Goal: Task Accomplishment & Management: Use online tool/utility

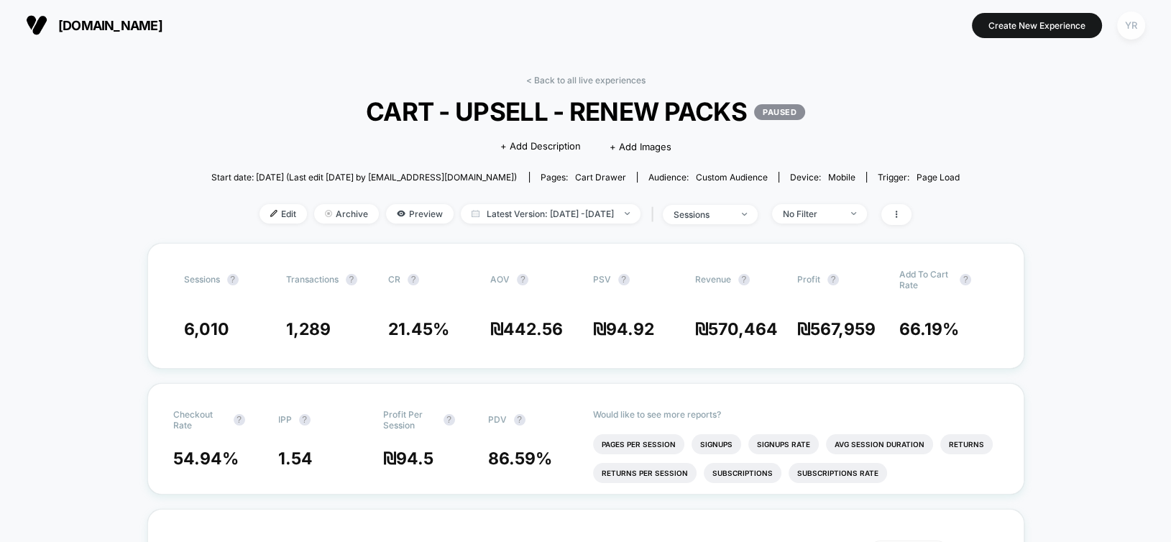
click at [1127, 26] on div "YR" at bounding box center [1131, 25] width 28 height 28
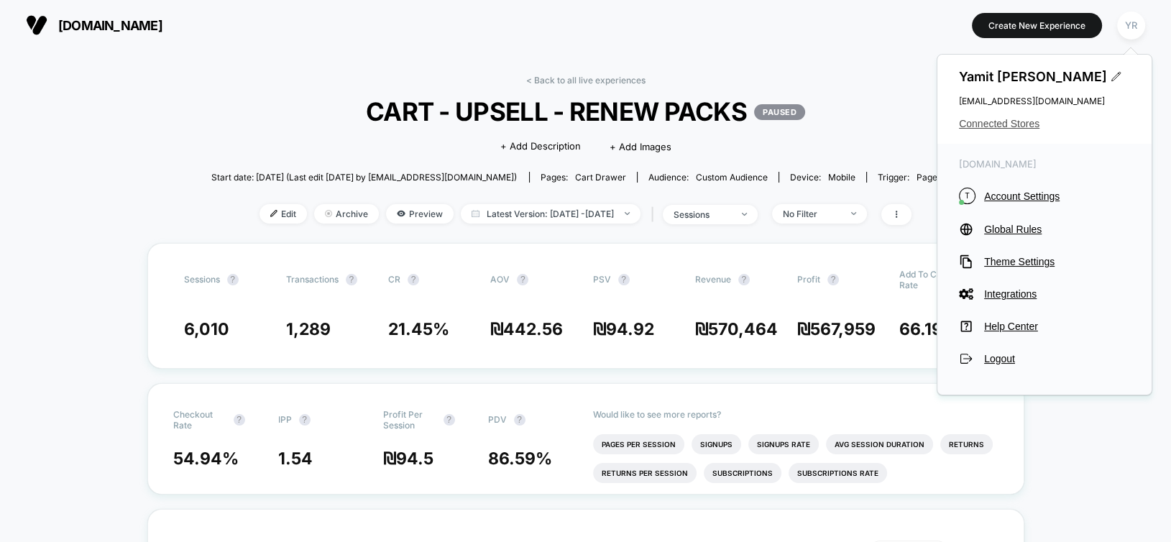
click at [1010, 126] on span "Connected Stores" at bounding box center [1044, 123] width 171 height 11
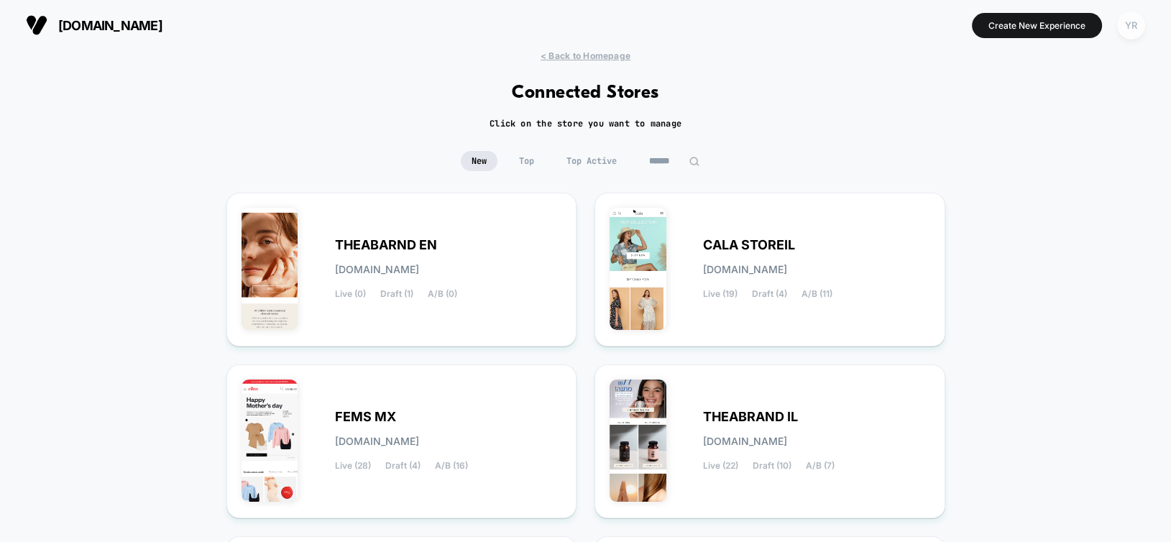
click at [1120, 29] on div "YR" at bounding box center [1131, 25] width 28 height 28
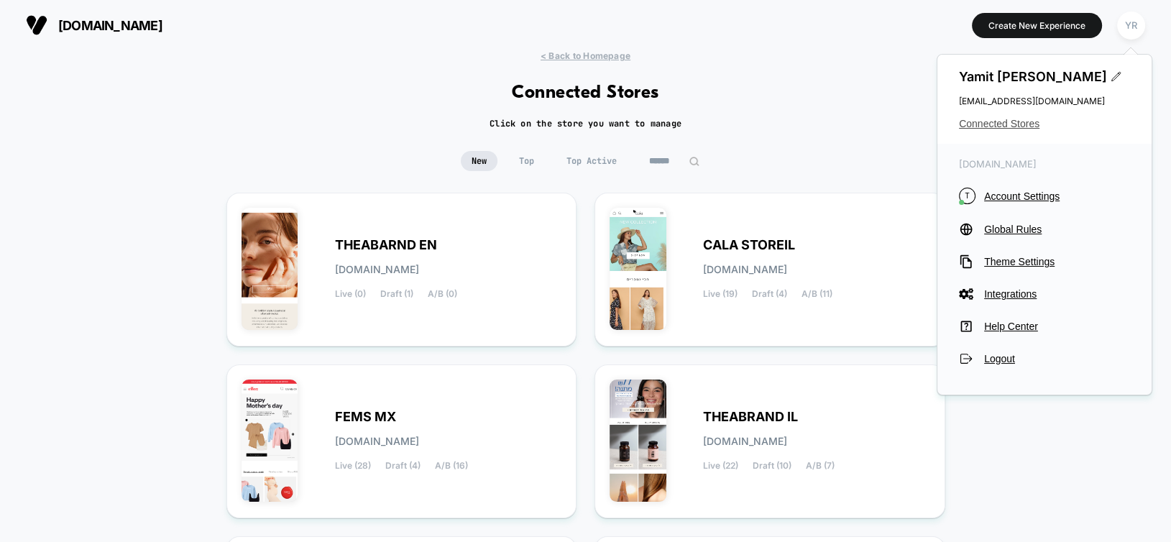
click at [1025, 126] on span "Connected Stores" at bounding box center [1044, 123] width 171 height 11
click at [518, 417] on div "FEMS MX [DOMAIN_NAME] Live (28) Draft (4) A/B (16)" at bounding box center [448, 441] width 227 height 59
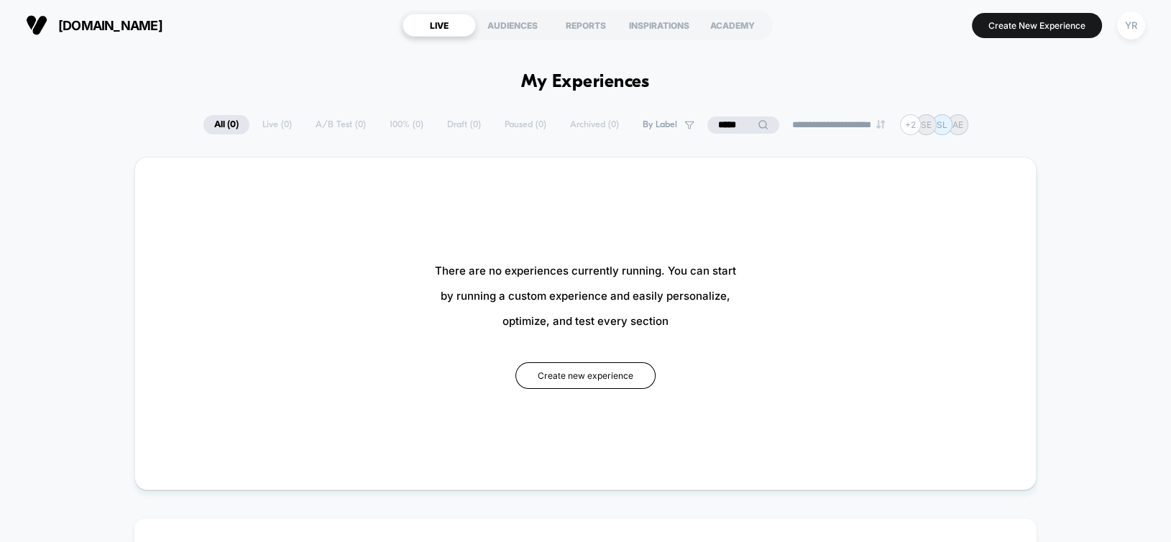
click at [732, 123] on input "*****" at bounding box center [743, 124] width 72 height 17
click at [732, 123] on input "*****" at bounding box center [743, 124] width 144 height 17
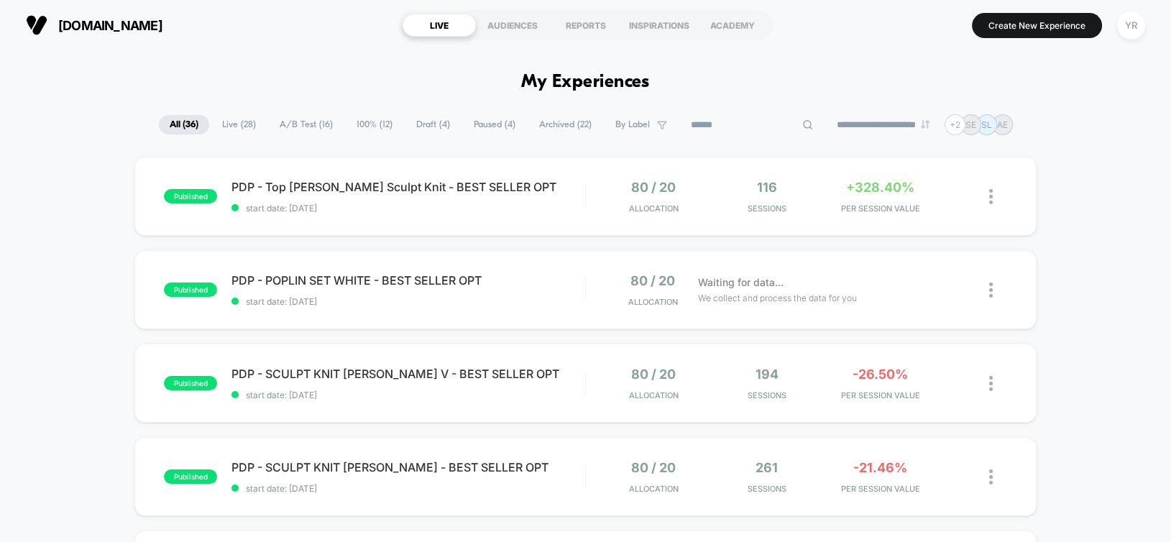
click at [361, 130] on span "100% ( 12 )" at bounding box center [374, 124] width 57 height 19
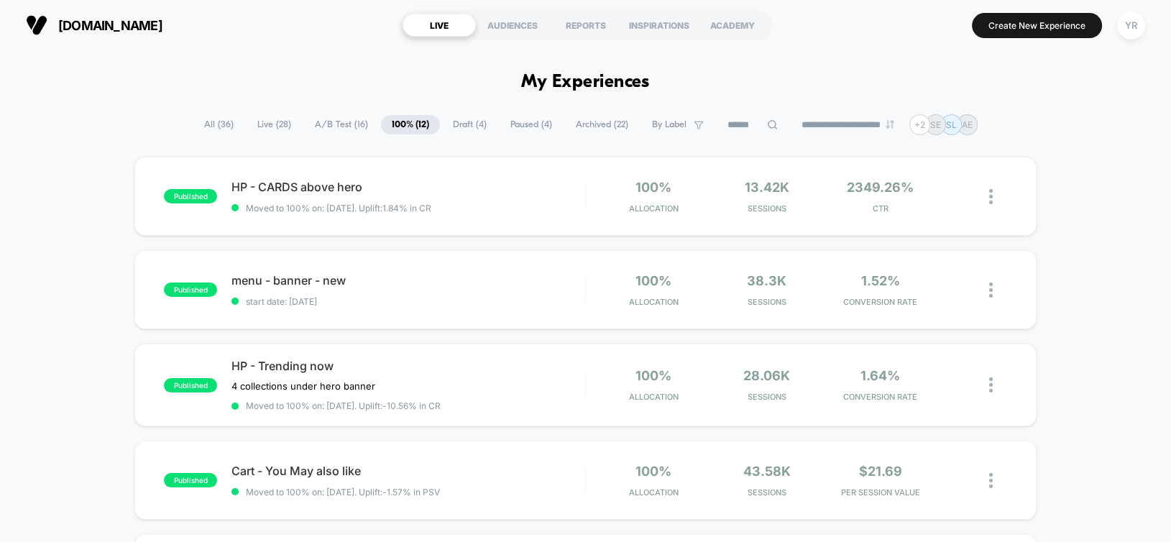
click at [347, 126] on span "A/B Test ( 16 )" at bounding box center [341, 124] width 75 height 19
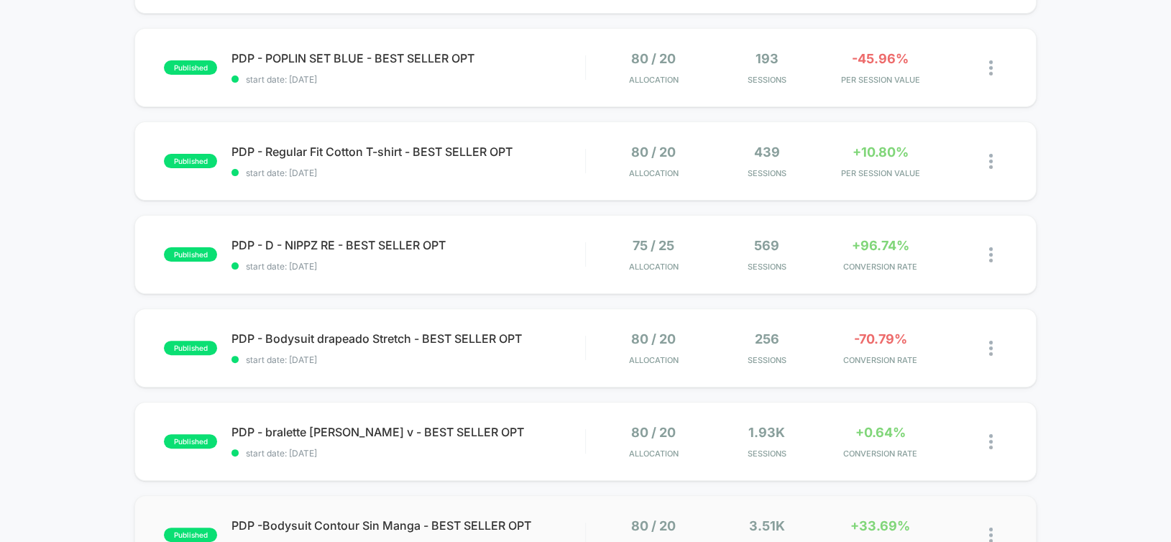
scroll to position [575, 0]
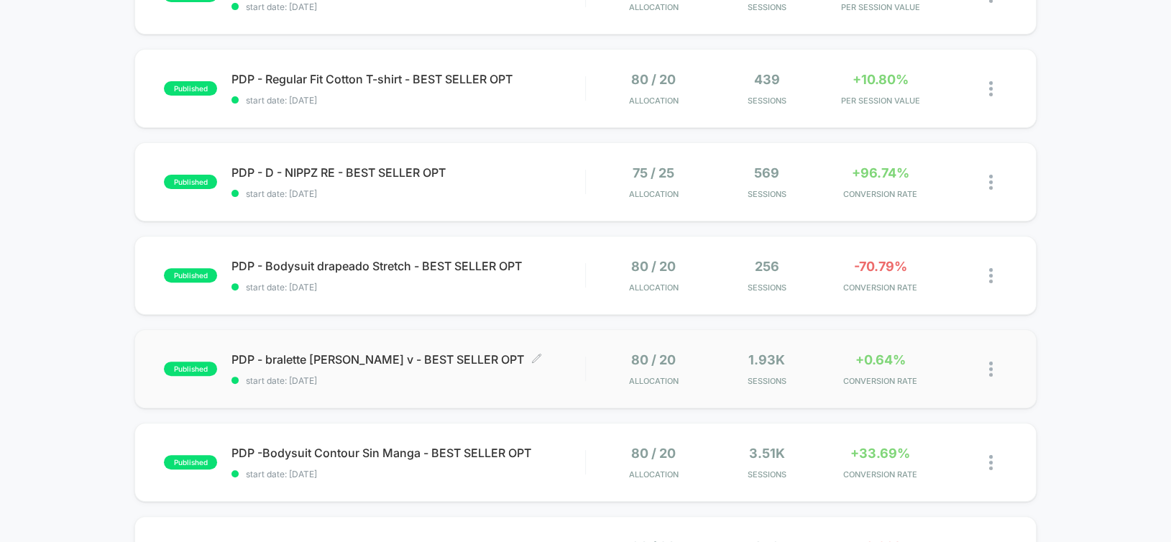
click at [540, 362] on span "PDP - bralette [PERSON_NAME] v - BEST SELLER OPT Click to edit experience detai…" at bounding box center [407, 359] width 353 height 14
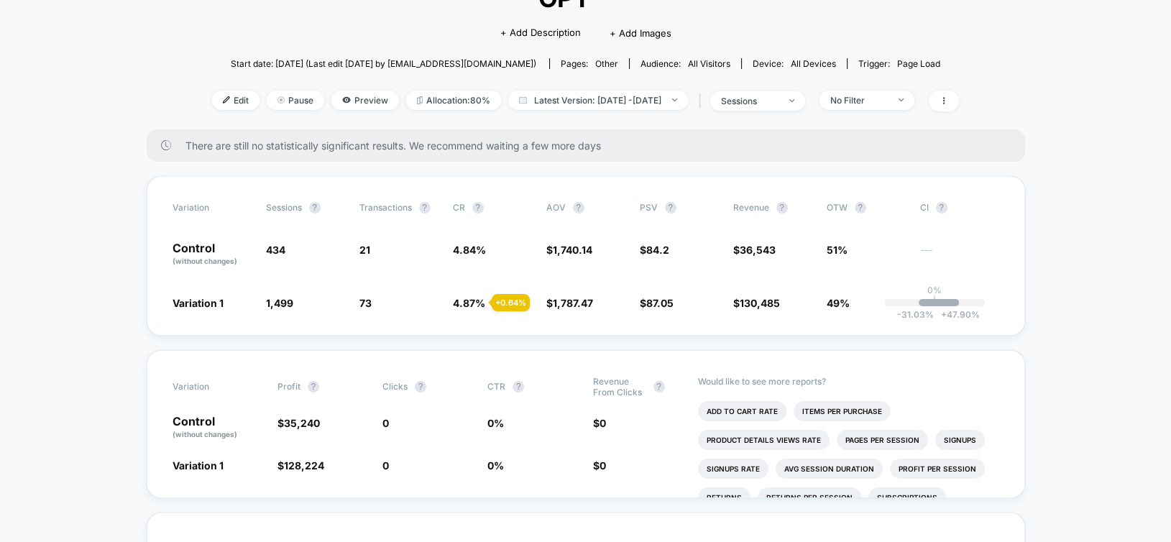
scroll to position [431, 0]
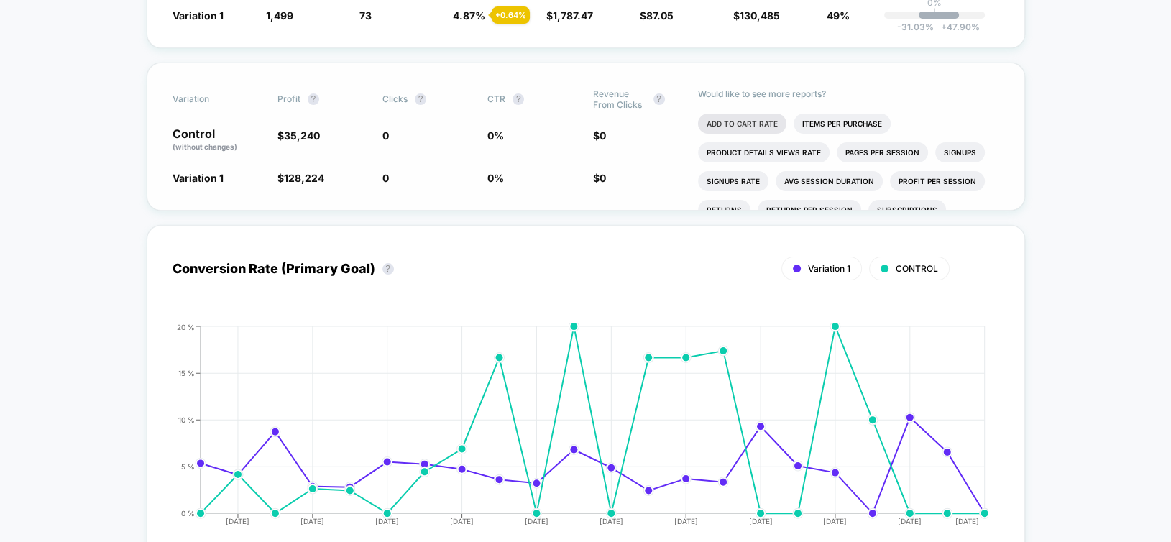
click at [761, 114] on li "Add To Cart Rate" at bounding box center [742, 124] width 88 height 20
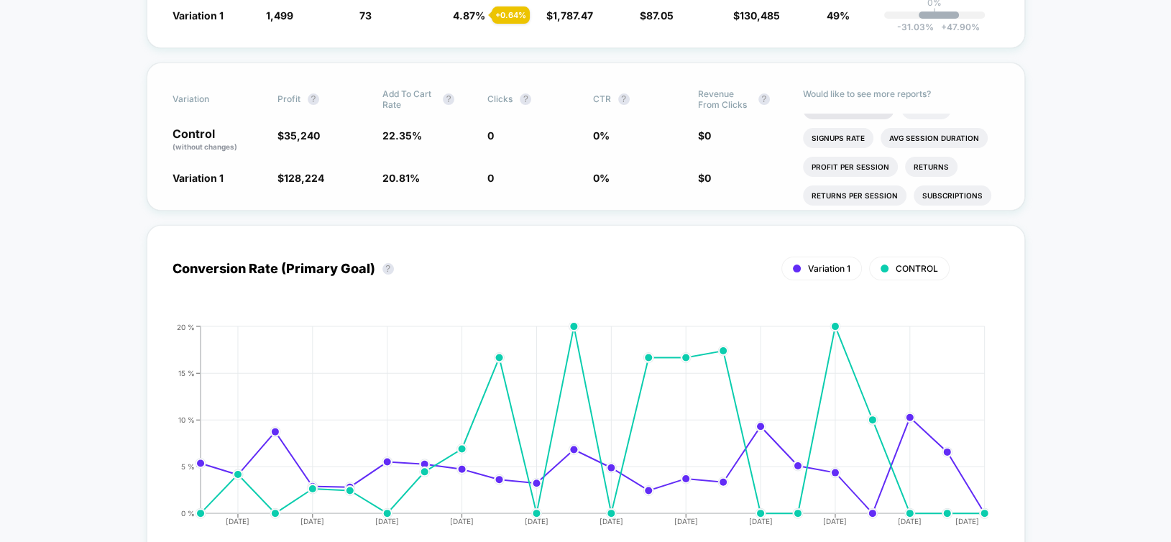
scroll to position [111, 0]
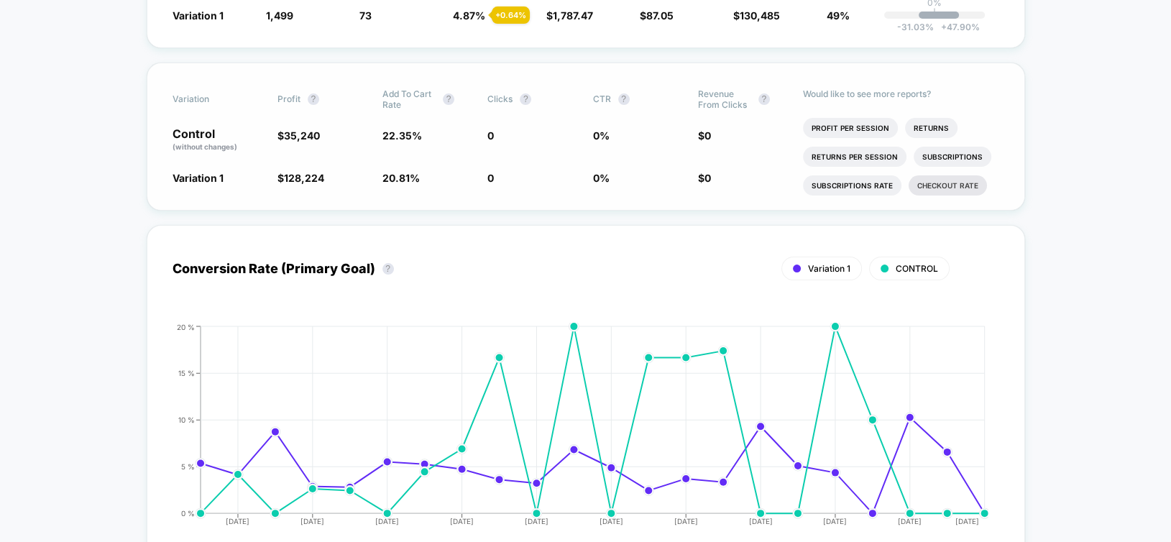
click at [933, 175] on li "Checkout Rate" at bounding box center [947, 185] width 78 height 20
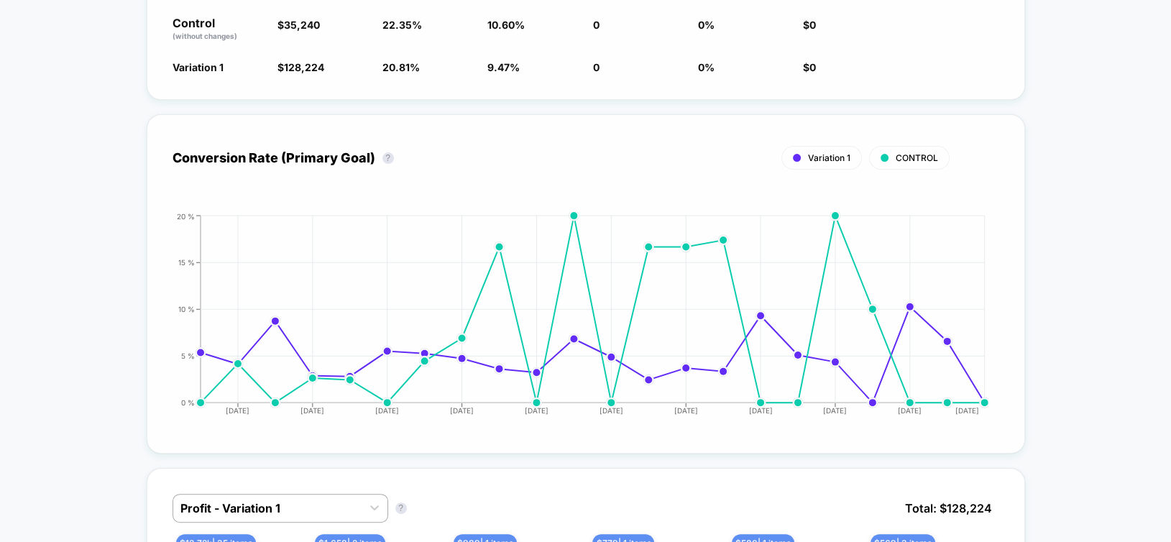
scroll to position [791, 0]
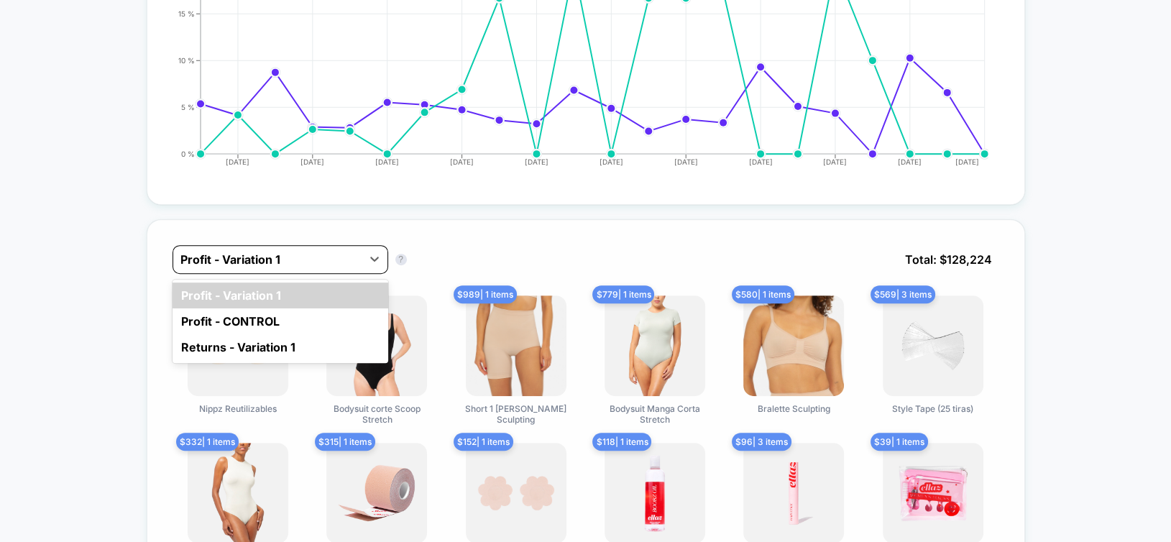
click at [196, 251] on div at bounding box center [267, 259] width 174 height 17
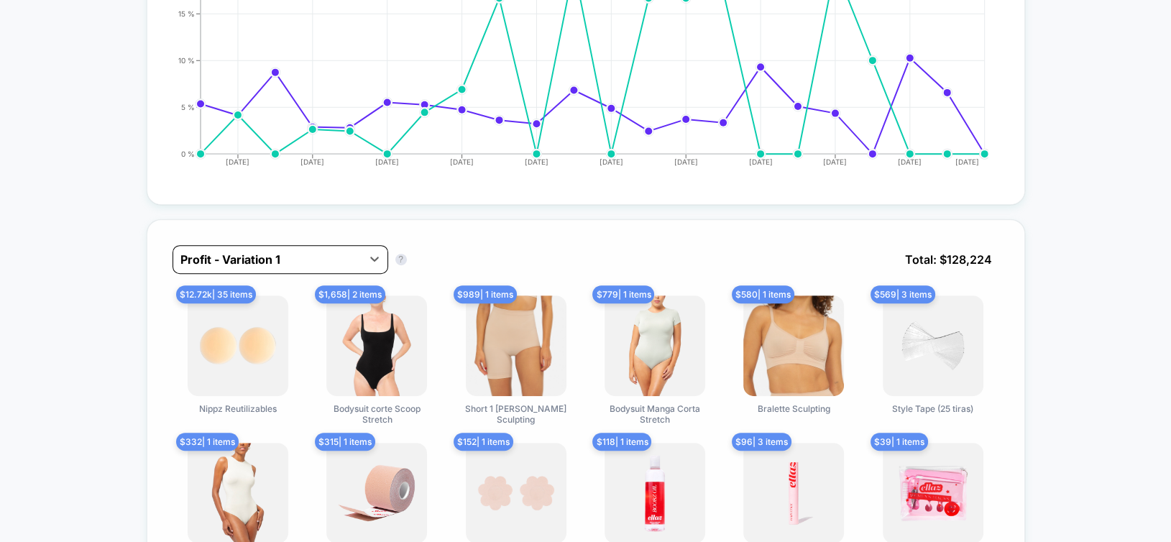
click at [196, 251] on div at bounding box center [267, 259] width 174 height 17
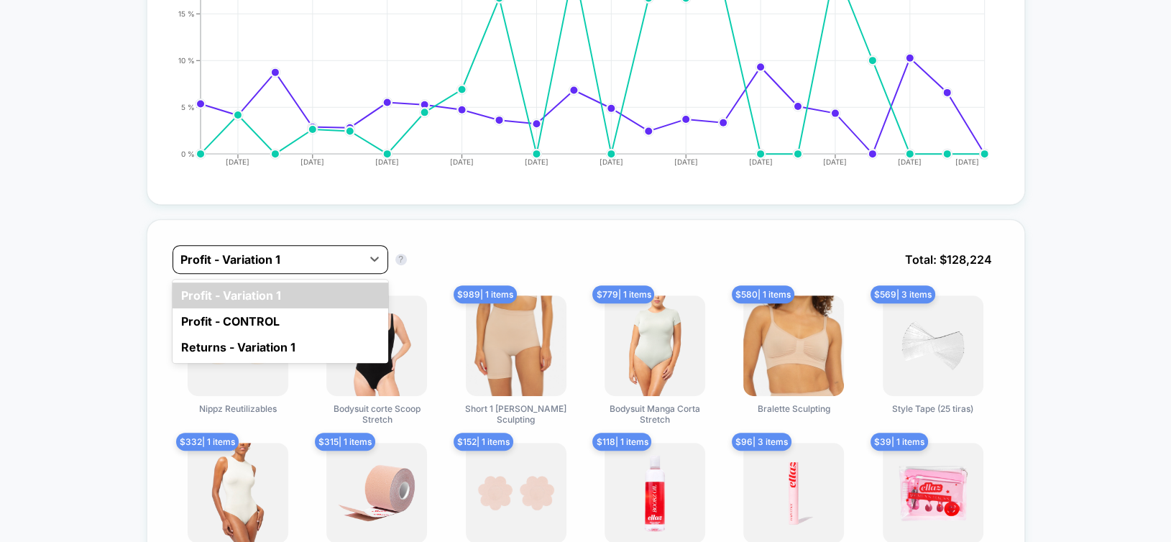
click at [199, 251] on div at bounding box center [267, 259] width 174 height 17
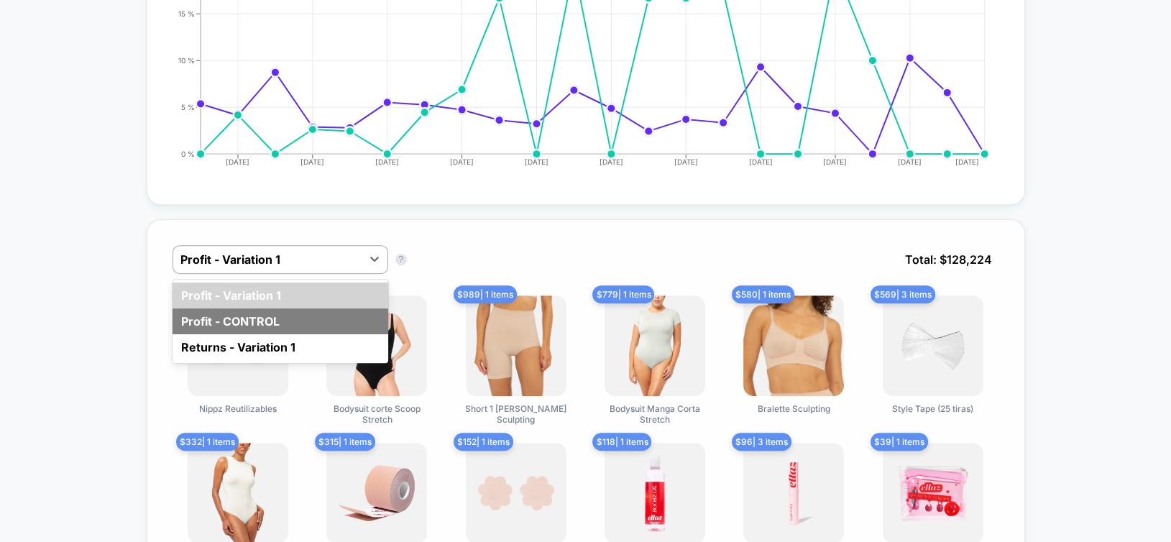
click at [249, 308] on div "Profit - CONTROL" at bounding box center [280, 321] width 216 height 26
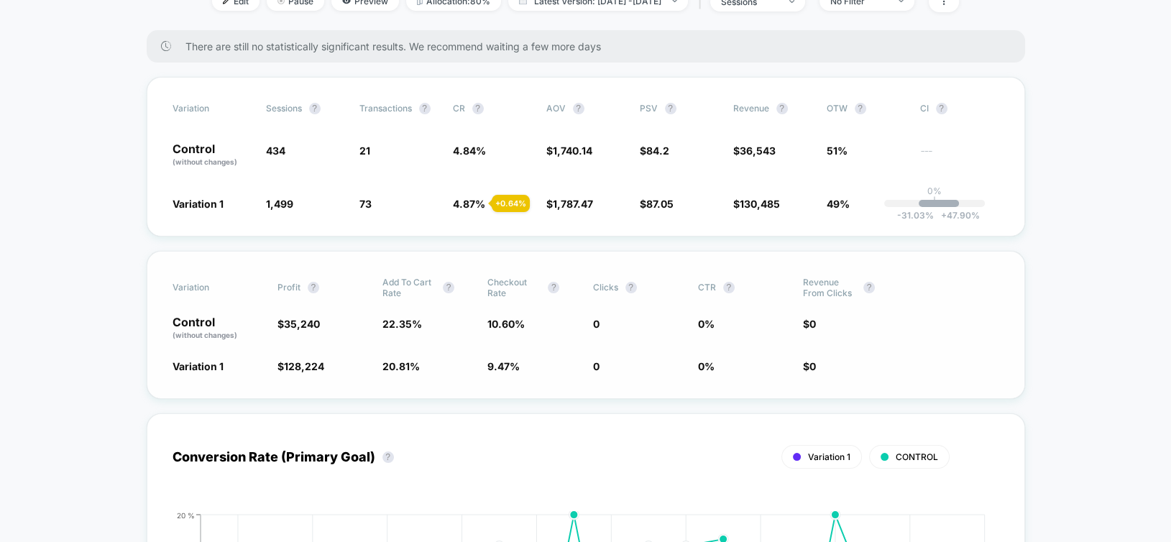
scroll to position [0, 0]
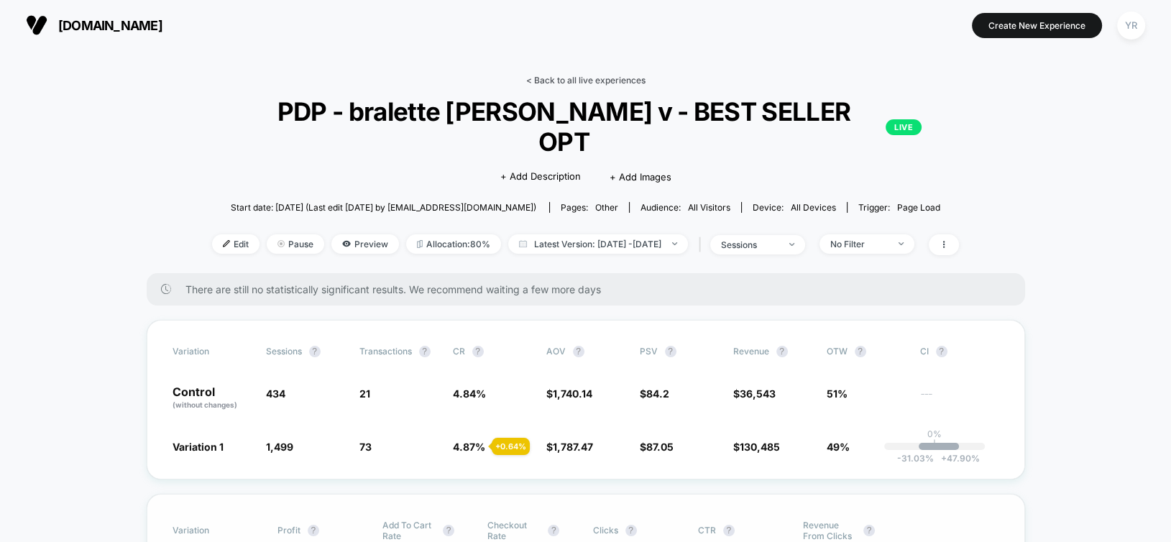
click at [616, 82] on link "< Back to all live experiences" at bounding box center [585, 80] width 119 height 11
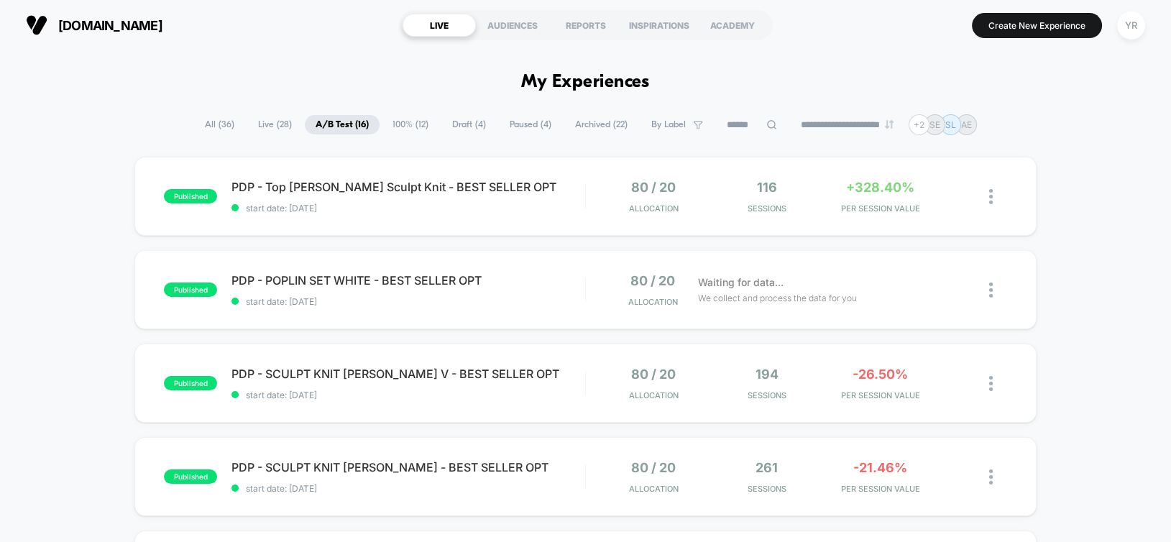
click at [267, 125] on span "Live ( 28 )" at bounding box center [274, 124] width 55 height 19
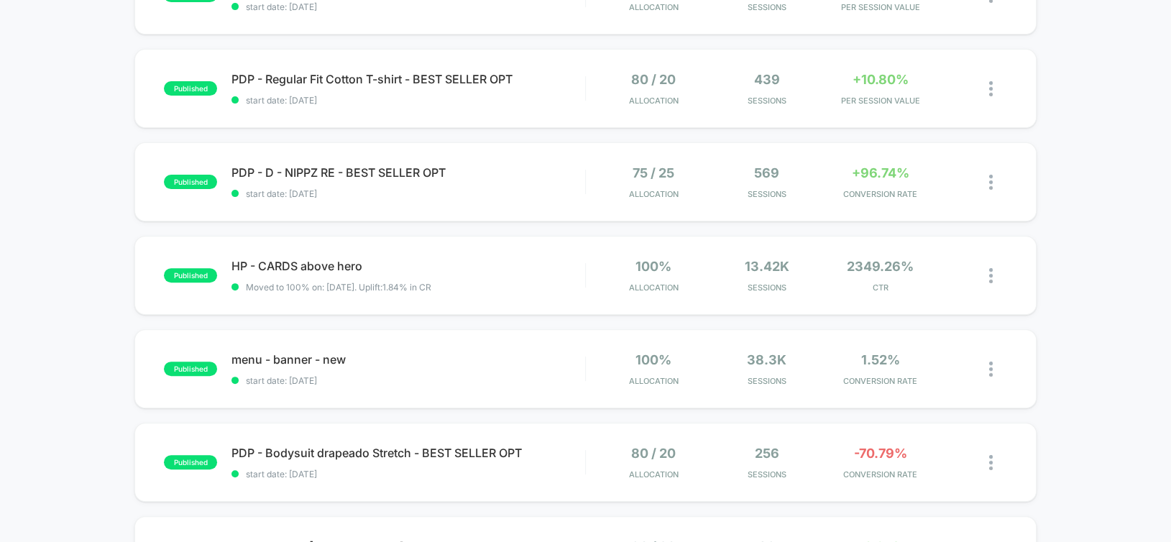
scroll to position [719, 0]
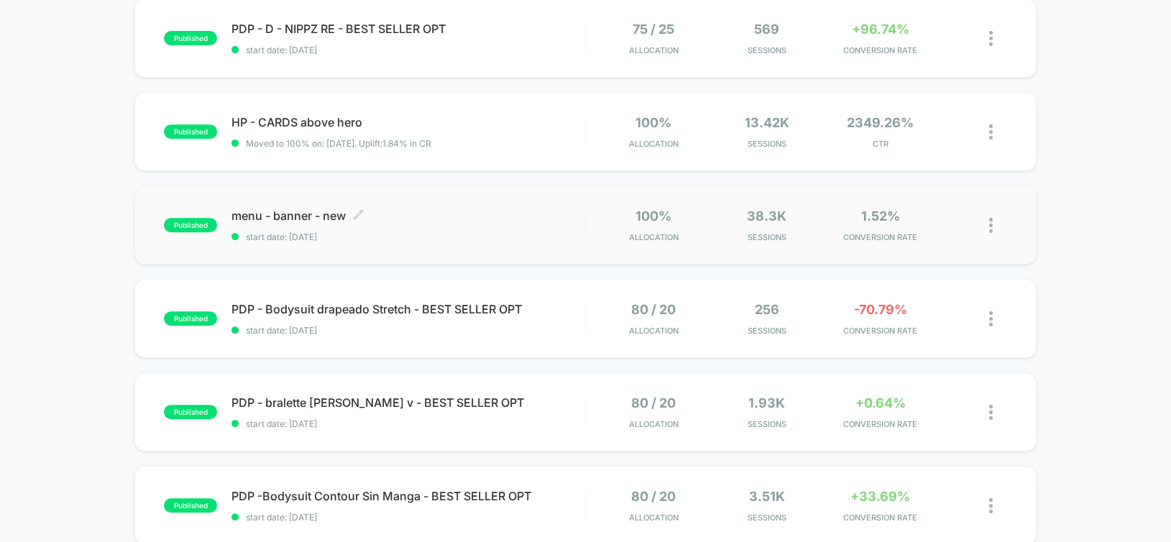
click at [502, 226] on div "menu - banner - new Click to edit experience details Click to edit experience d…" at bounding box center [407, 225] width 353 height 34
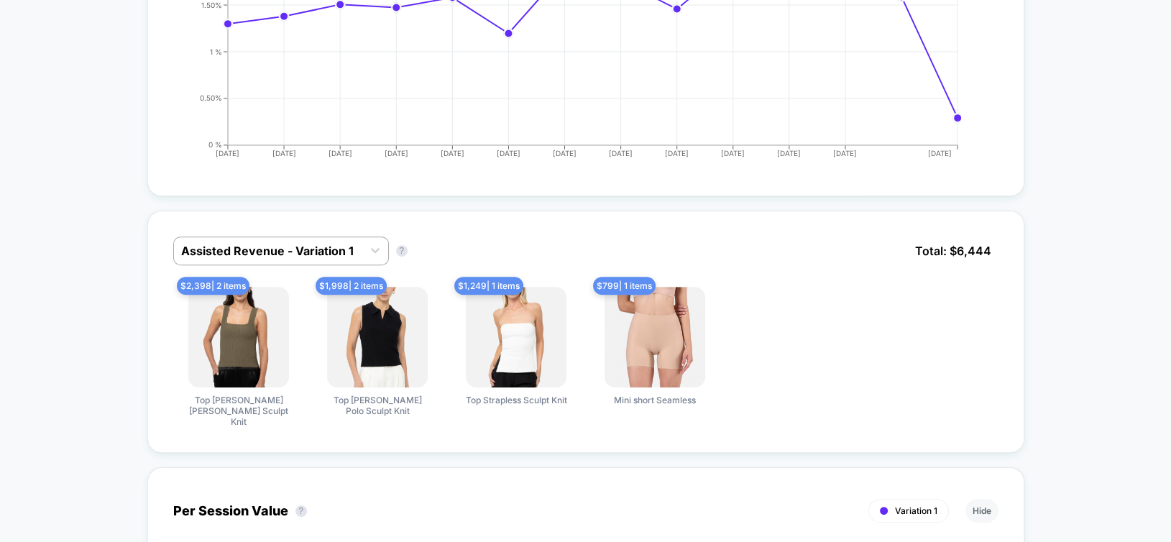
scroll to position [647, 0]
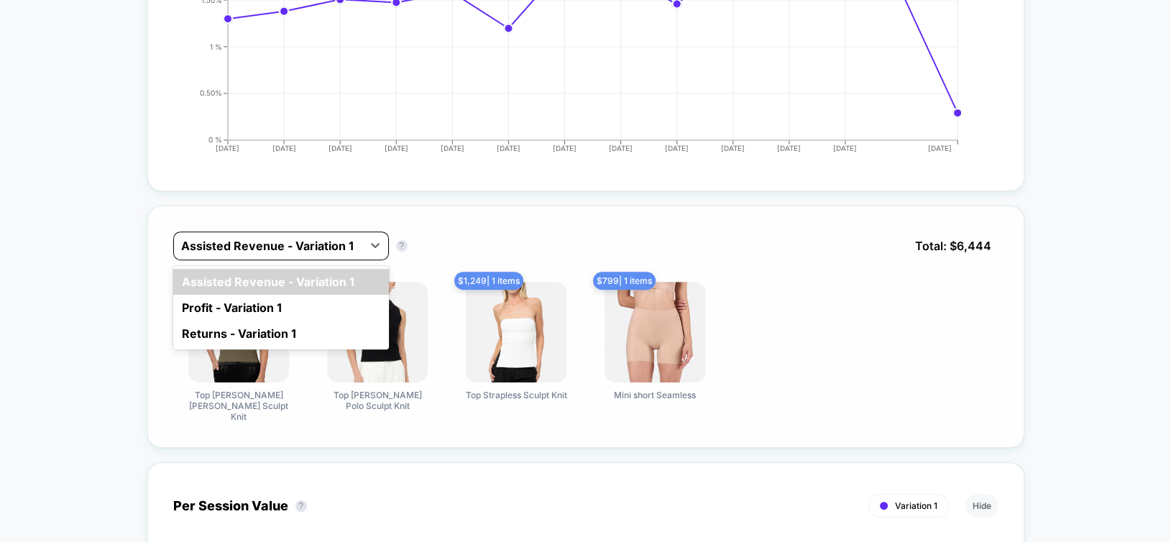
click at [271, 244] on div at bounding box center [268, 245] width 174 height 17
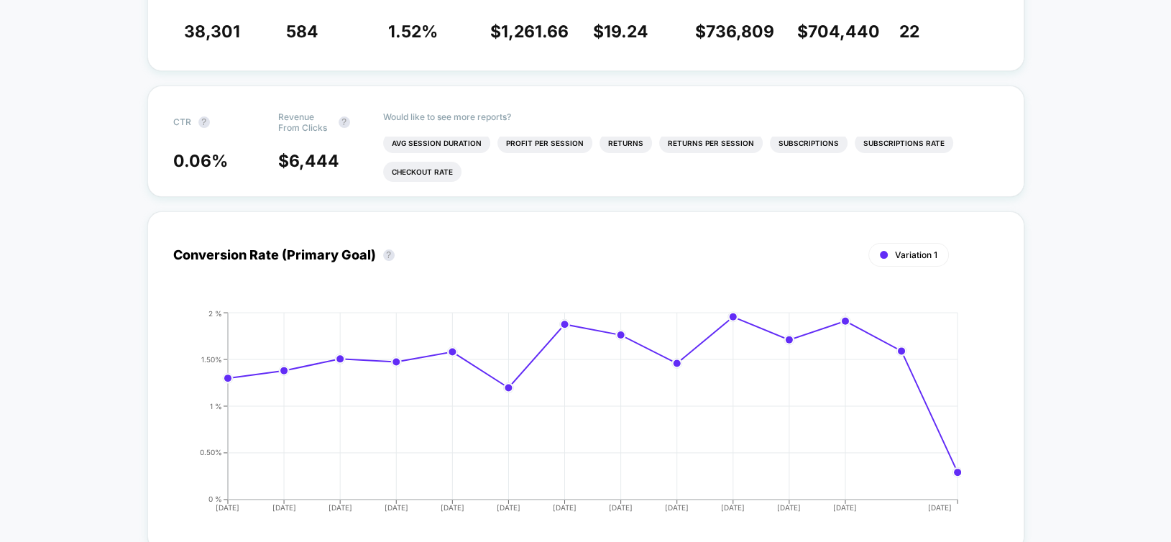
scroll to position [0, 0]
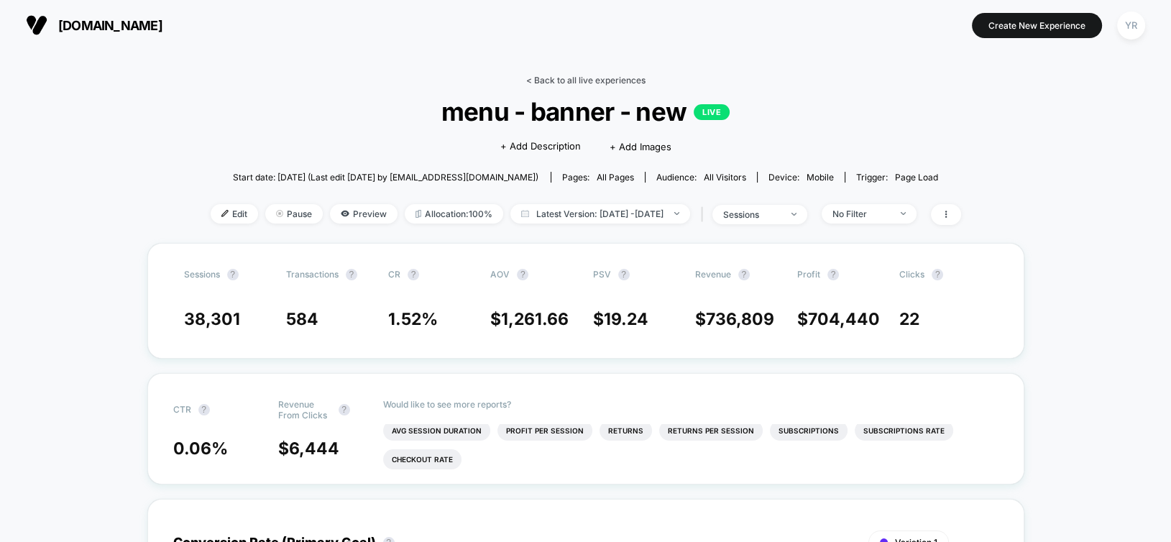
click at [548, 83] on link "< Back to all live experiences" at bounding box center [585, 80] width 119 height 11
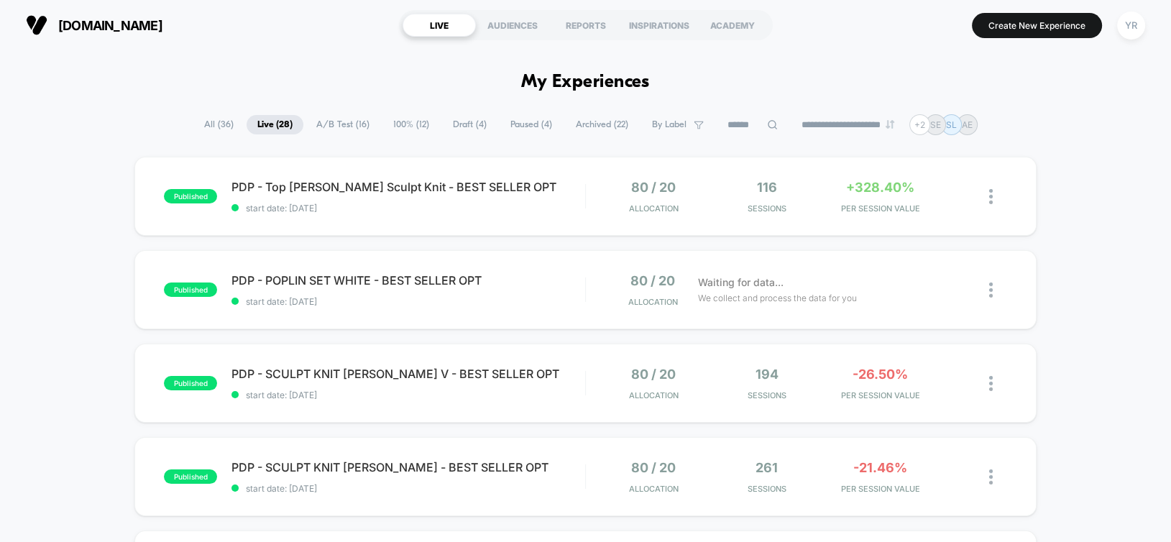
click at [206, 124] on span "All ( 36 )" at bounding box center [218, 124] width 51 height 19
click at [534, 121] on span "Paused ( 4 )" at bounding box center [530, 124] width 63 height 19
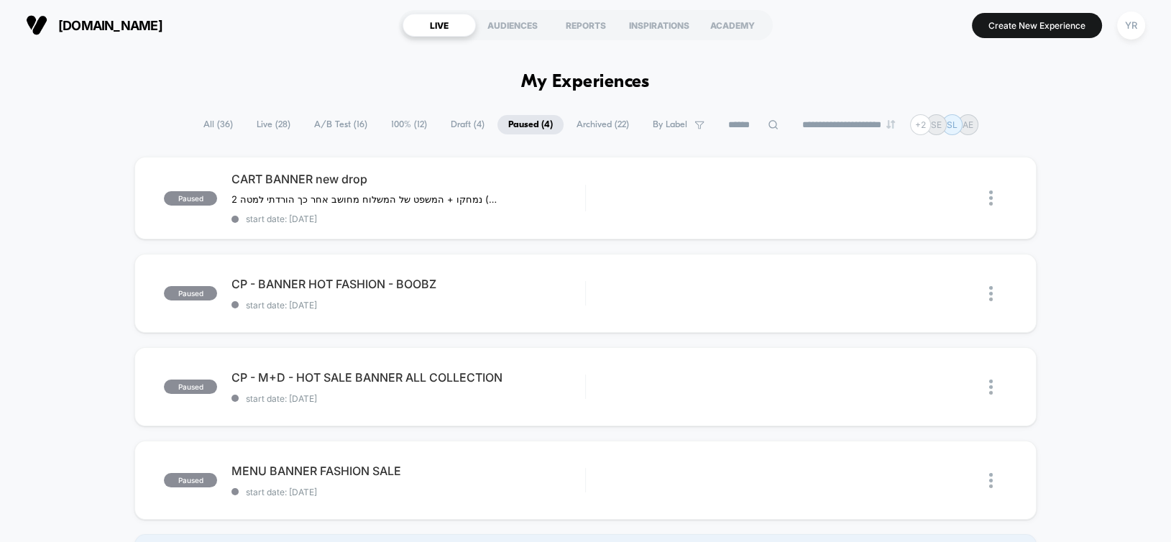
click at [442, 115] on span "Draft ( 4 )" at bounding box center [467, 124] width 55 height 19
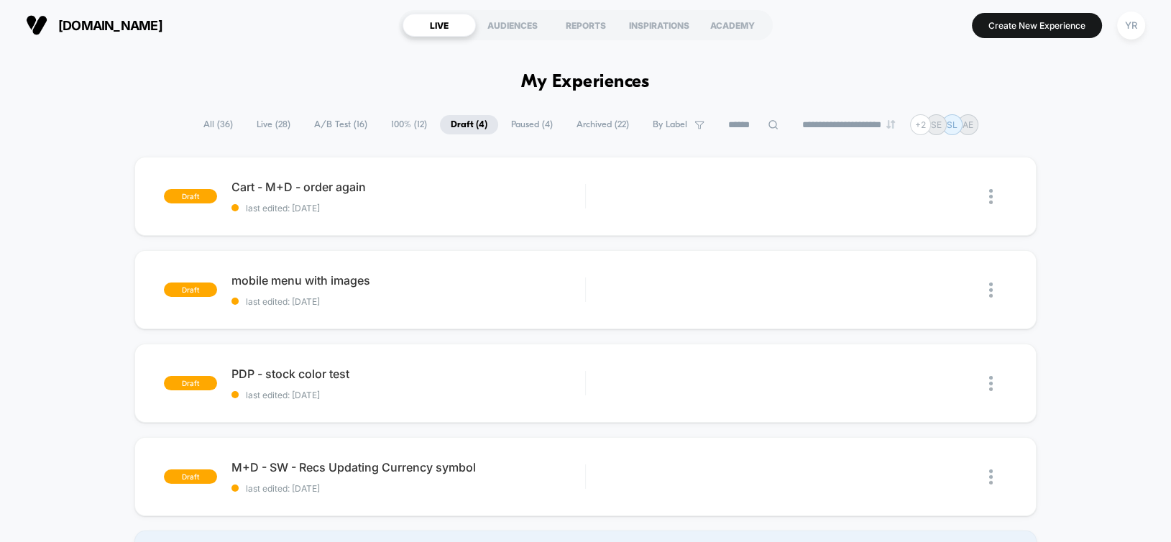
click at [408, 125] on span "100% ( 12 )" at bounding box center [408, 124] width 57 height 19
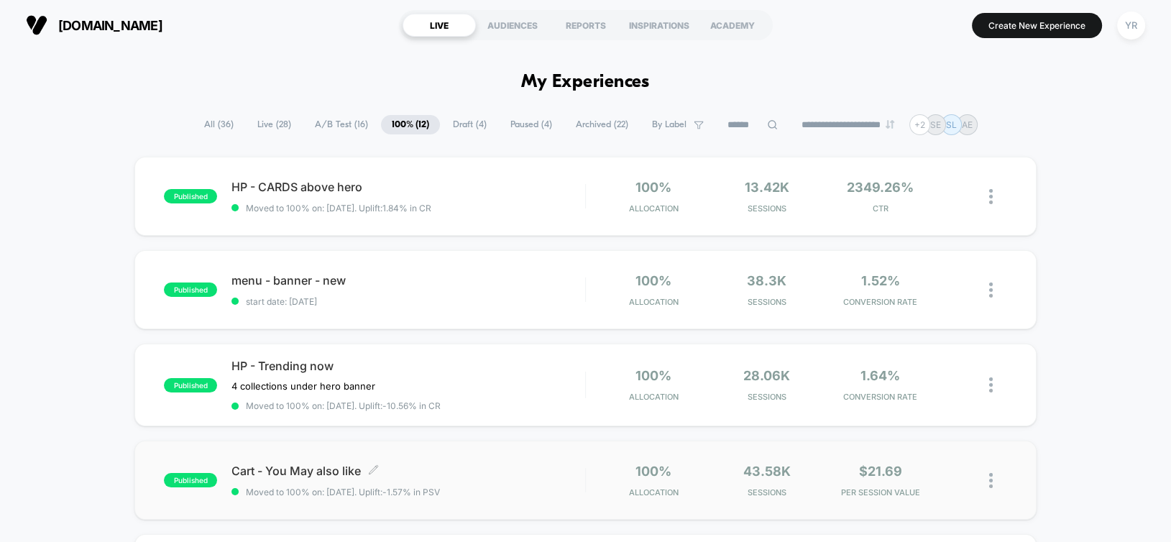
click at [522, 466] on span "Cart - You May also like Click to edit experience details" at bounding box center [407, 471] width 353 height 14
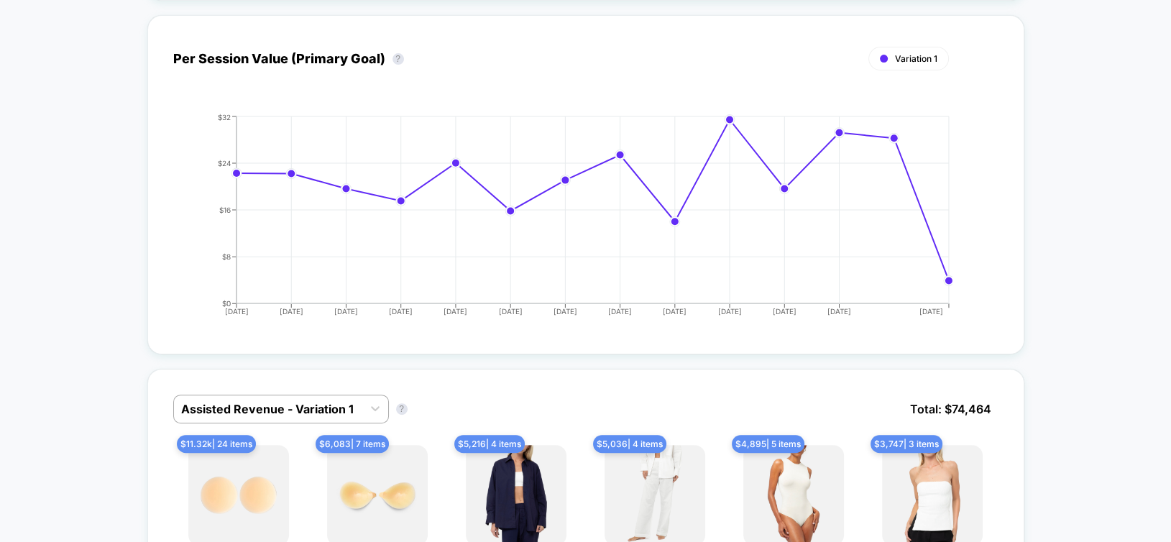
scroll to position [647, 0]
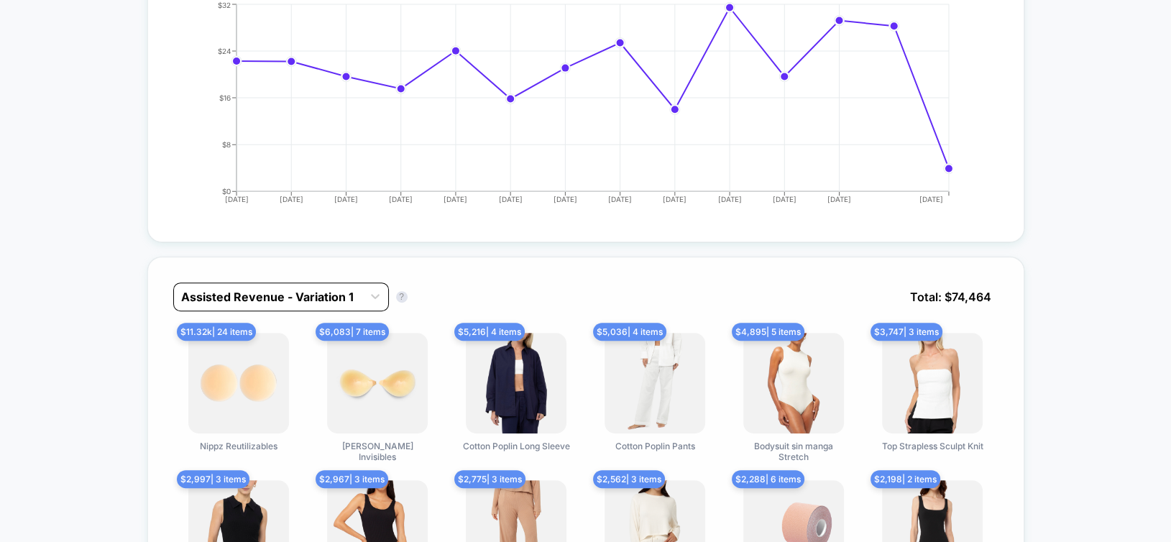
click at [263, 303] on div "Assisted Revenue - Variation 1" at bounding box center [268, 296] width 188 height 23
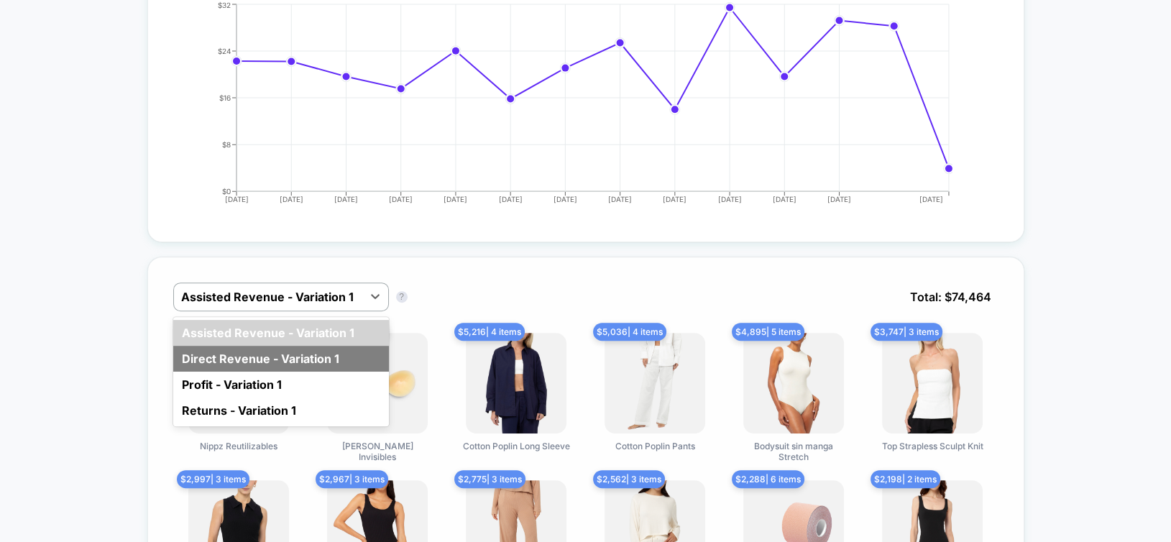
click at [262, 351] on div "Direct Revenue - Variation 1" at bounding box center [281, 359] width 216 height 26
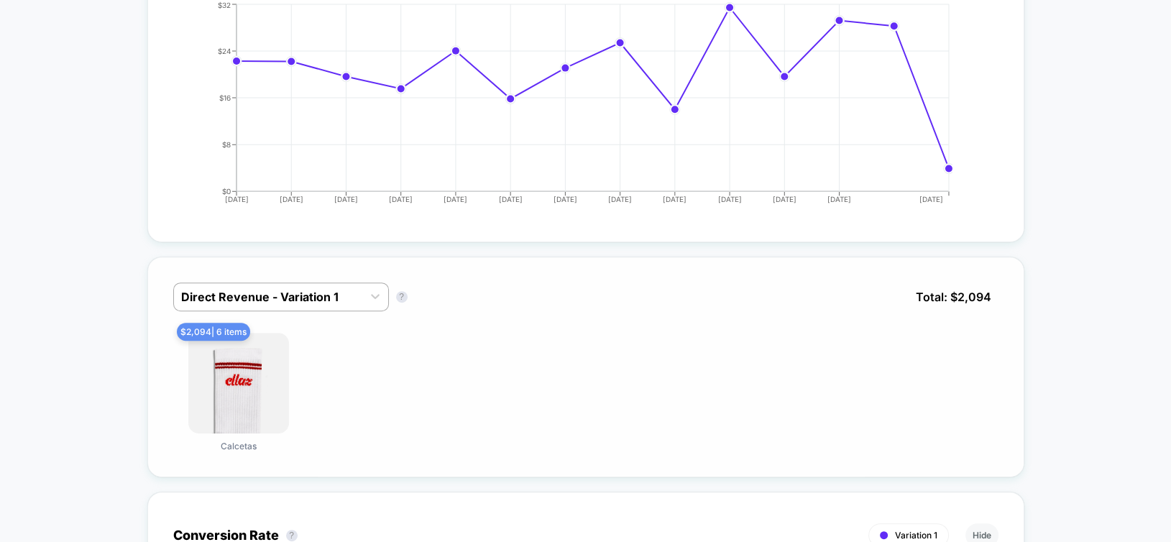
scroll to position [719, 0]
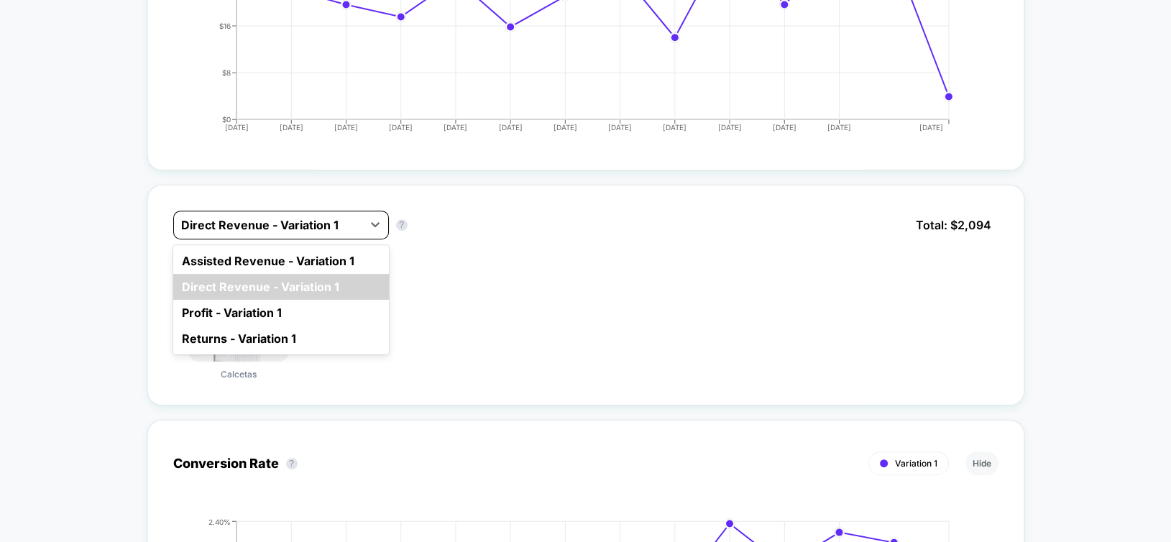
click at [260, 224] on div at bounding box center [268, 224] width 174 height 17
click at [263, 250] on div "Assisted Revenue - Variation 1" at bounding box center [281, 261] width 216 height 26
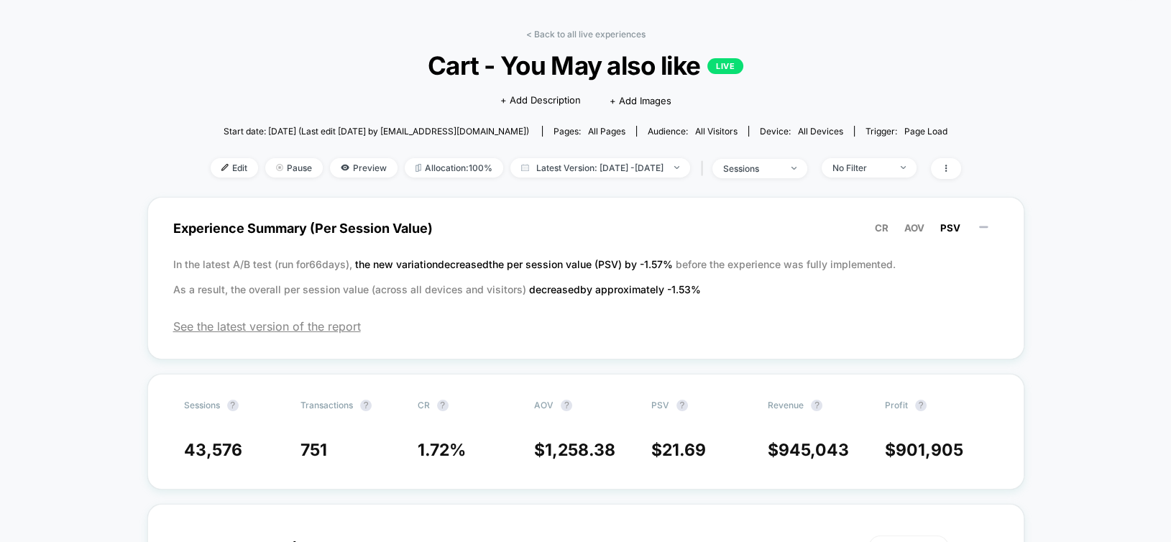
scroll to position [72, 0]
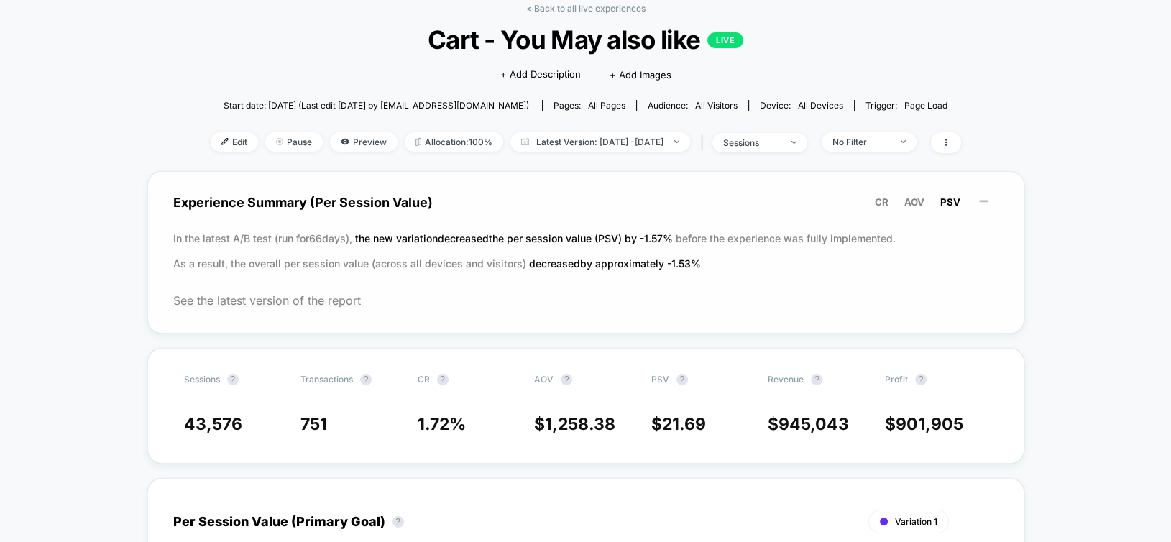
click at [914, 191] on span "Experience Summary (Per Session Value) CR AOV PSV" at bounding box center [585, 202] width 825 height 32
click at [916, 196] on span "AOV" at bounding box center [914, 201] width 20 height 11
click at [885, 197] on span "CR" at bounding box center [882, 201] width 14 height 11
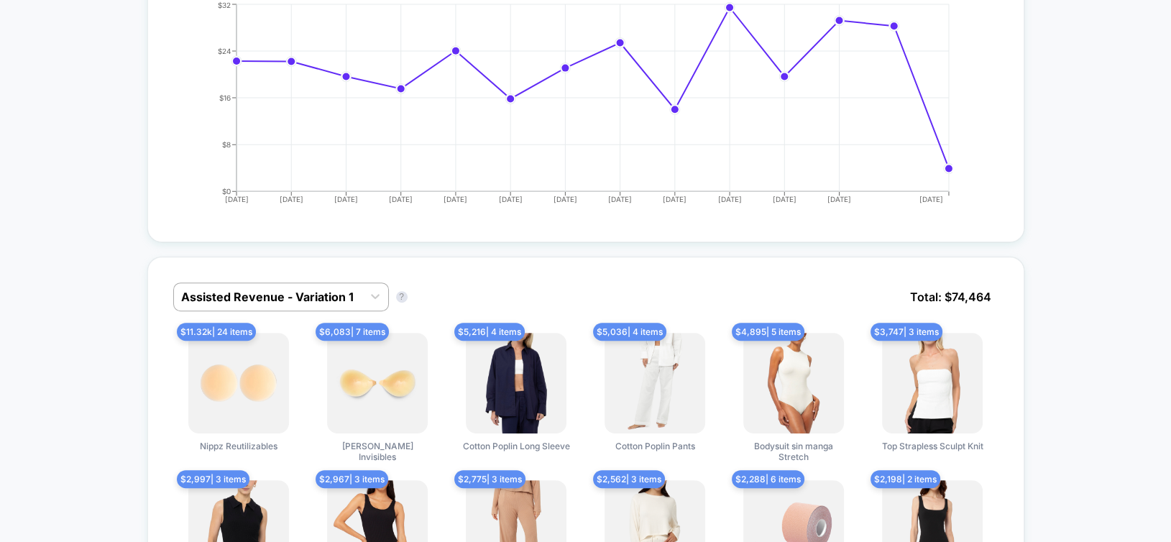
scroll to position [862, 0]
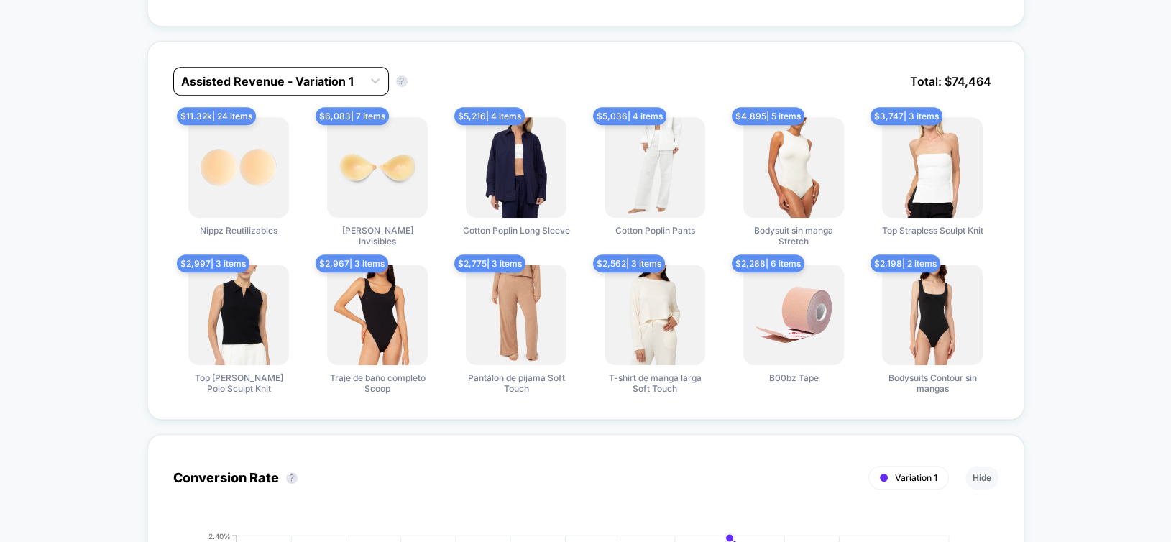
click at [244, 77] on div at bounding box center [268, 81] width 174 height 17
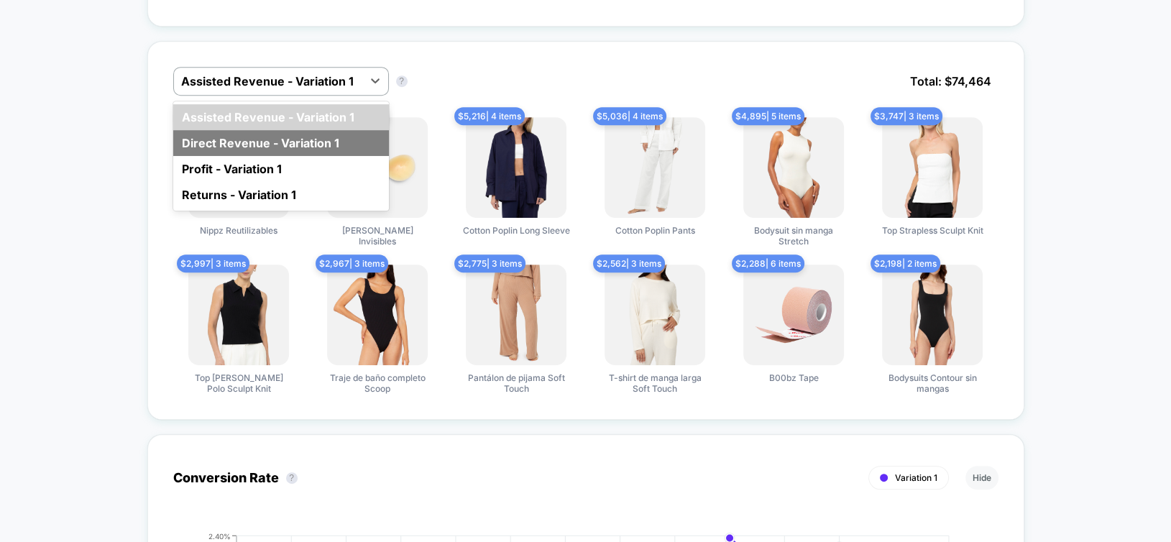
click at [249, 135] on div "Direct Revenue - Variation 1" at bounding box center [281, 143] width 216 height 26
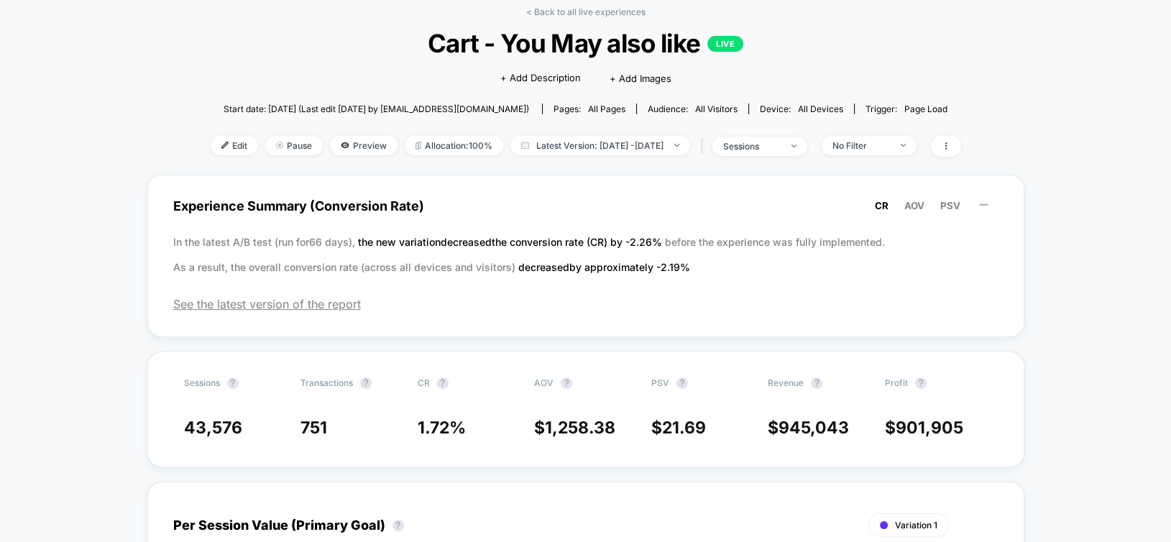
scroll to position [0, 0]
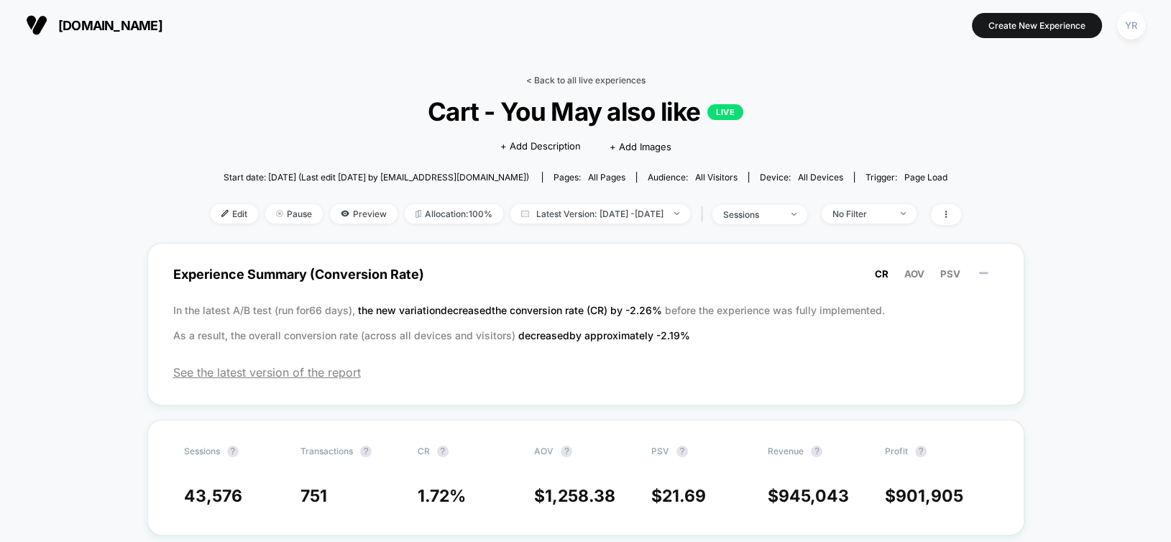
click at [577, 75] on link "< Back to all live experiences" at bounding box center [585, 80] width 119 height 11
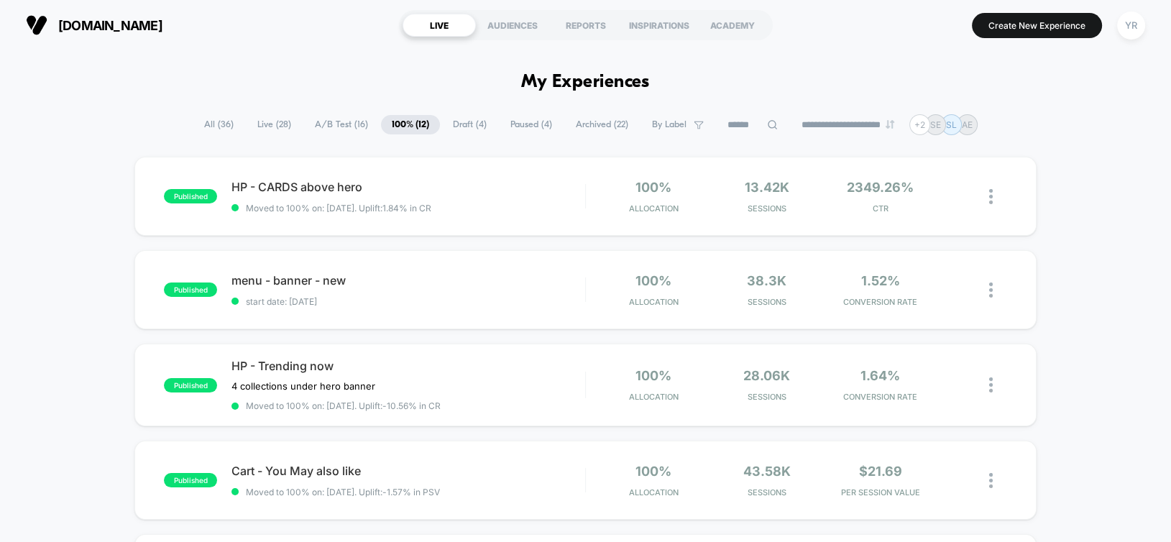
click at [468, 119] on span "Draft ( 4 )" at bounding box center [469, 124] width 55 height 19
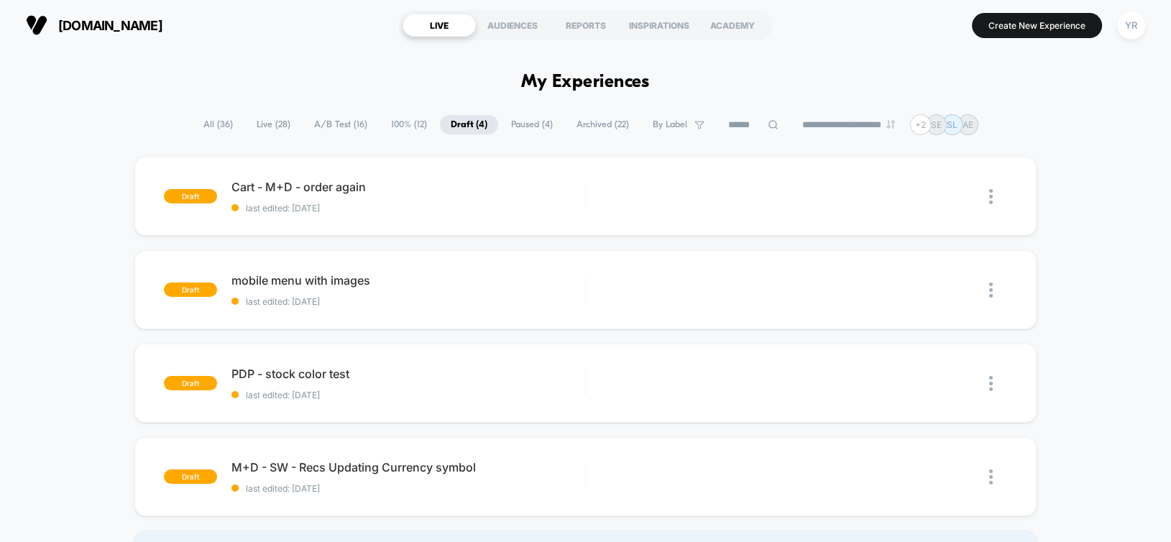
click at [520, 124] on span "Paused ( 4 )" at bounding box center [531, 124] width 63 height 19
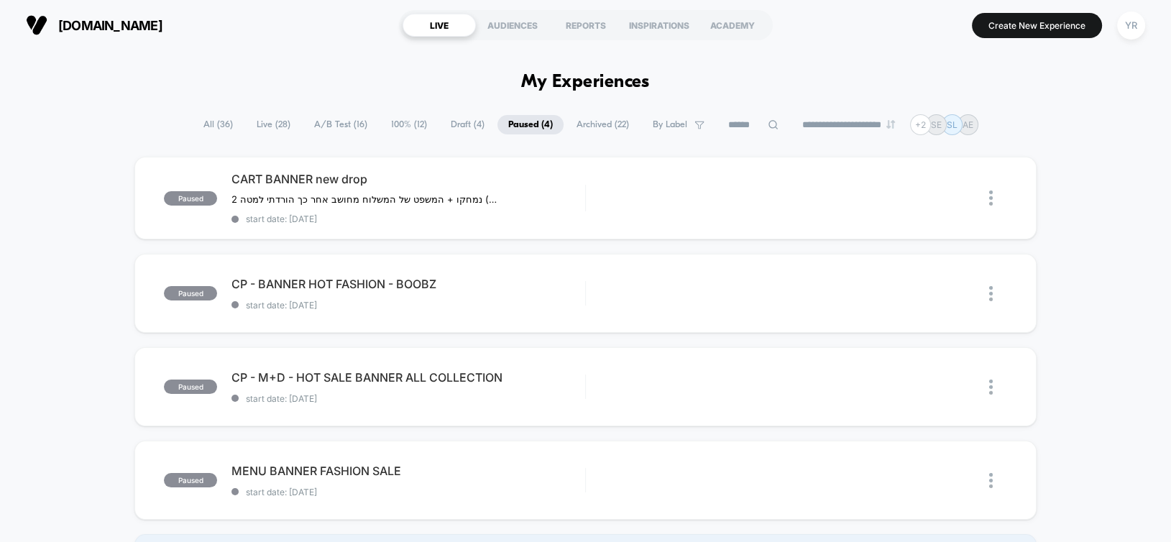
click at [392, 120] on span "100% ( 12 )" at bounding box center [408, 124] width 57 height 19
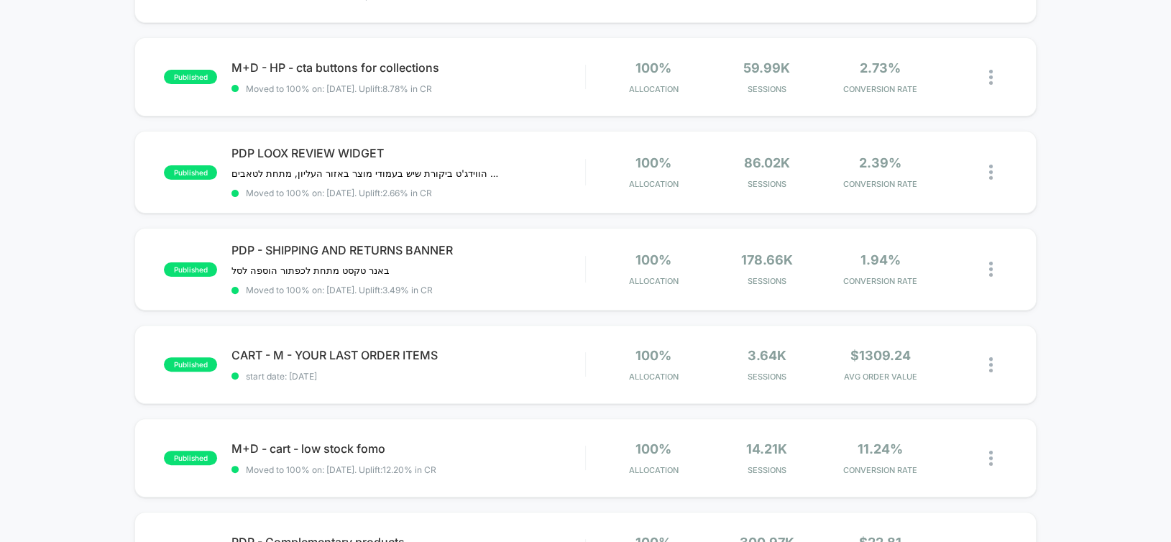
scroll to position [503, 0]
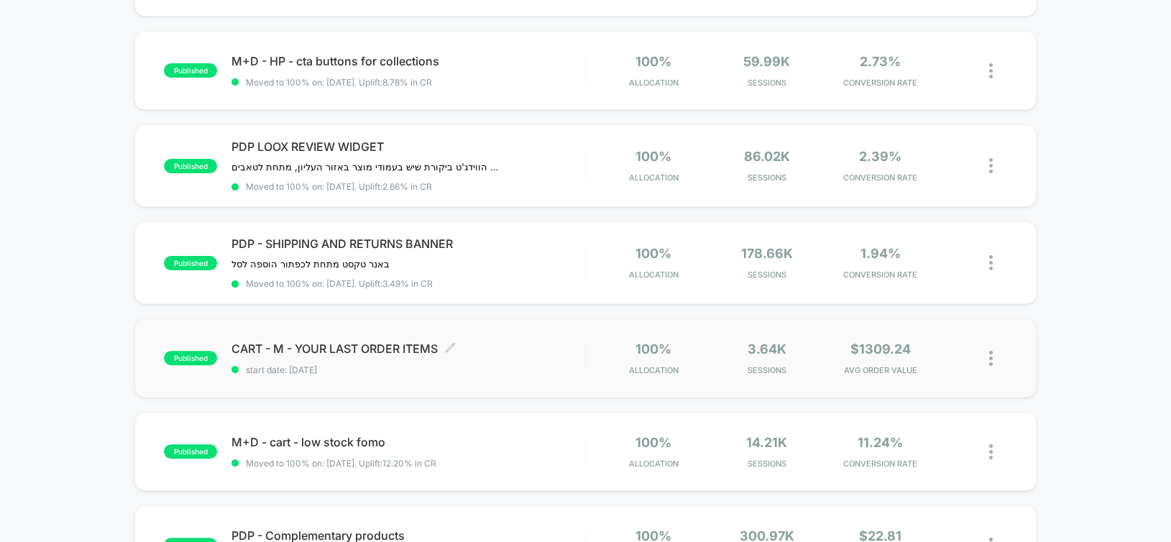
click at [512, 352] on span "CART - M - YOUR LAST ORDER ITEMS Click to edit experience details" at bounding box center [407, 348] width 353 height 14
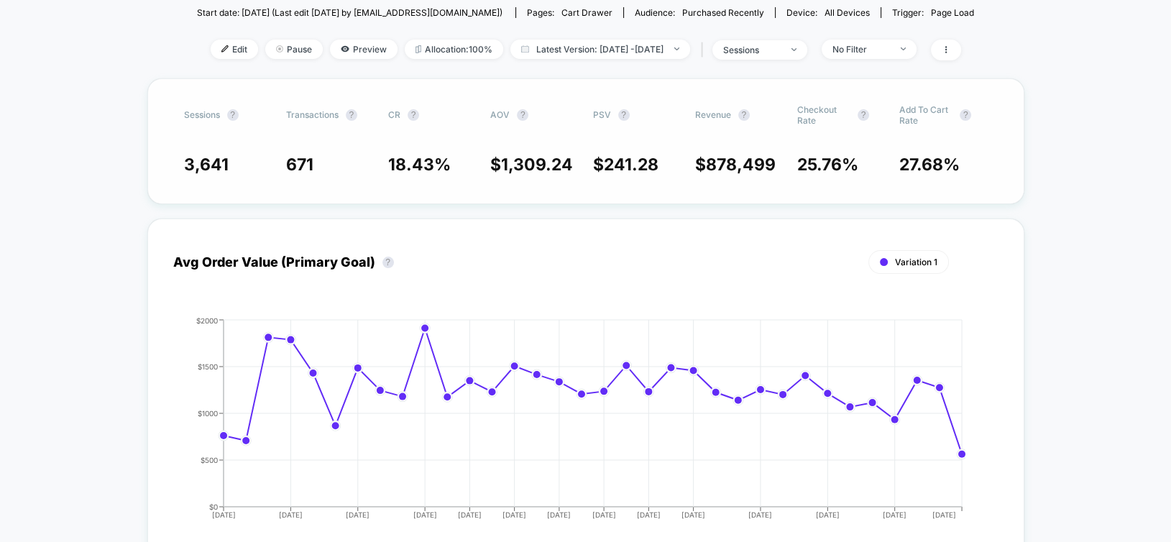
scroll to position [287, 0]
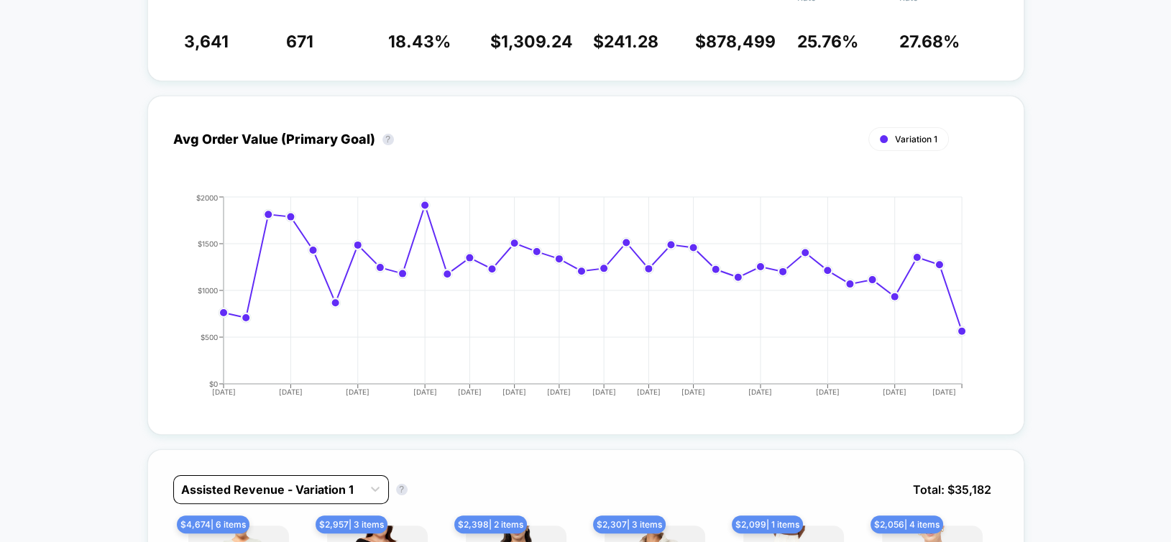
click at [295, 492] on div at bounding box center [268, 489] width 174 height 17
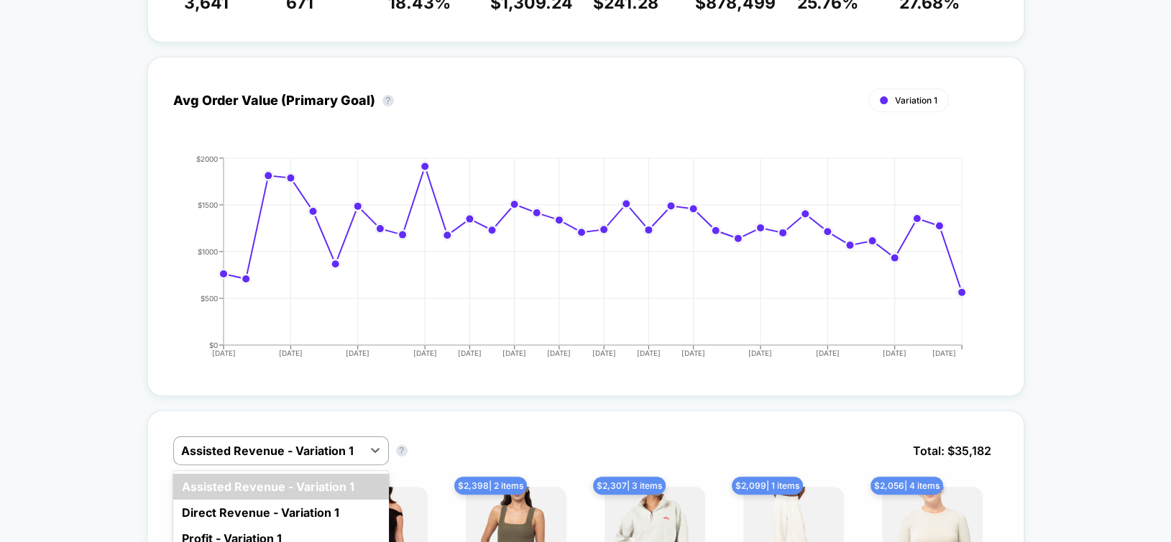
scroll to position [359, 0]
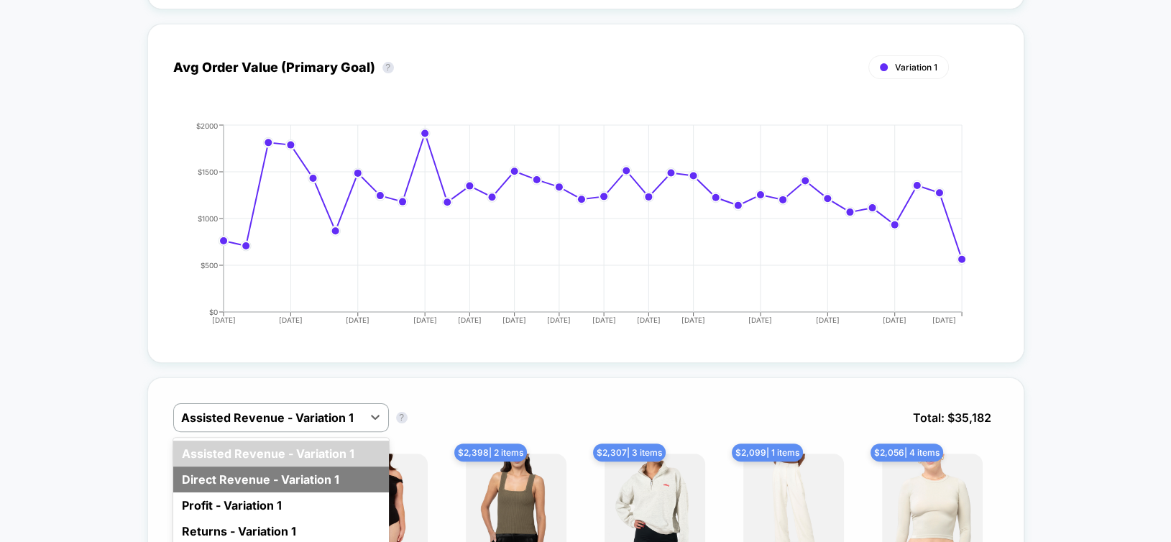
click at [281, 479] on div "Direct Revenue - Variation 1" at bounding box center [281, 479] width 216 height 26
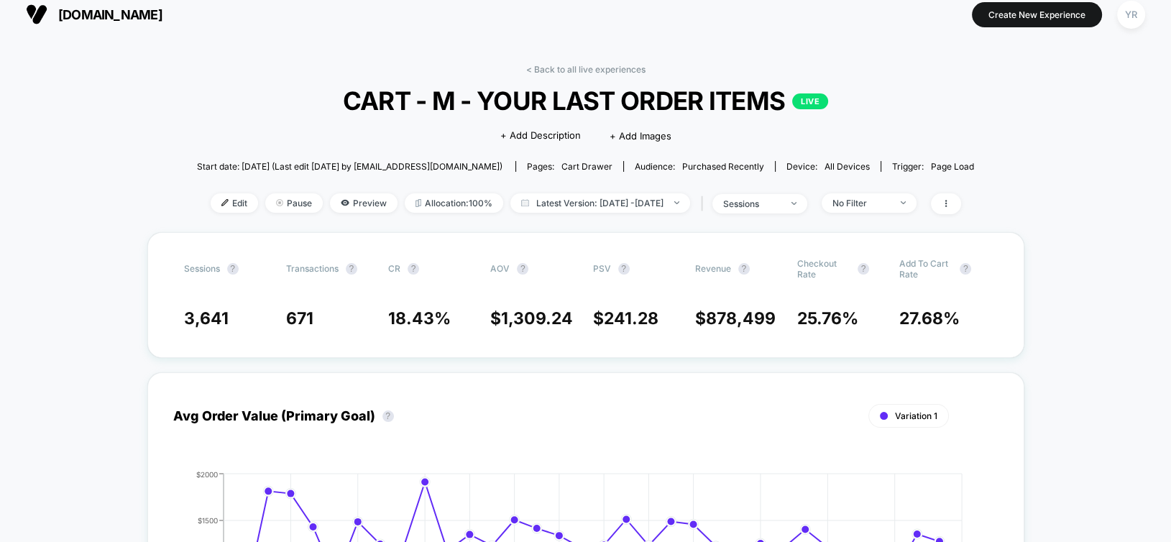
scroll to position [0, 0]
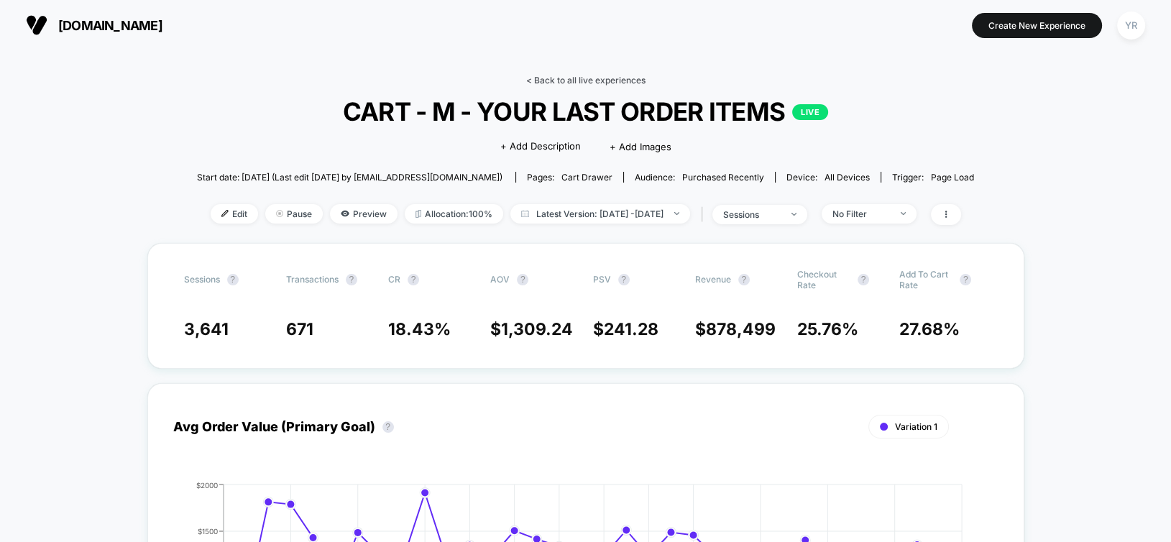
click at [565, 76] on link "< Back to all live experiences" at bounding box center [585, 80] width 119 height 11
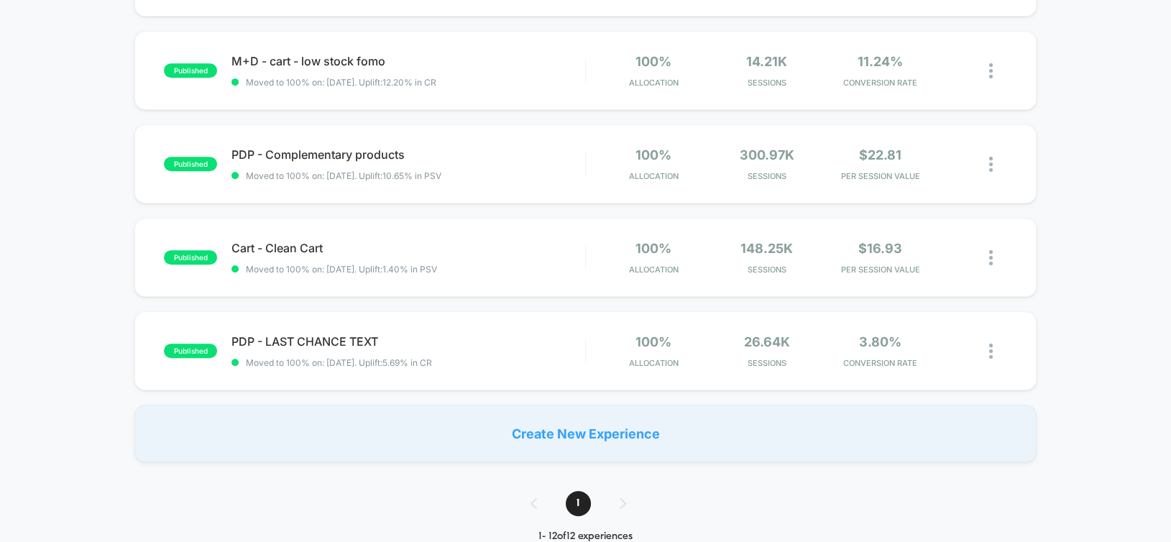
scroll to position [862, 0]
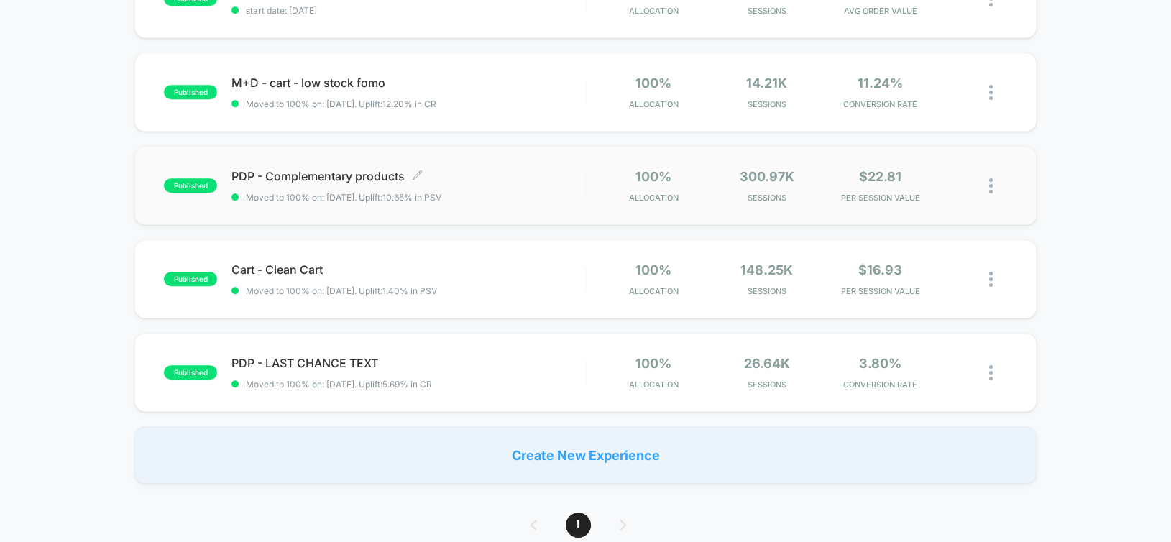
click at [531, 180] on div "PDP - Complementary products Click to edit experience details Click to edit exp…" at bounding box center [407, 186] width 353 height 34
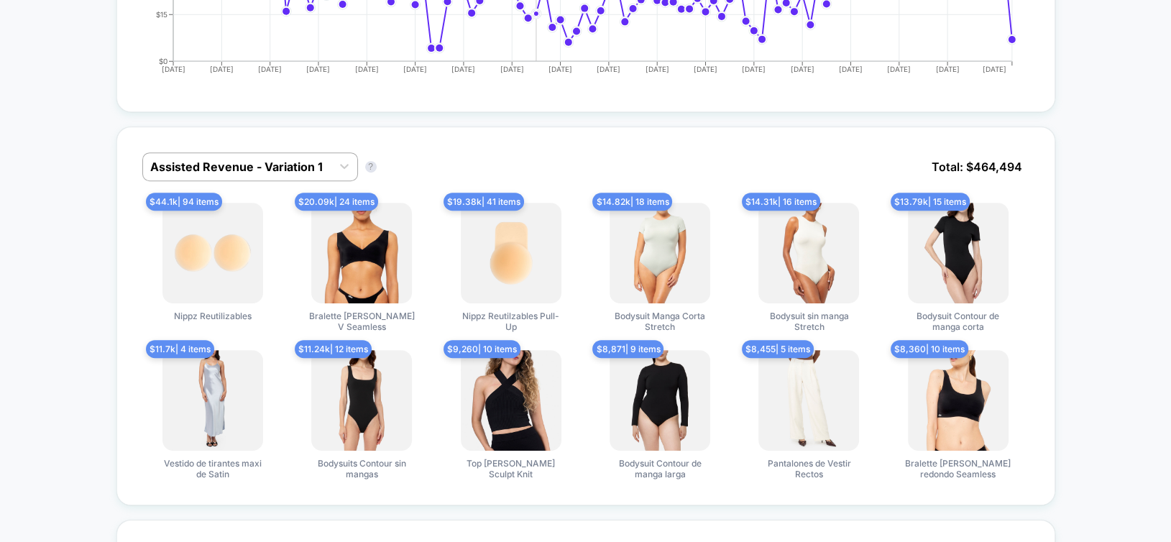
scroll to position [791, 0]
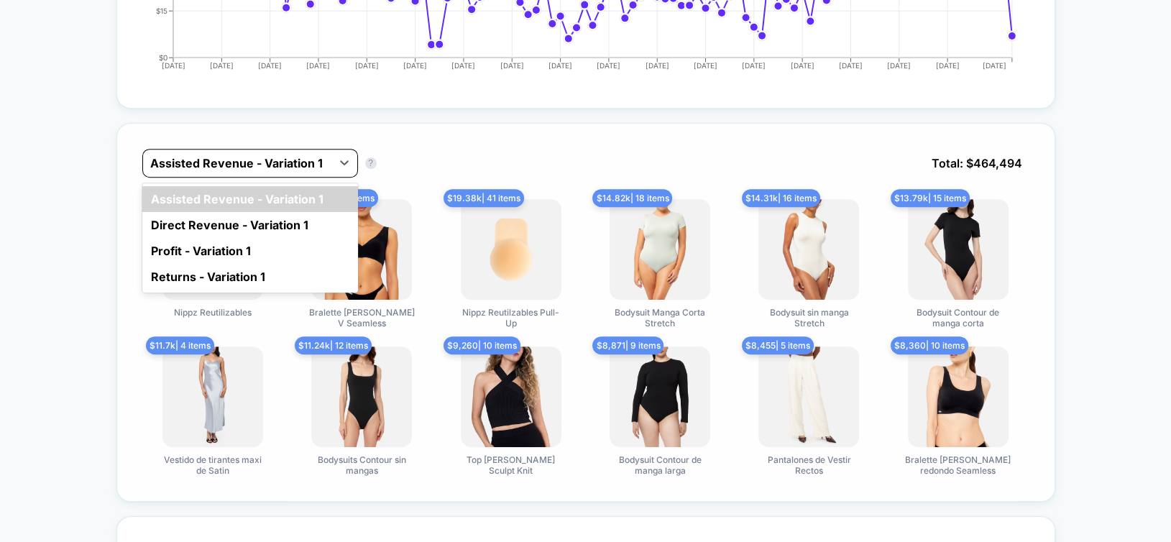
click at [231, 160] on div at bounding box center [237, 163] width 174 height 17
click at [214, 216] on div "Direct Revenue - Variation 1" at bounding box center [250, 225] width 216 height 26
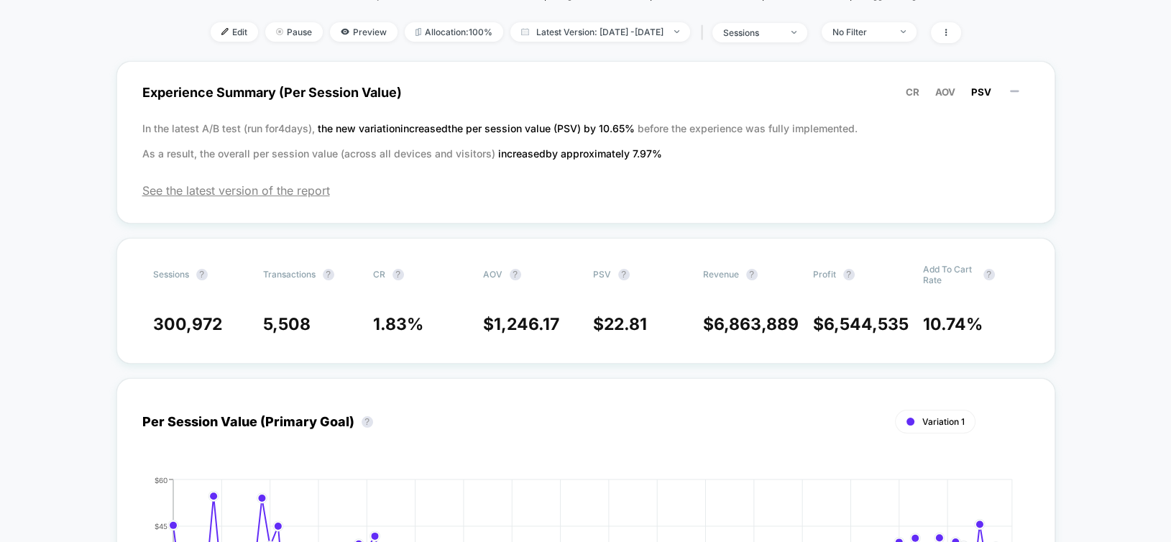
scroll to position [0, 0]
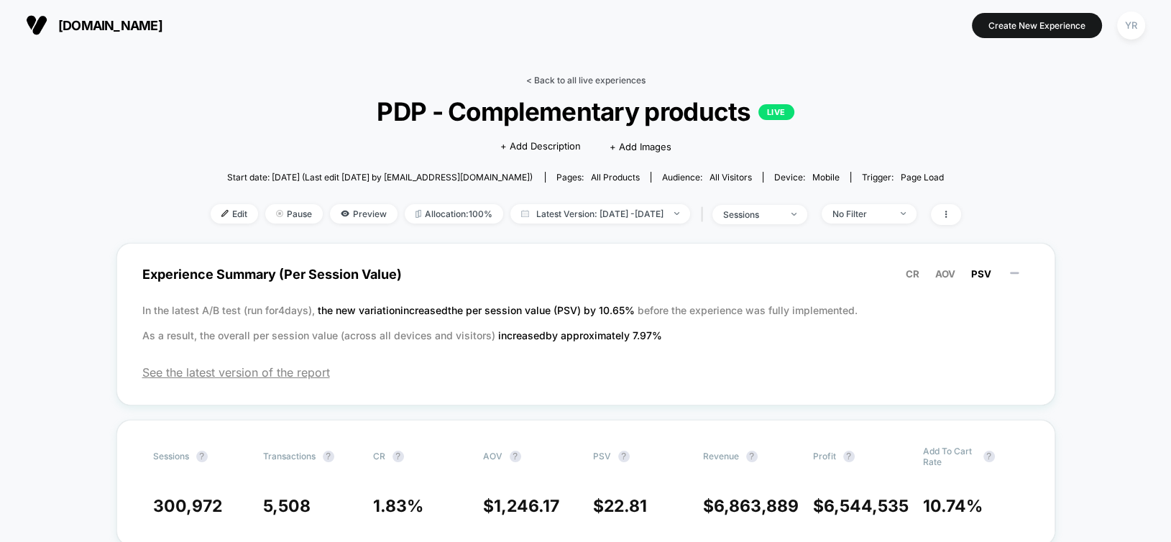
click at [545, 78] on link "< Back to all live experiences" at bounding box center [585, 80] width 119 height 11
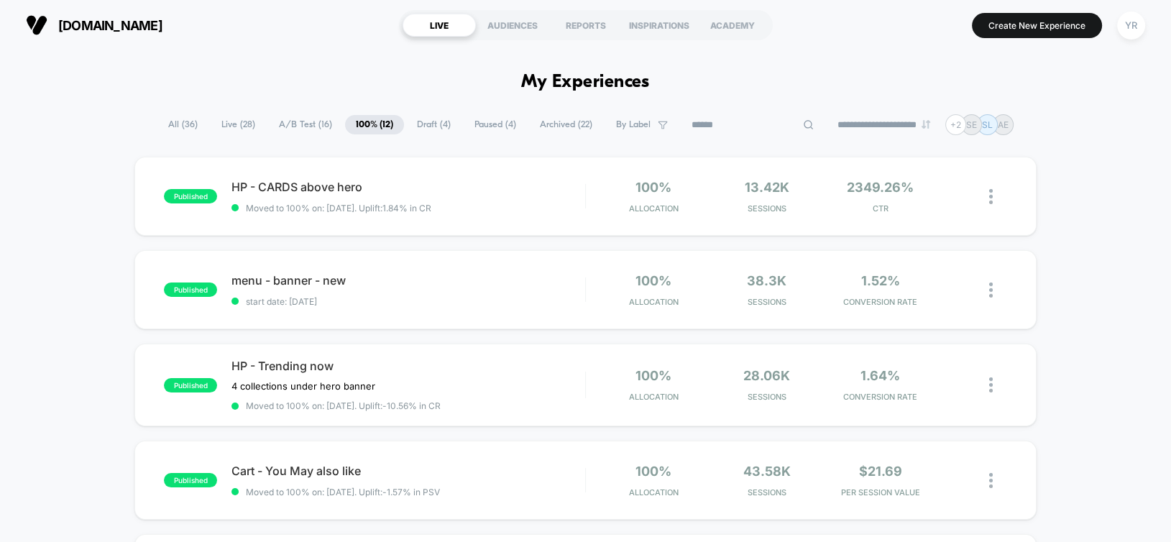
click at [728, 124] on input at bounding box center [753, 124] width 144 height 17
type input "*"
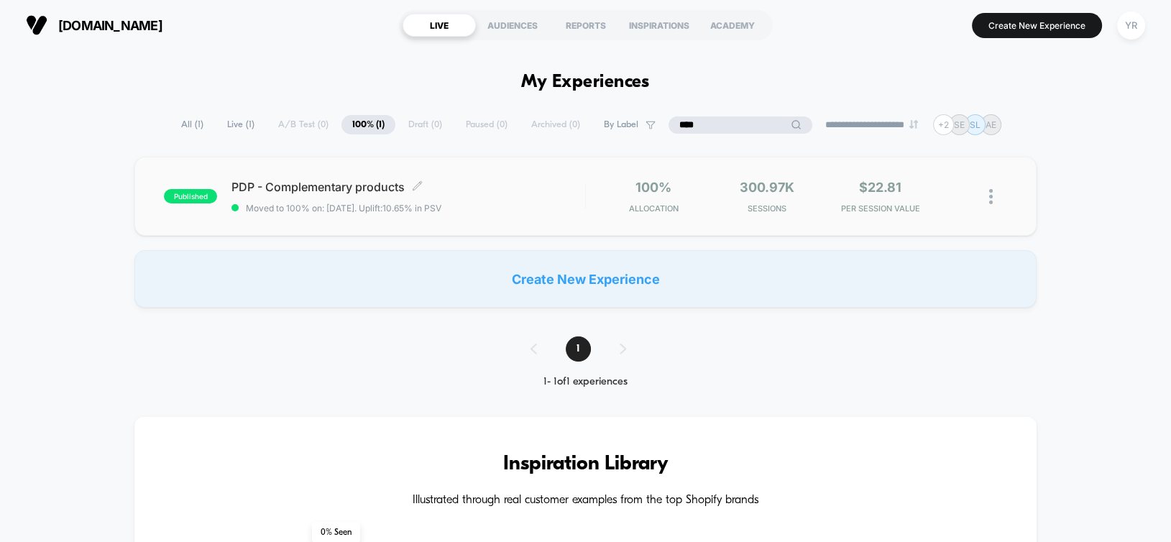
type input "****"
click at [515, 194] on div "PDP - Complementary products Click to edit experience details Click to edit exp…" at bounding box center [407, 197] width 353 height 34
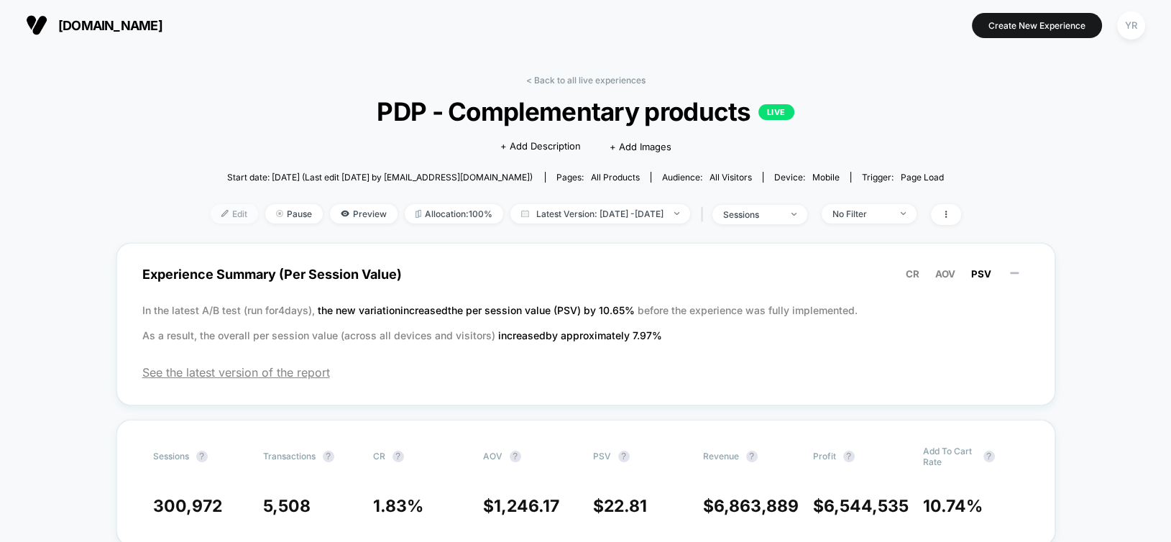
click at [211, 208] on span "Edit" at bounding box center [234, 213] width 47 height 19
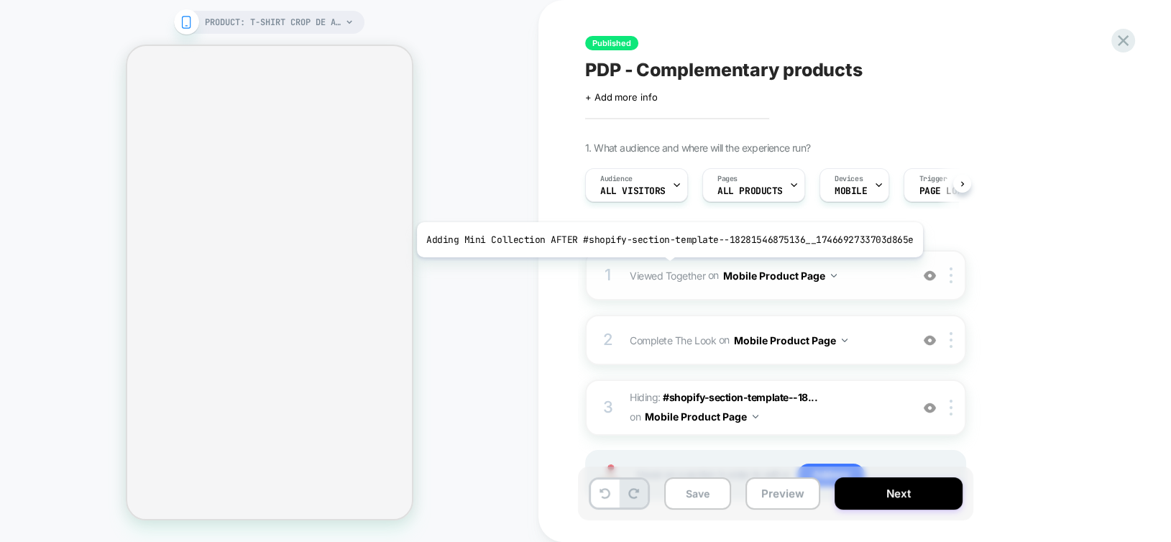
click at [663, 269] on span "Viewed Together" at bounding box center [667, 275] width 75 height 12
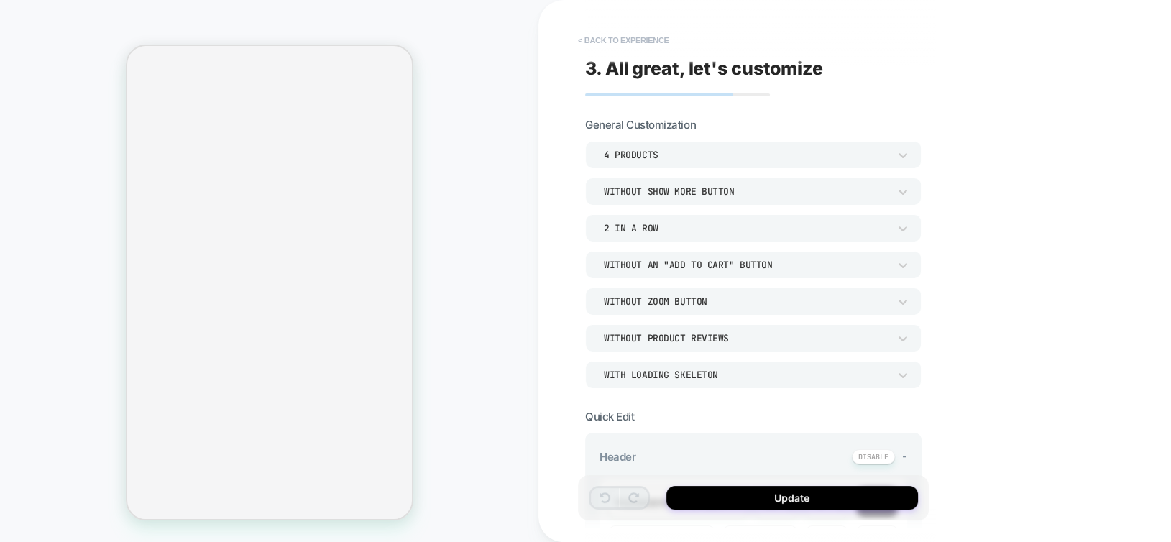
click at [619, 40] on button "< Back to experience" at bounding box center [623, 40] width 105 height 23
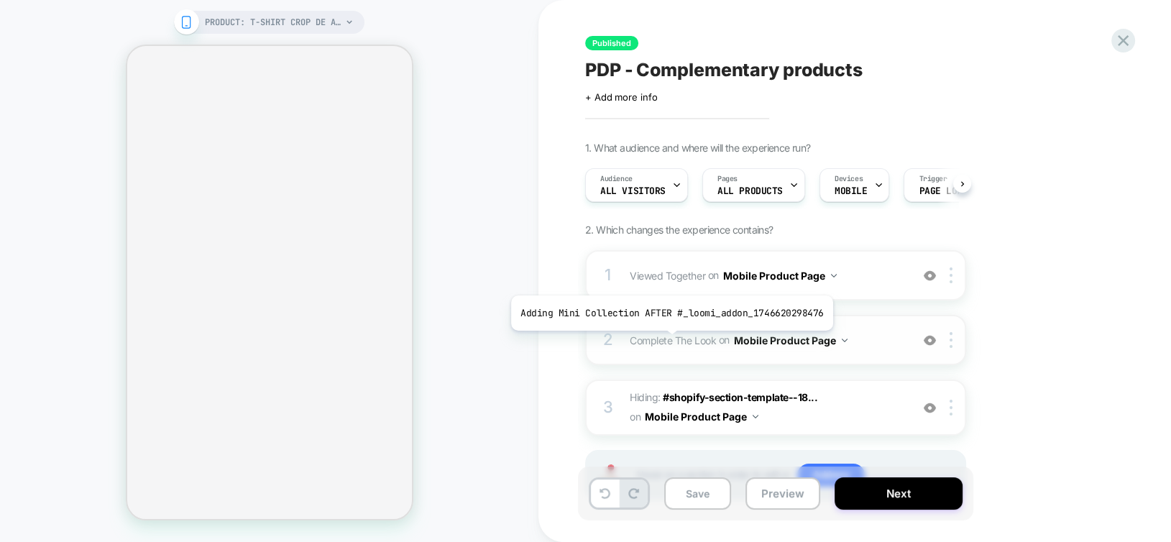
click at [668, 341] on span "Complete The Look﻿" at bounding box center [673, 339] width 86 height 12
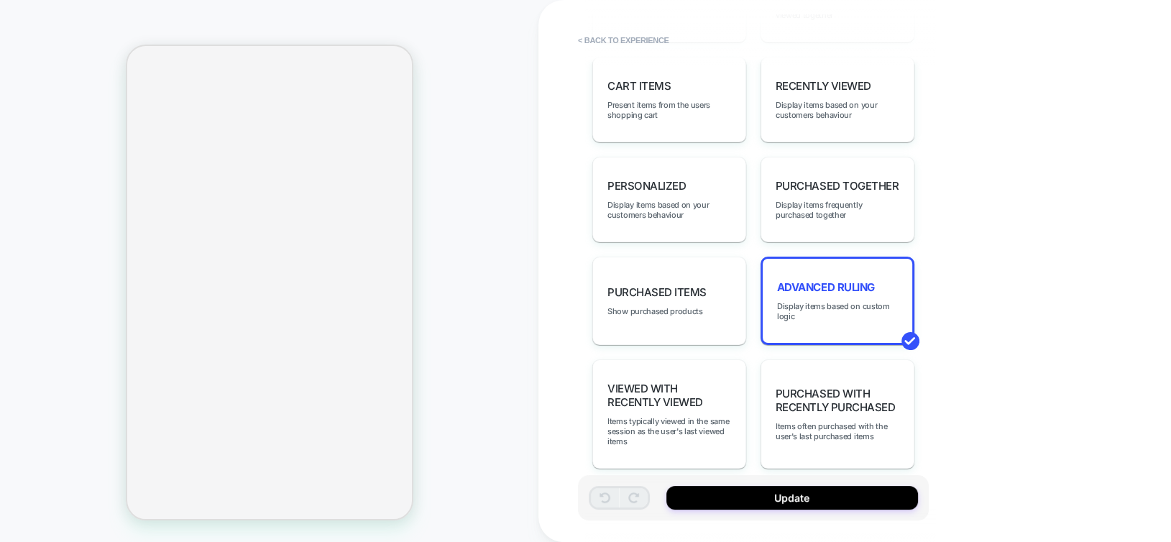
scroll to position [966, 0]
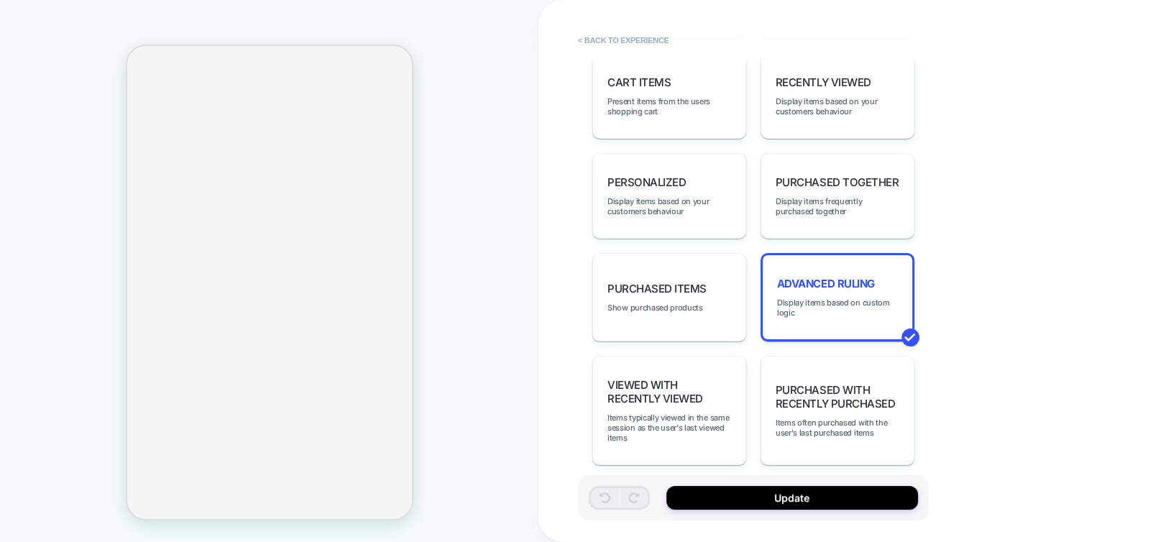
click at [799, 283] on div "Advanced Ruling Display items based on custom logic" at bounding box center [837, 297] width 154 height 88
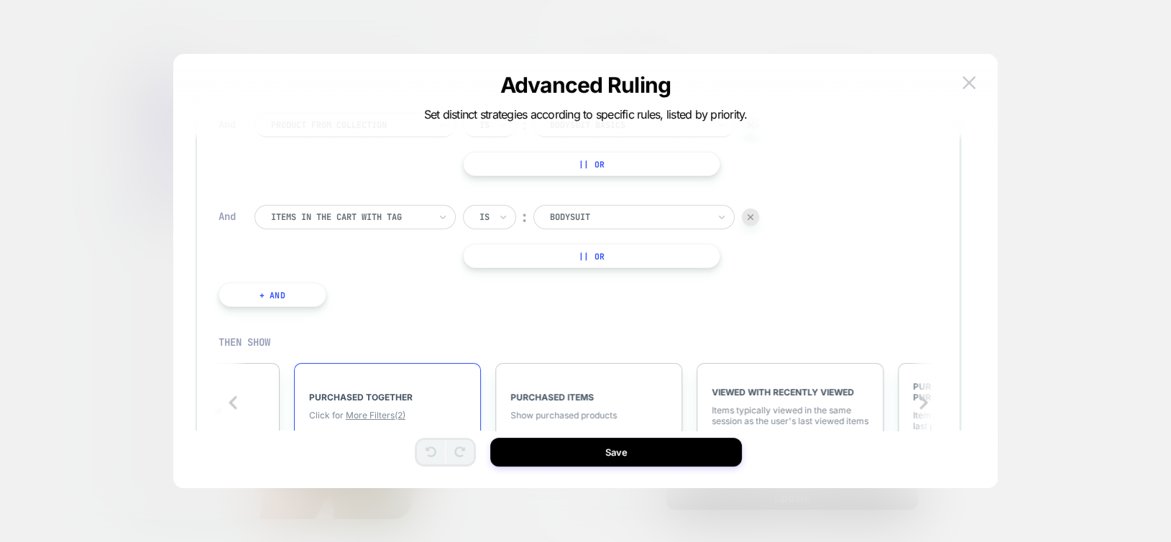
scroll to position [503, 0]
click at [291, 293] on button "+ And" at bounding box center [272, 294] width 108 height 24
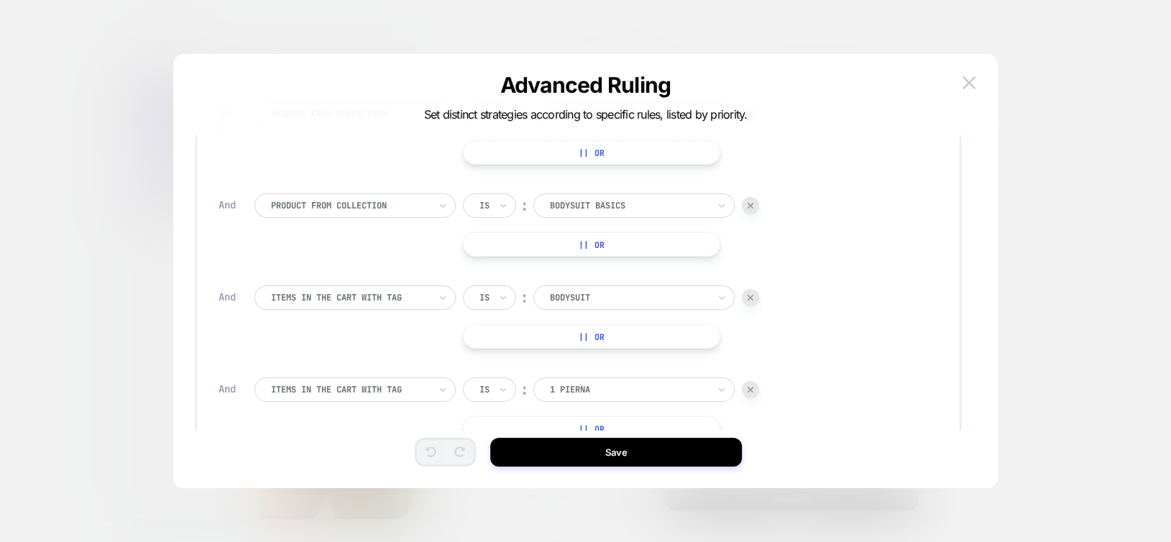
scroll to position [431, 0]
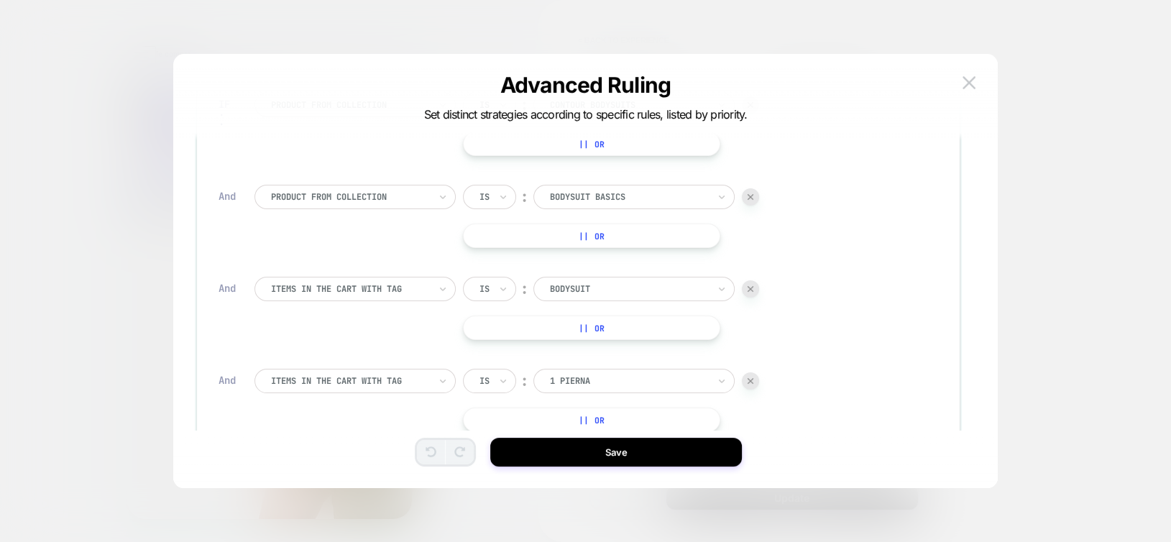
click at [394, 287] on div at bounding box center [350, 288] width 158 height 13
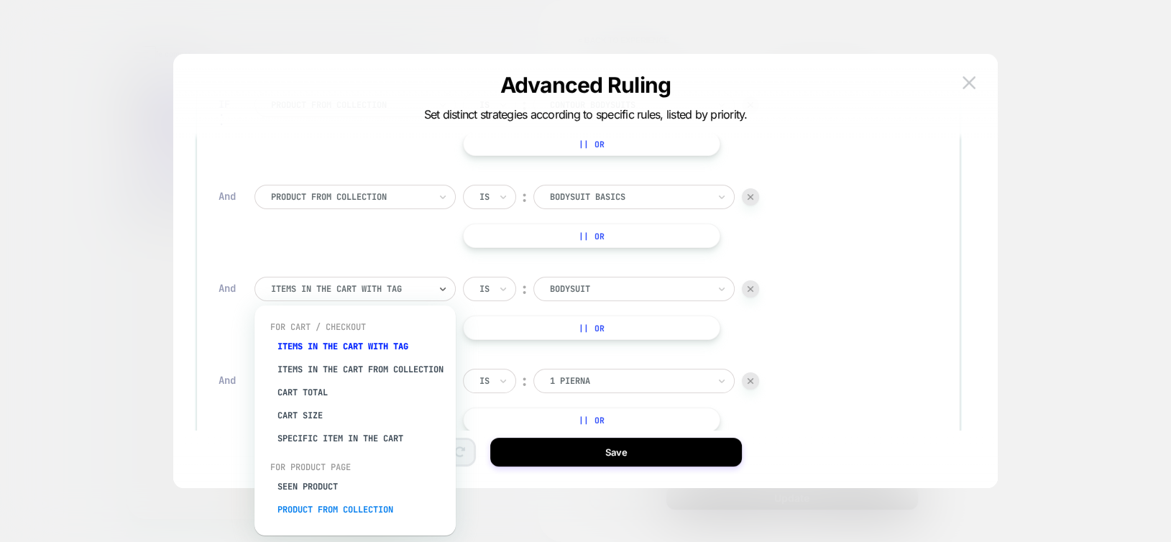
click at [364, 516] on div "Product from collection" at bounding box center [362, 509] width 187 height 23
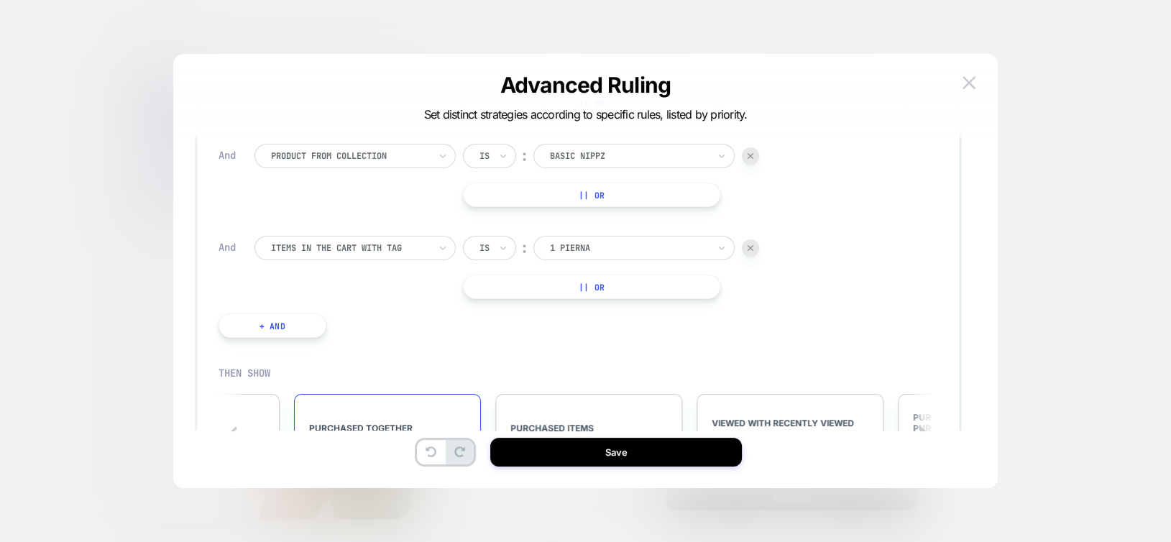
scroll to position [575, 0]
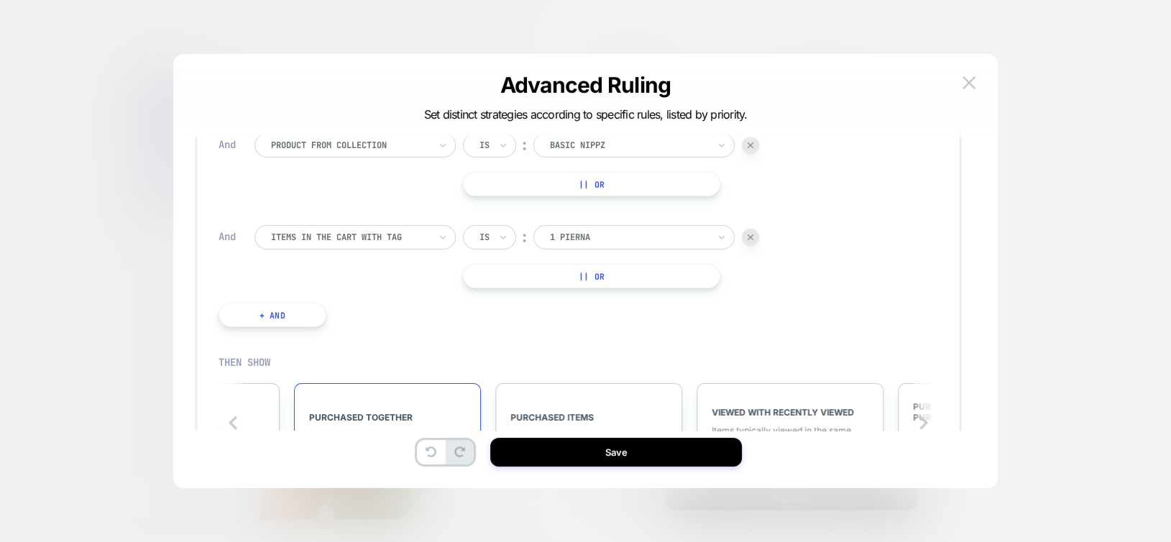
click at [351, 239] on div at bounding box center [350, 237] width 158 height 13
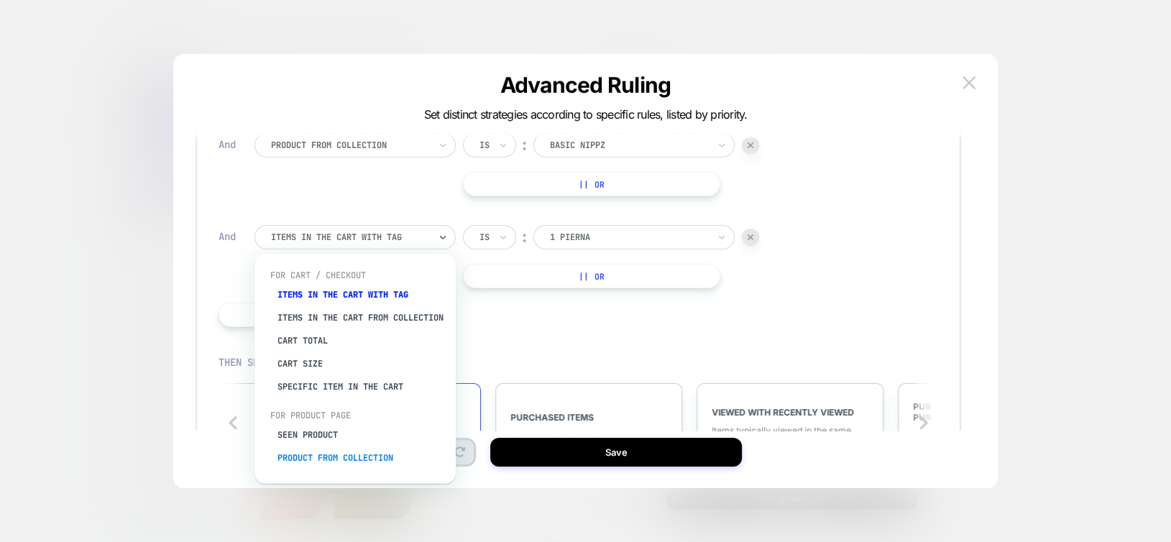
click at [356, 466] on div "Product from collection" at bounding box center [362, 457] width 187 height 23
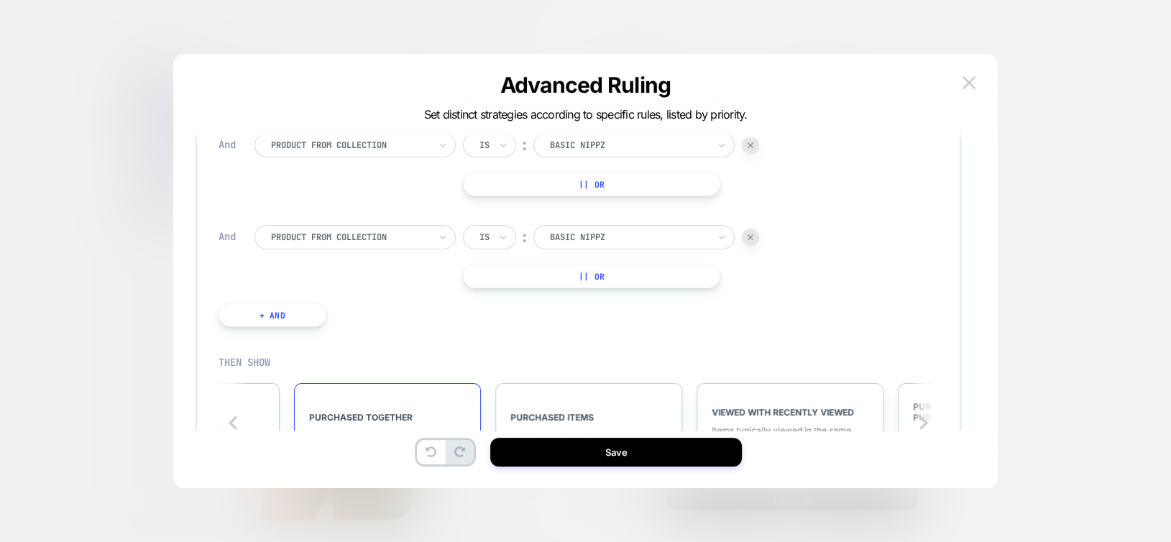
click at [584, 232] on div at bounding box center [629, 237] width 158 height 13
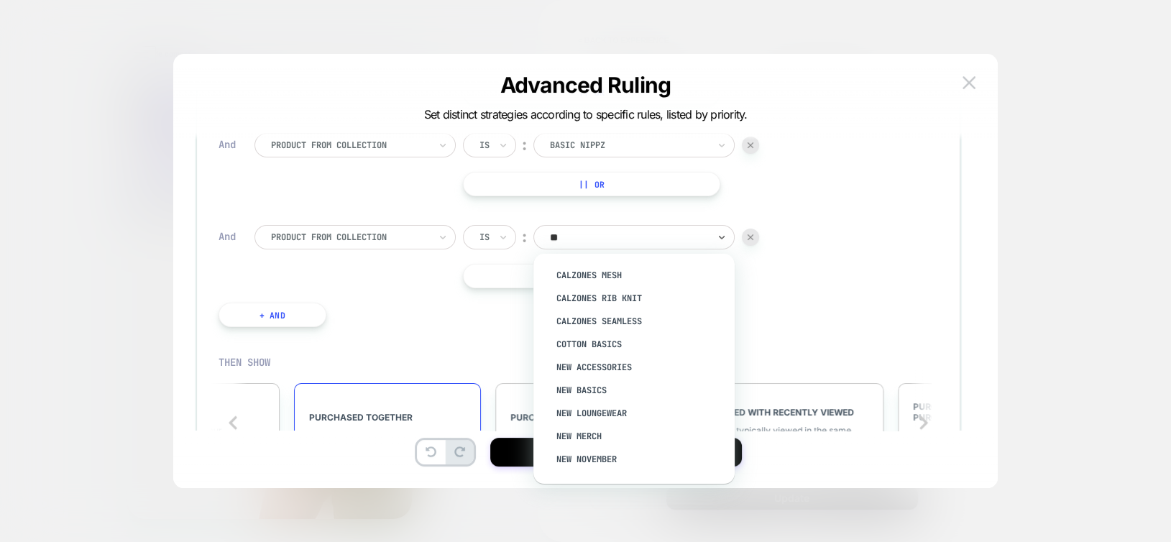
type input "***"
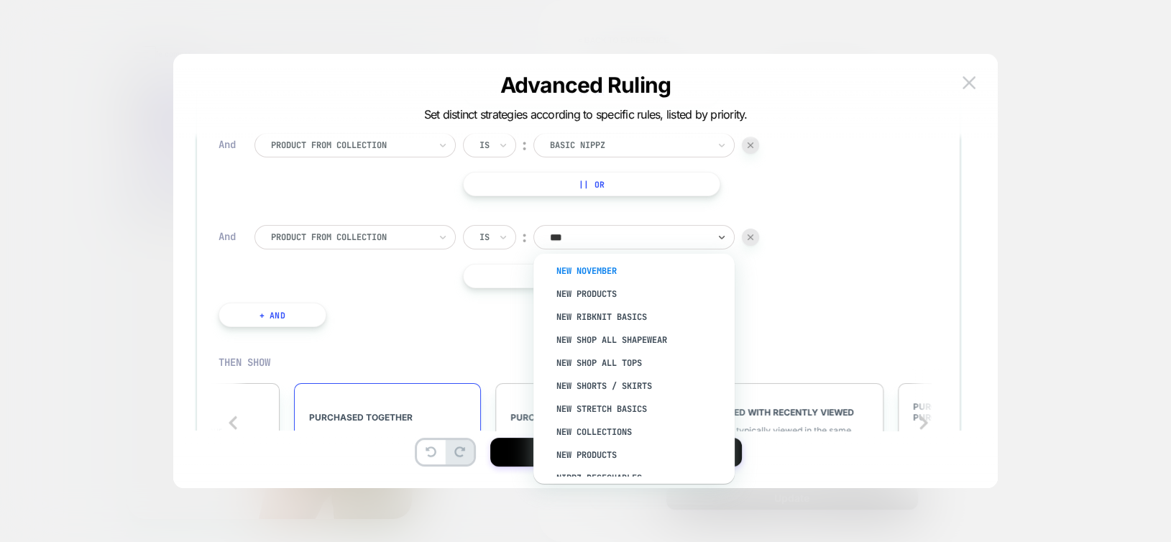
scroll to position [144, 0]
click at [620, 399] on div "New Collections" at bounding box center [641, 407] width 187 height 23
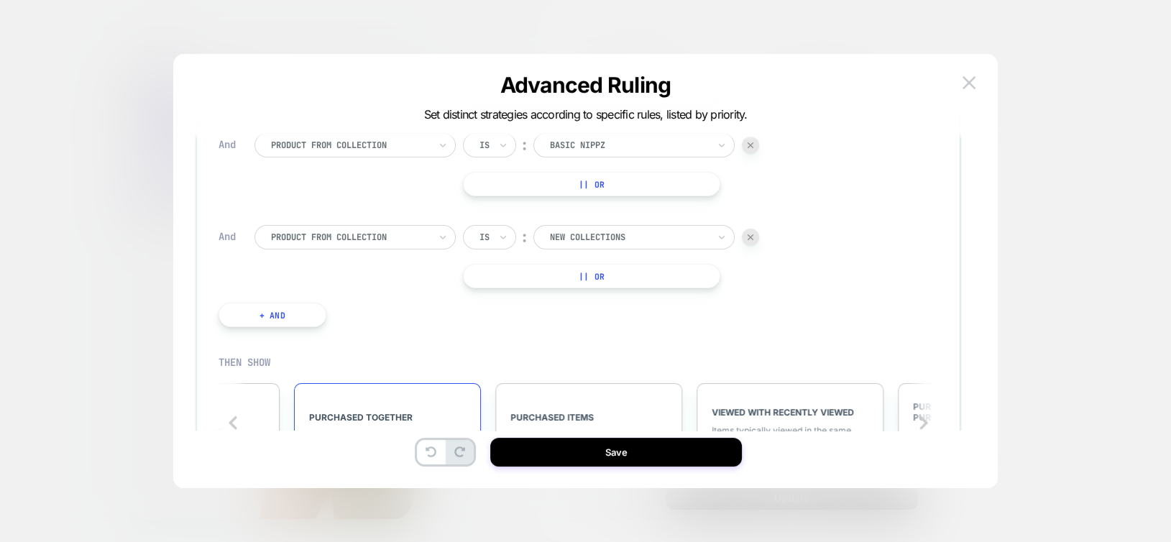
click at [279, 319] on button "+ And" at bounding box center [272, 315] width 108 height 24
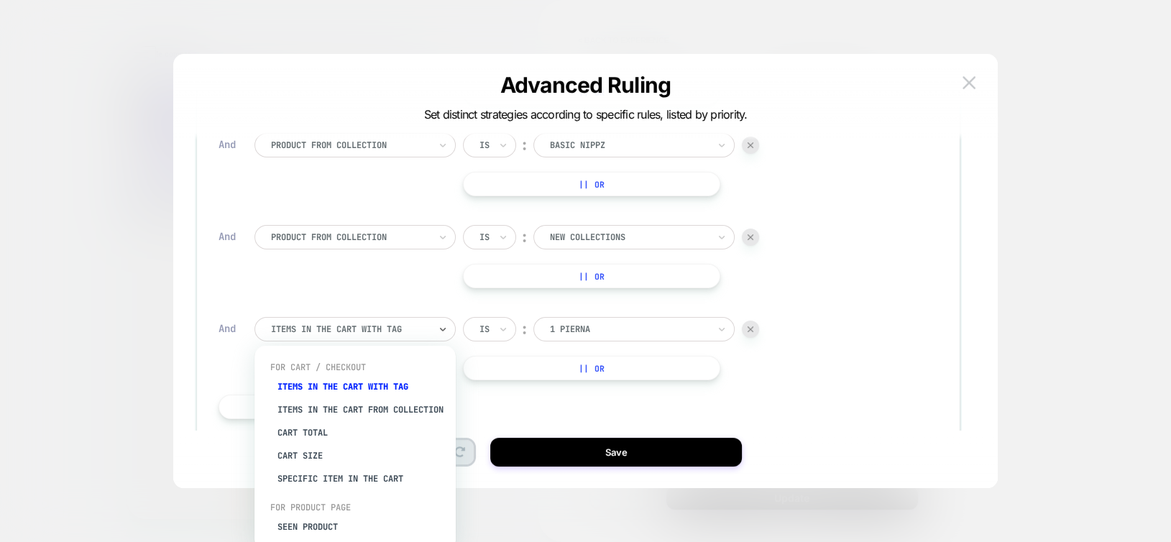
click at [331, 327] on div at bounding box center [350, 329] width 158 height 13
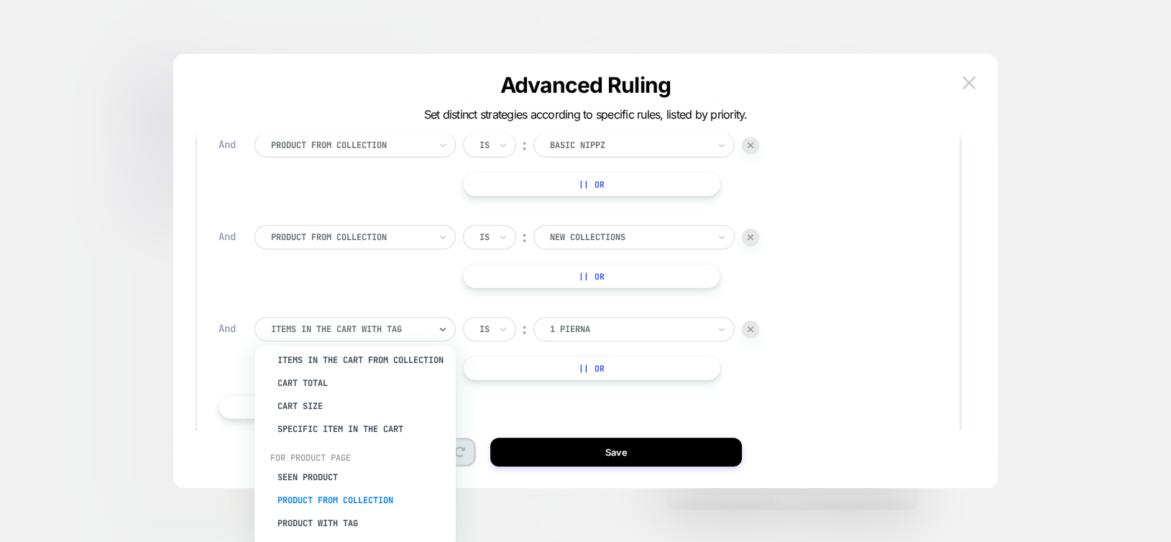
click at [377, 496] on div "Product from collection" at bounding box center [362, 500] width 187 height 23
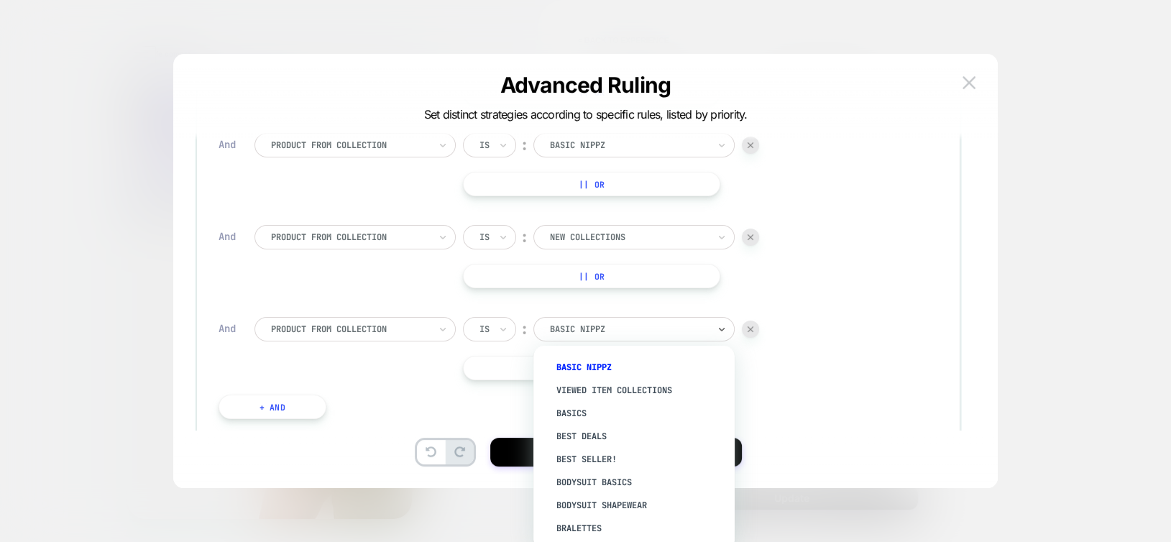
click at [622, 327] on div at bounding box center [629, 329] width 158 height 13
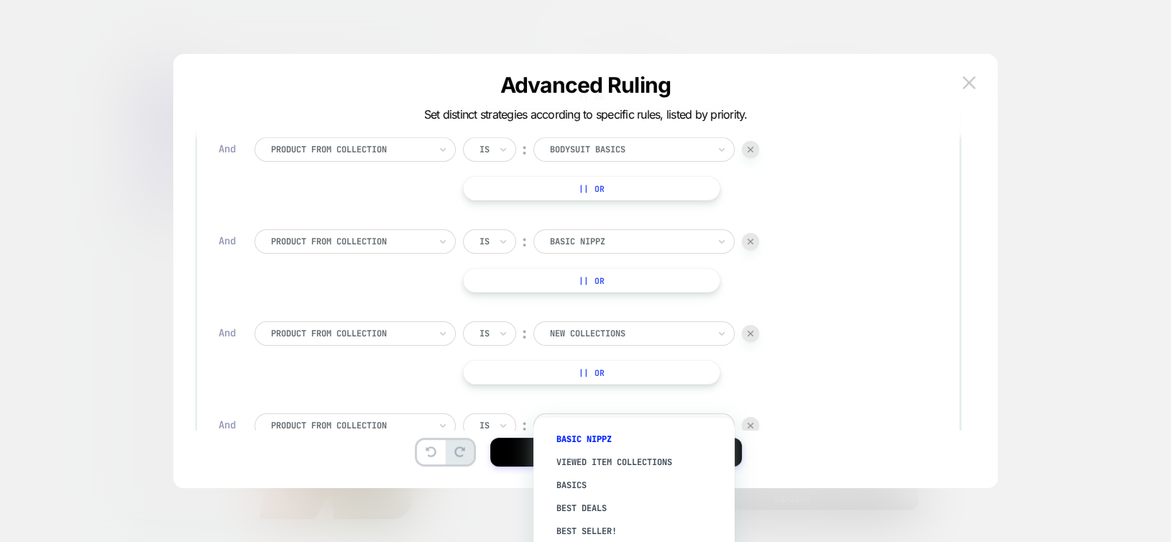
scroll to position [503, 0]
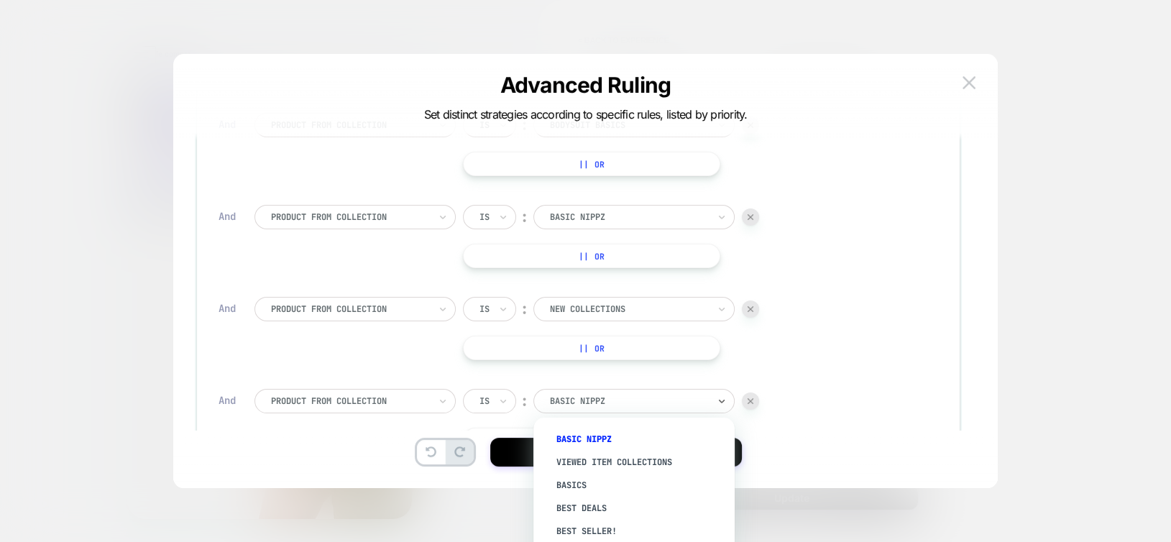
click at [749, 310] on img at bounding box center [750, 309] width 6 height 6
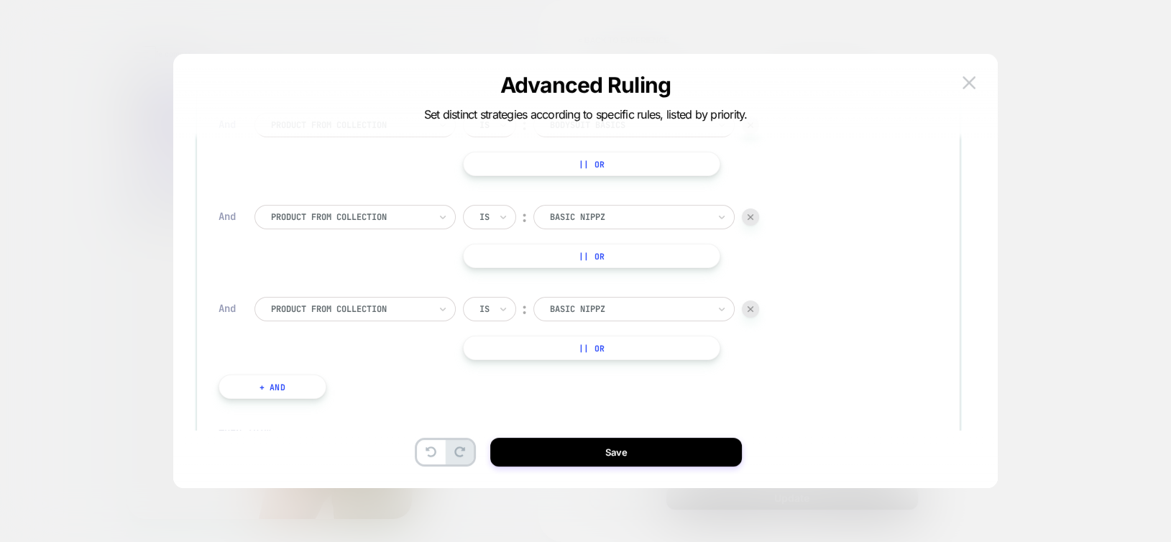
click at [750, 308] on img at bounding box center [750, 309] width 6 height 6
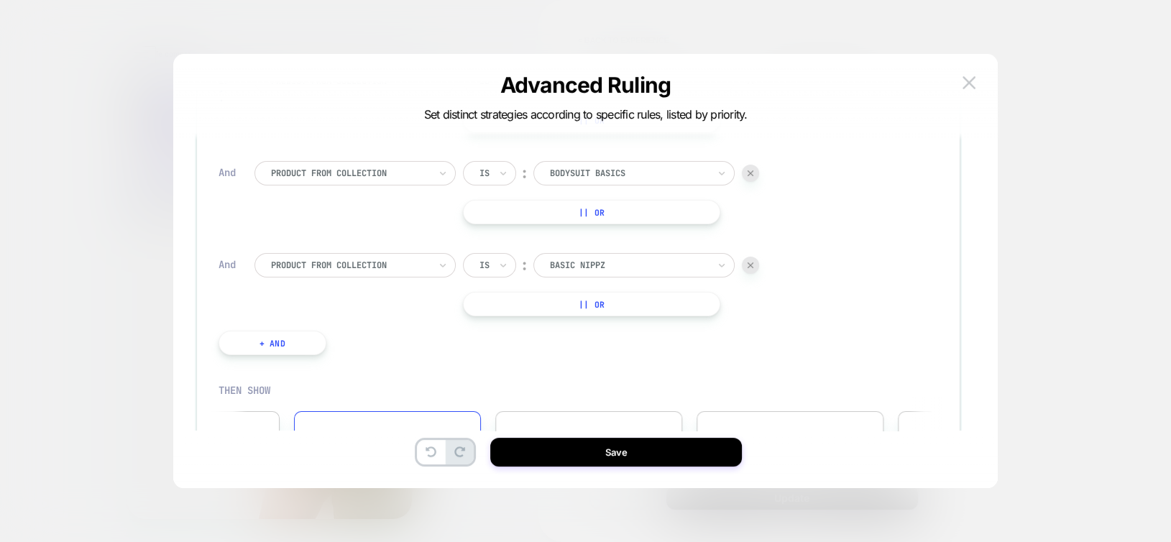
scroll to position [431, 0]
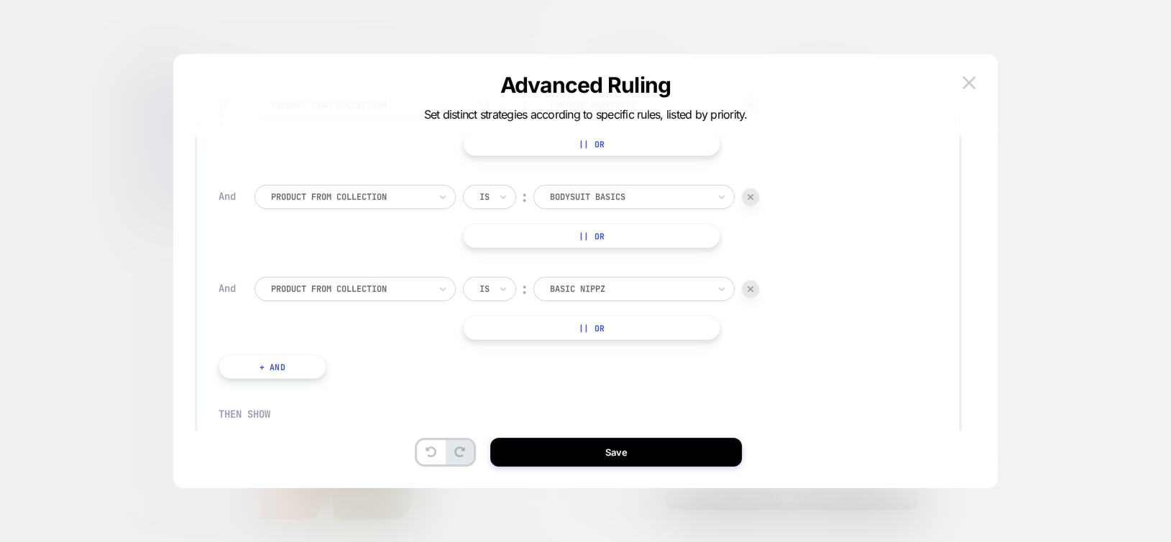
click at [755, 285] on div at bounding box center [750, 288] width 17 height 17
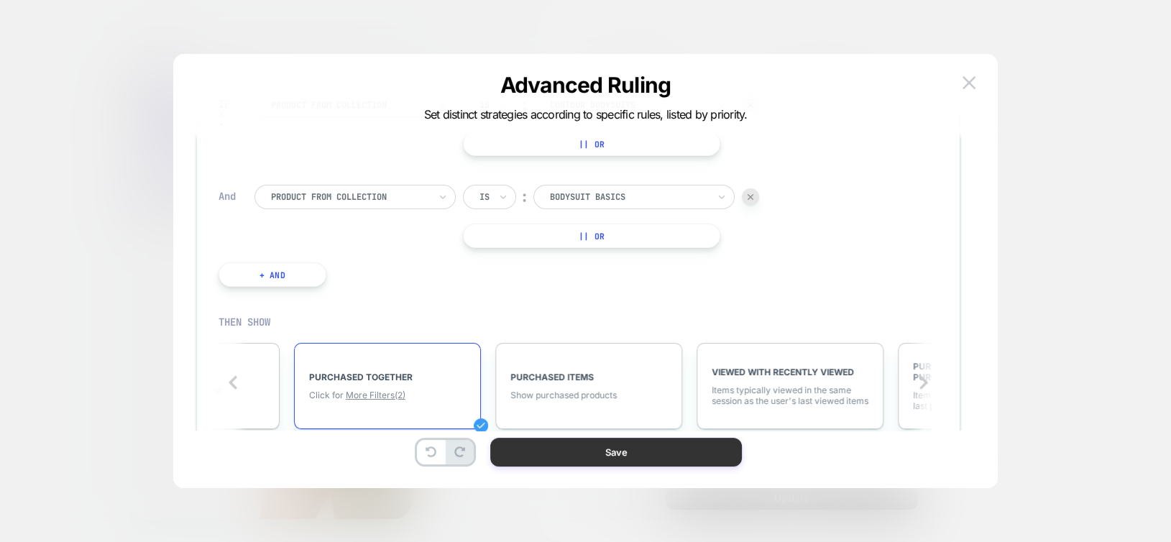
click at [643, 450] on button "Save" at bounding box center [616, 452] width 252 height 29
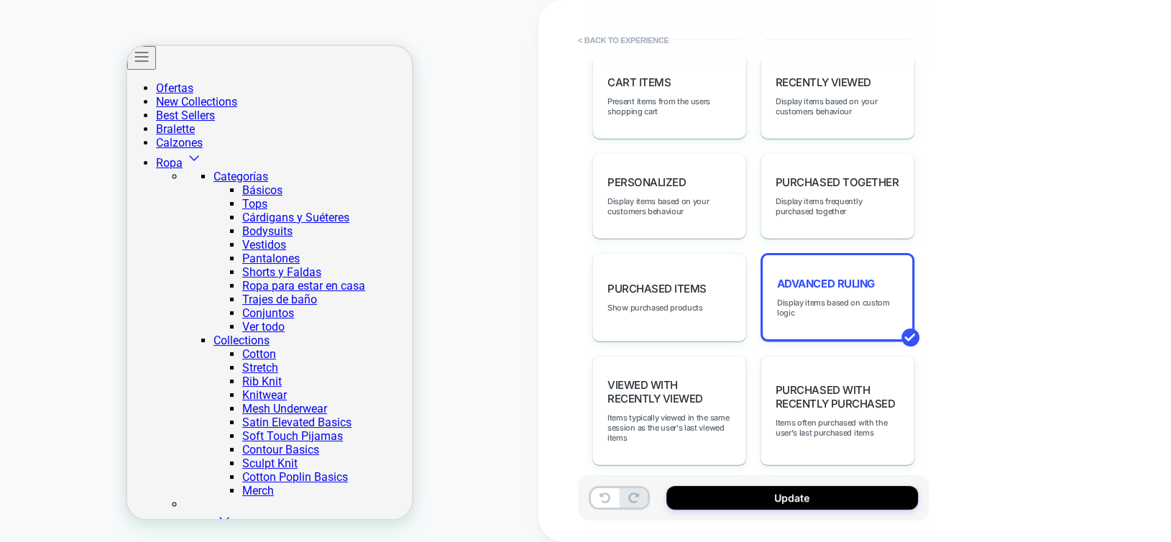
scroll to position [126, 0]
click at [811, 298] on span "Display items based on custom logic" at bounding box center [837, 308] width 121 height 20
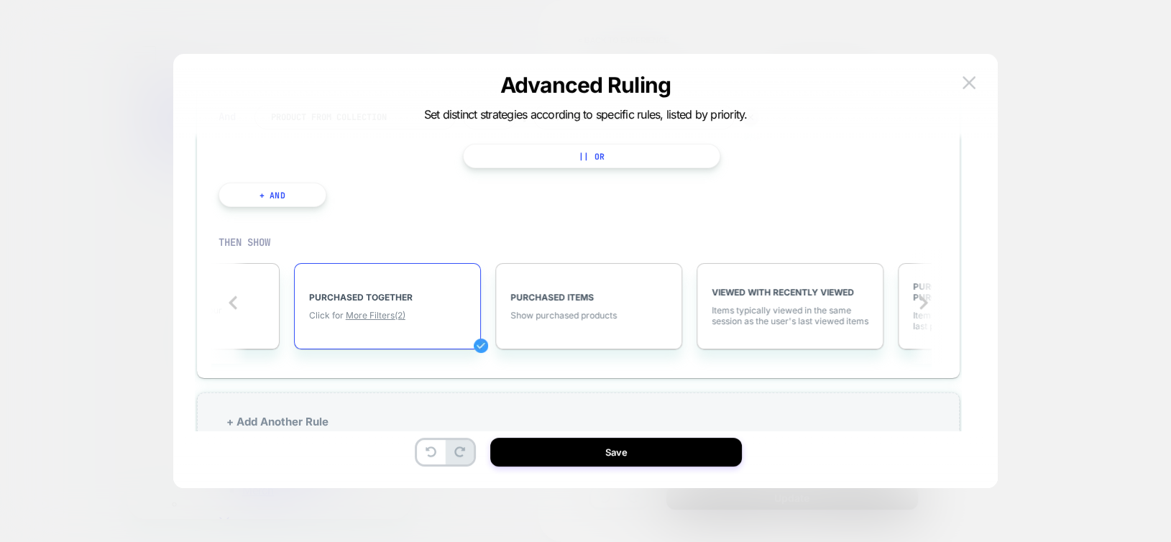
scroll to position [486, 0]
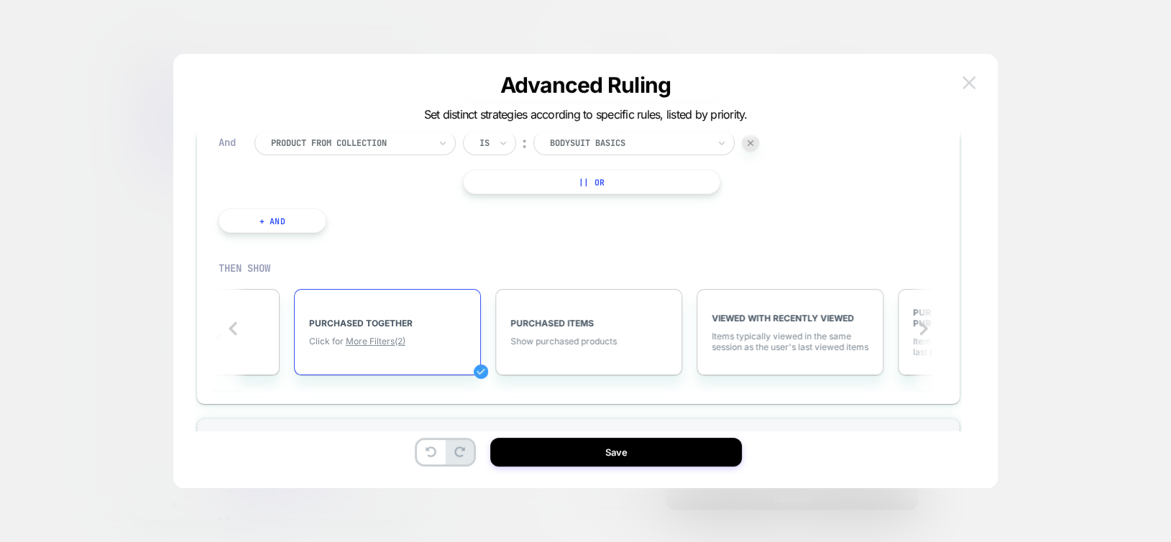
click at [971, 80] on img at bounding box center [968, 82] width 13 height 12
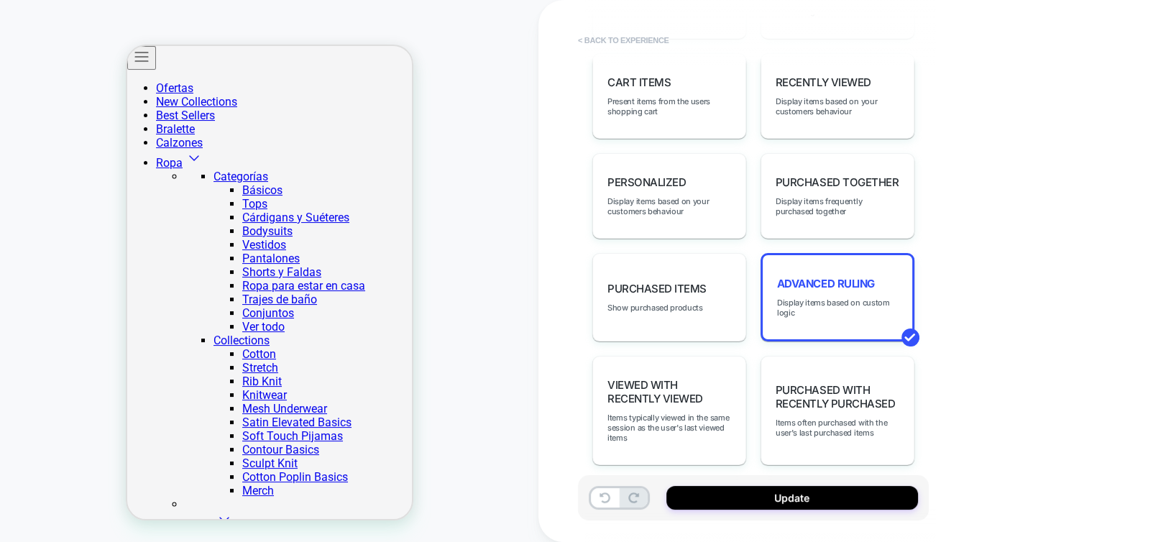
click at [640, 41] on button "< Back to experience" at bounding box center [623, 40] width 105 height 23
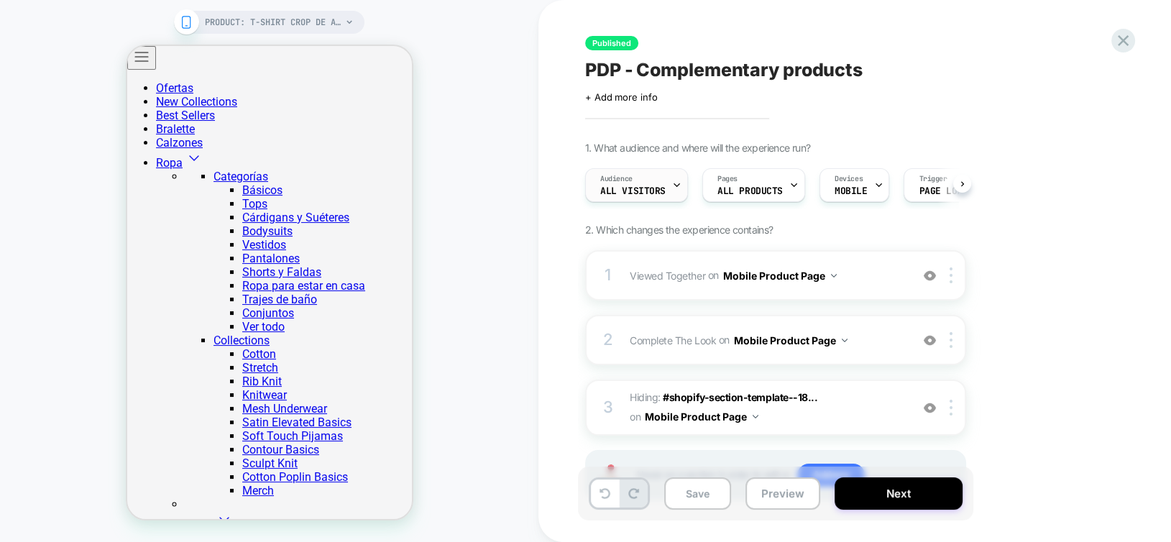
scroll to position [0, 0]
click at [1130, 47] on icon at bounding box center [1122, 40] width 19 height 19
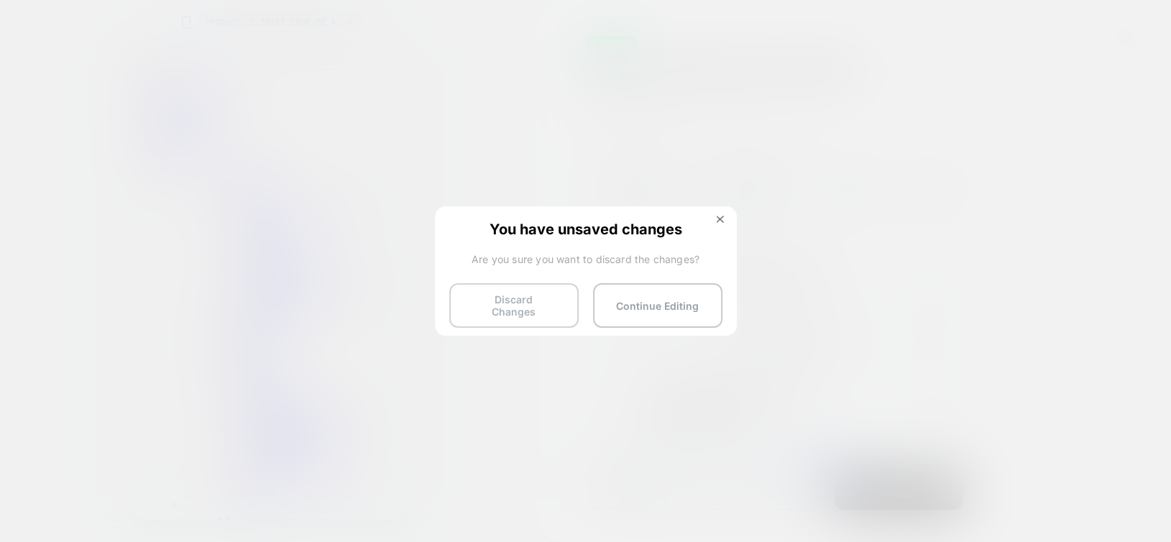
click at [523, 306] on button "Discard Changes" at bounding box center [513, 305] width 129 height 45
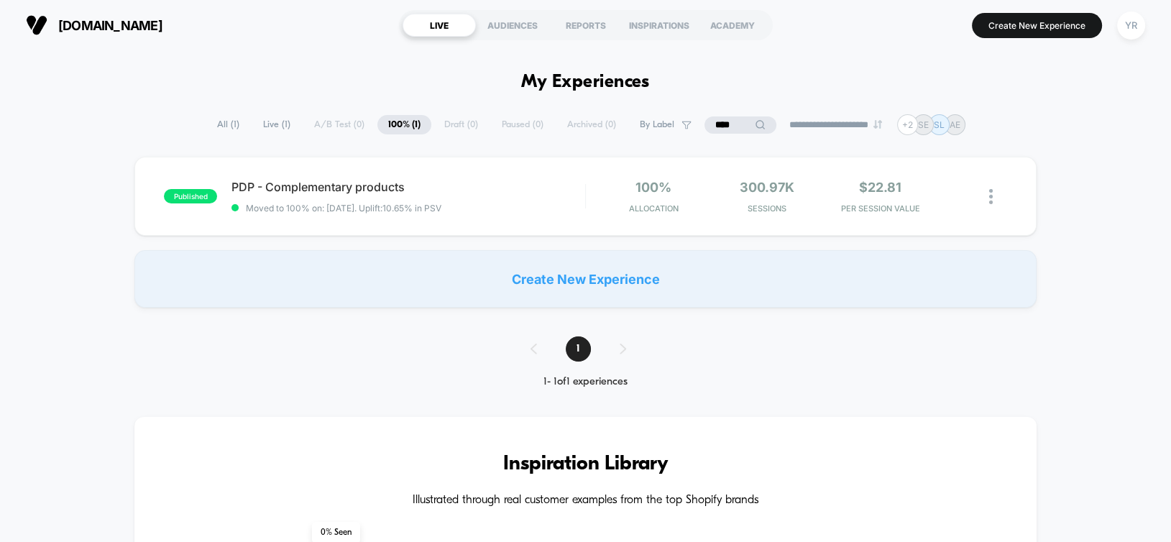
click at [714, 125] on input "****" at bounding box center [740, 124] width 72 height 17
click at [714, 125] on input "****" at bounding box center [740, 124] width 144 height 17
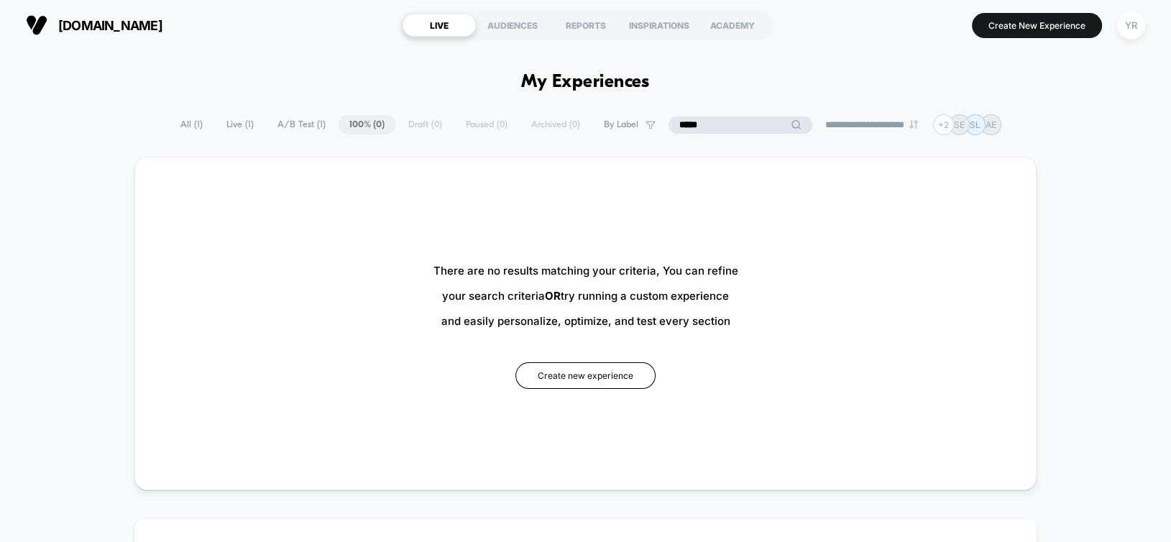
type input "*****"
click at [206, 124] on span "All ( 1 )" at bounding box center [228, 124] width 44 height 19
click at [213, 118] on span "All ( 1 )" at bounding box center [228, 124] width 44 height 19
click at [725, 126] on input "*****" at bounding box center [740, 124] width 144 height 17
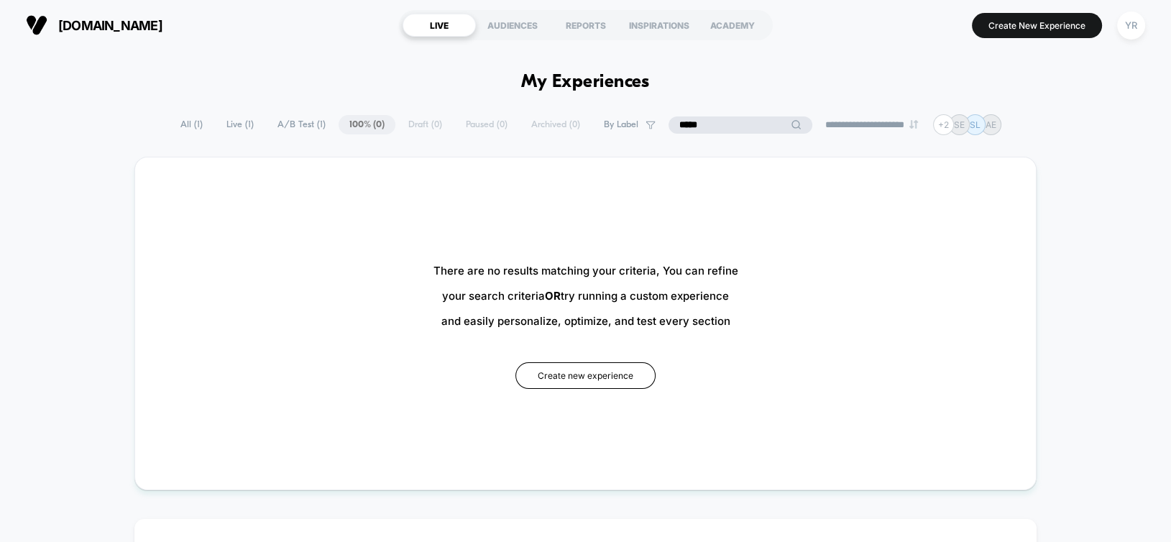
click at [725, 126] on input "*****" at bounding box center [740, 124] width 144 height 17
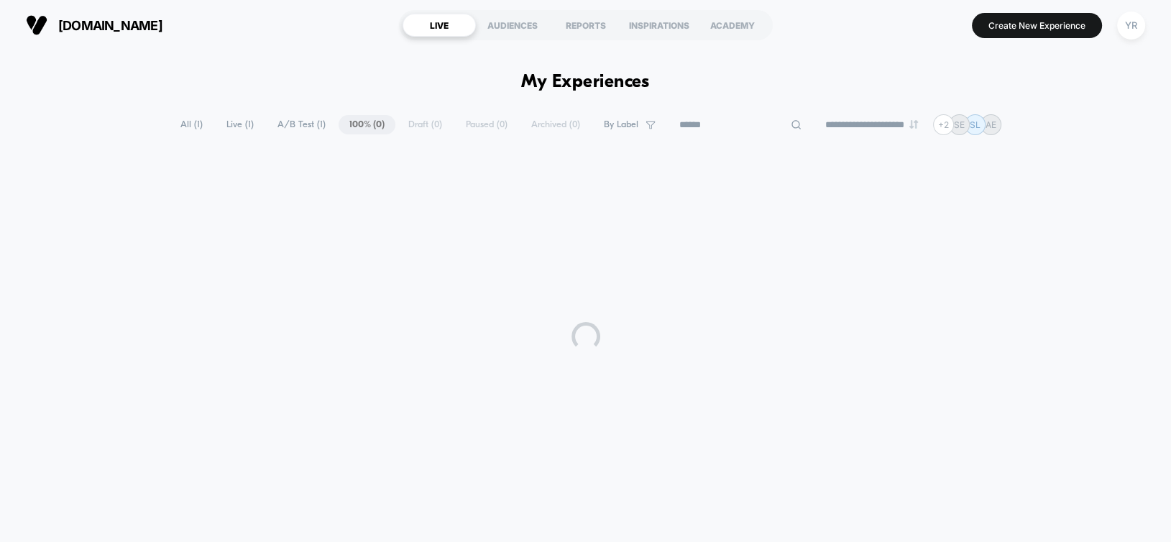
click at [178, 119] on span "All ( 1 )" at bounding box center [192, 124] width 44 height 19
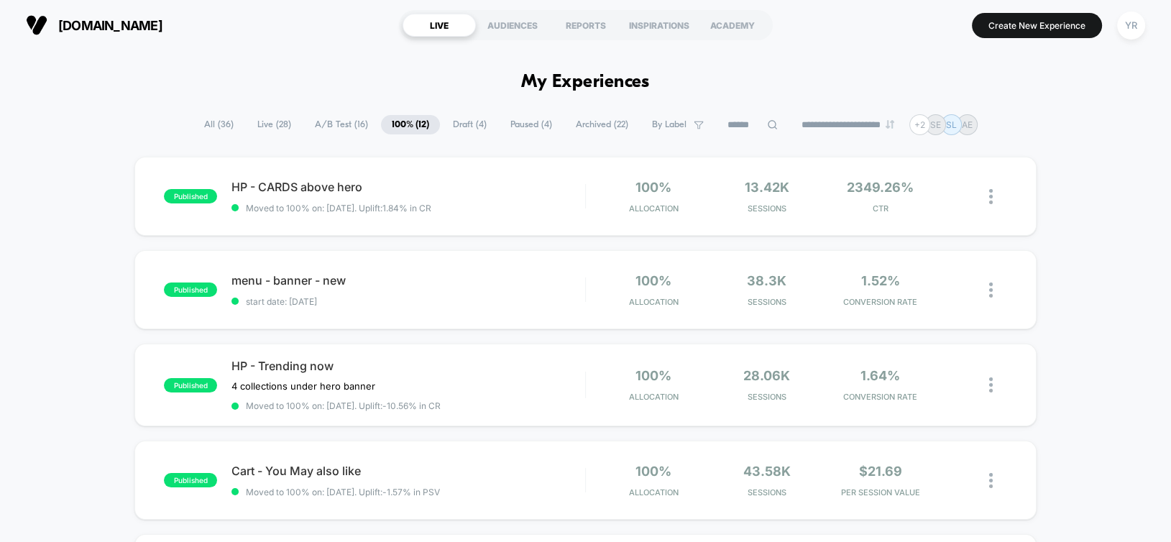
click at [217, 124] on span "All ( 36 )" at bounding box center [218, 124] width 51 height 19
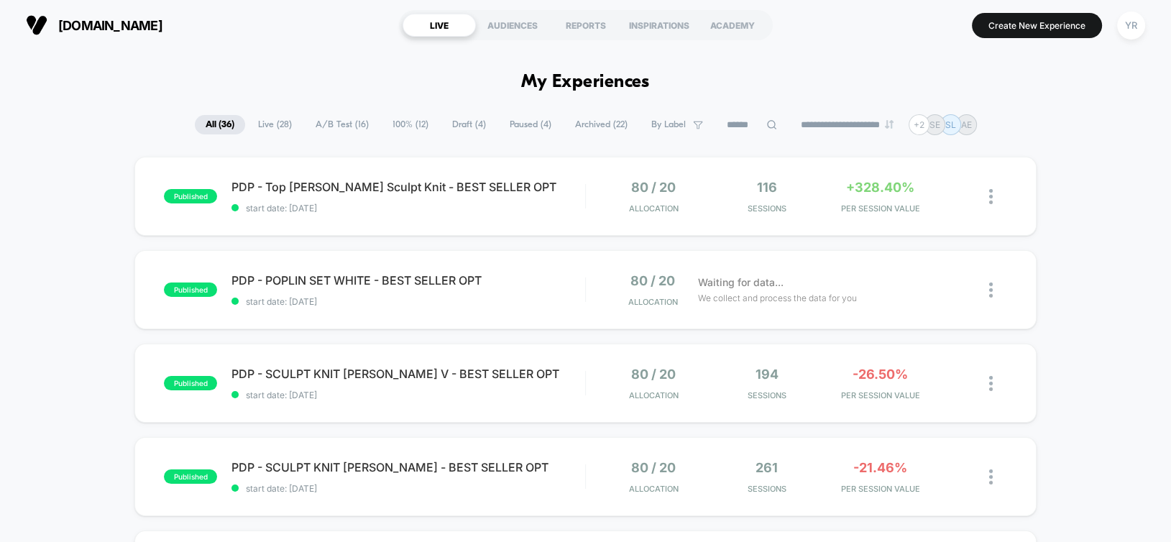
click at [734, 128] on input at bounding box center [752, 124] width 72 height 17
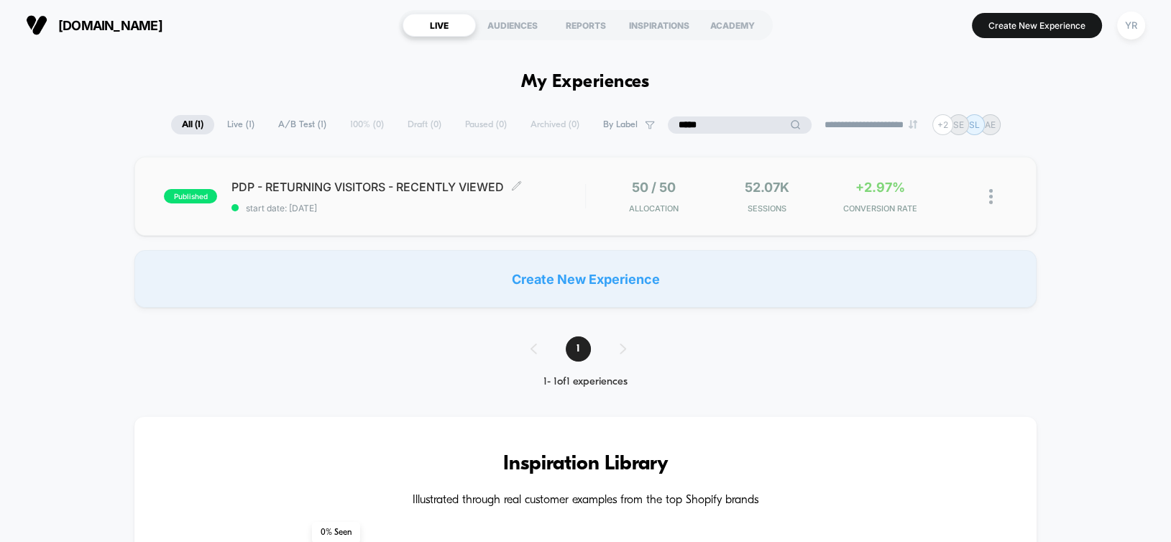
type input "*****"
click at [468, 203] on span "start date: [DATE]" at bounding box center [407, 208] width 353 height 11
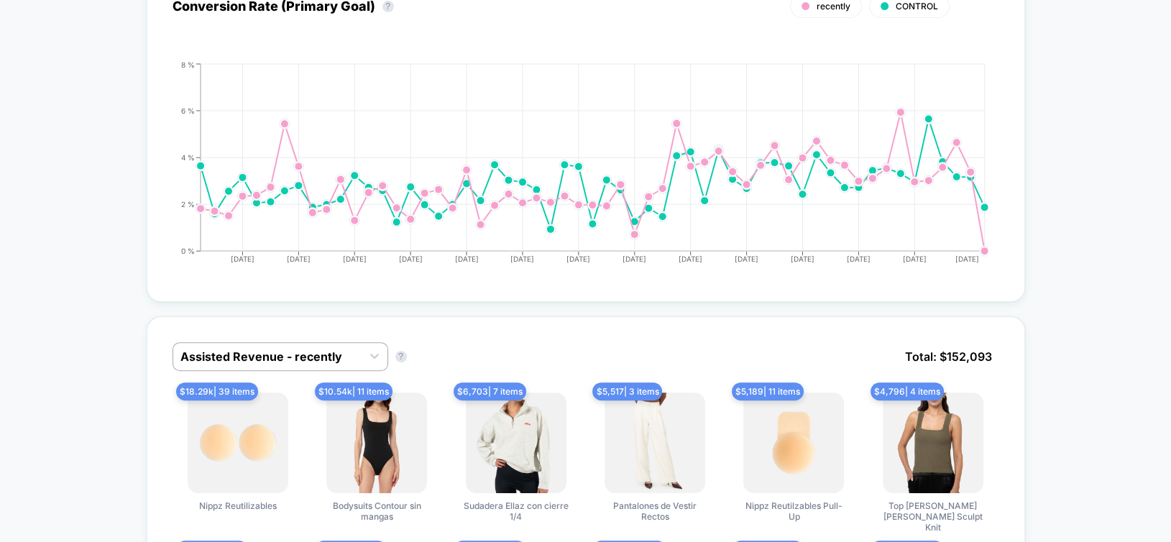
scroll to position [719, 0]
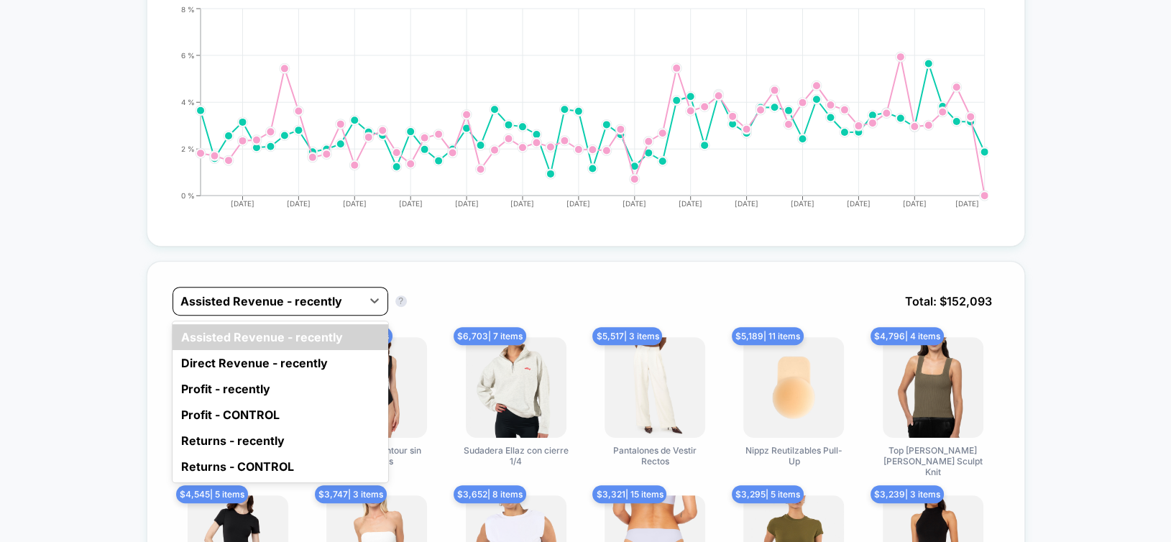
click at [277, 290] on div "Assisted Revenue - recently" at bounding box center [267, 301] width 188 height 23
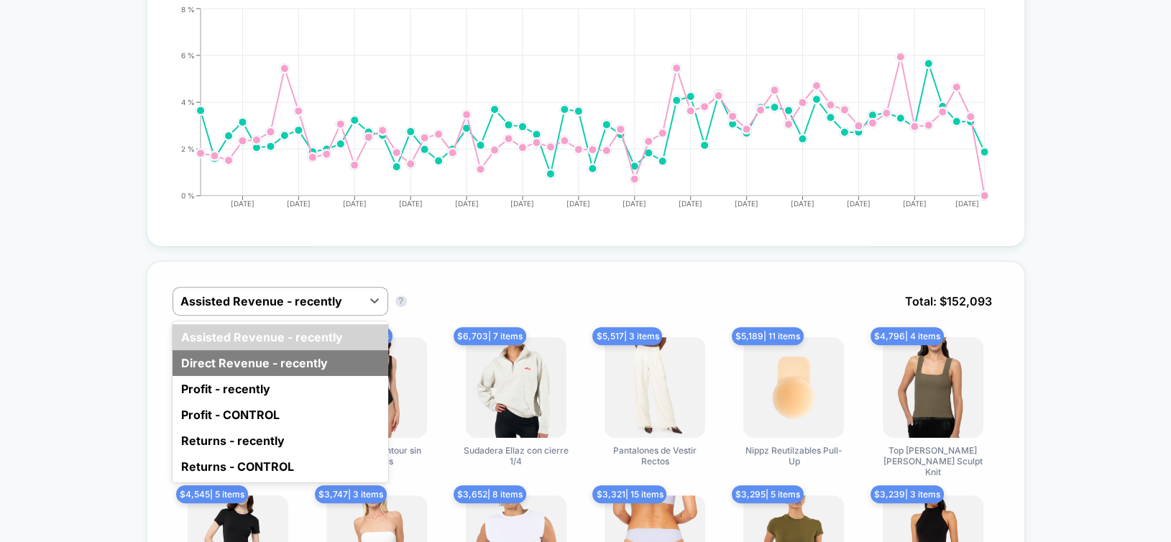
click at [283, 350] on div "Direct Revenue - recently" at bounding box center [280, 363] width 216 height 26
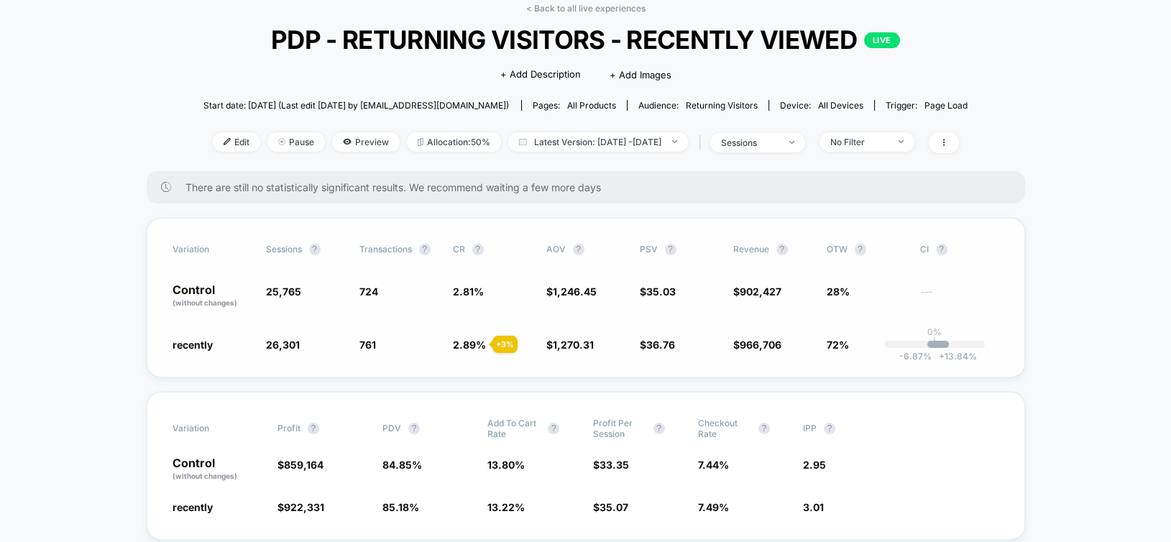
scroll to position [0, 0]
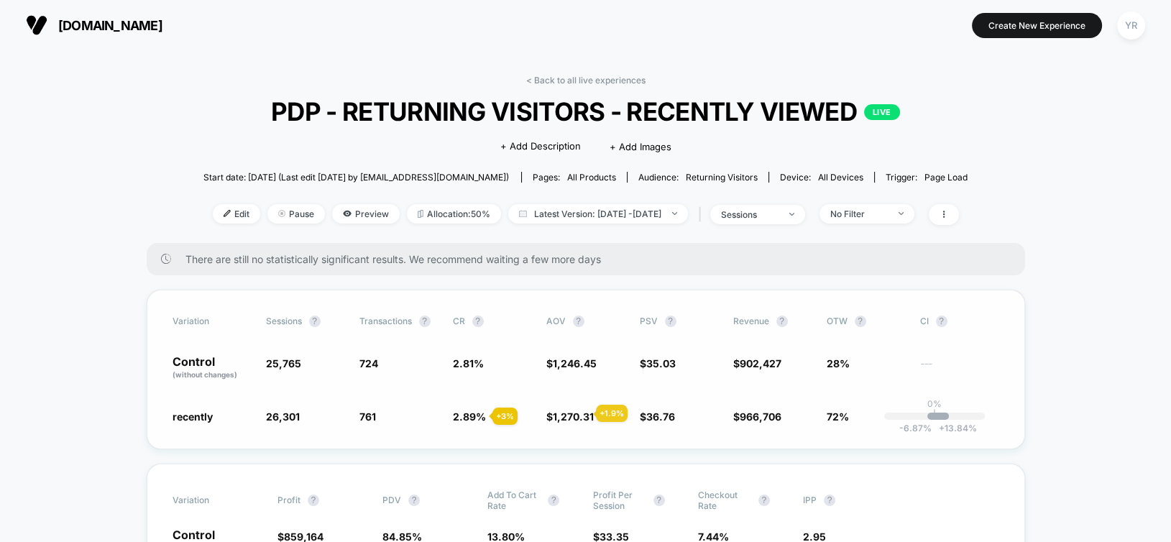
click at [579, 413] on span "1,270.31" at bounding box center [573, 416] width 41 height 12
click at [423, 214] on span "Allocation: 50%" at bounding box center [454, 213] width 94 height 19
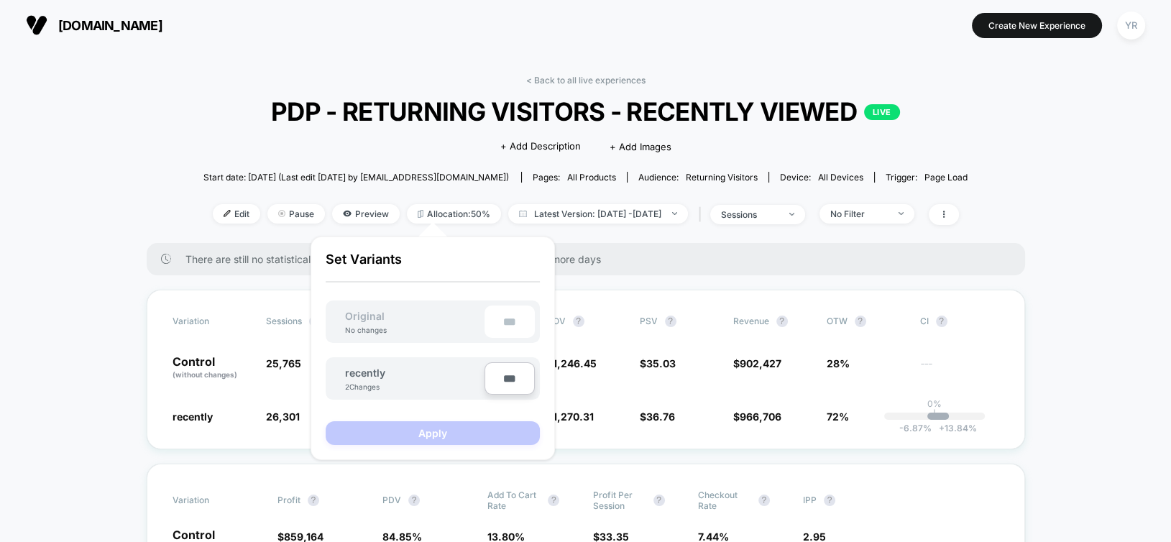
click at [638, 233] on div "< Back to all live experiences PDP - RETURNING VISITORS - RECENTLY VIEWED LIVE …" at bounding box center [585, 159] width 765 height 168
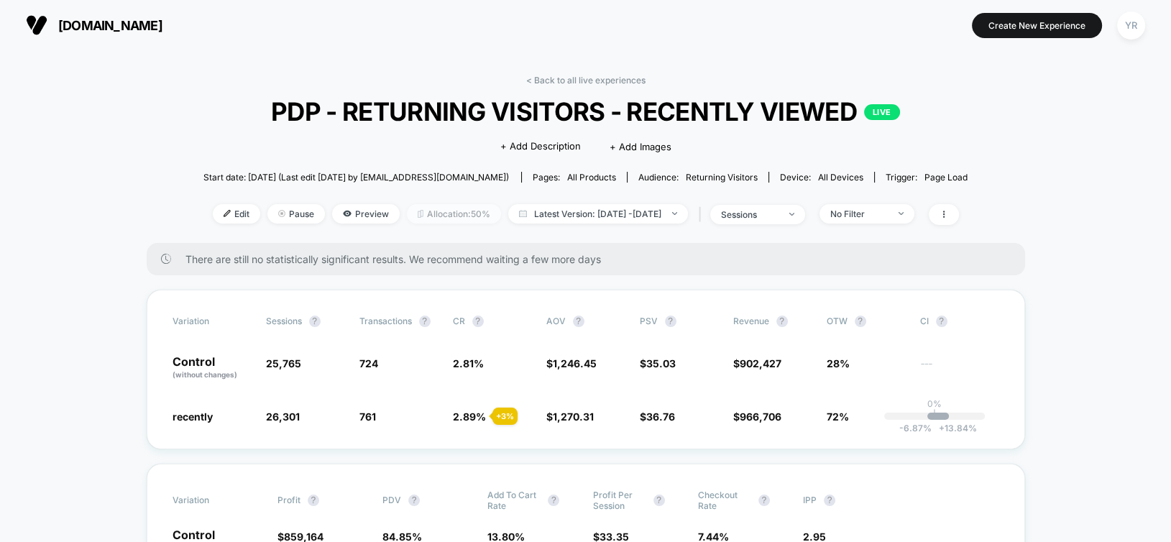
click at [407, 216] on span "Allocation: 50%" at bounding box center [454, 213] width 94 height 19
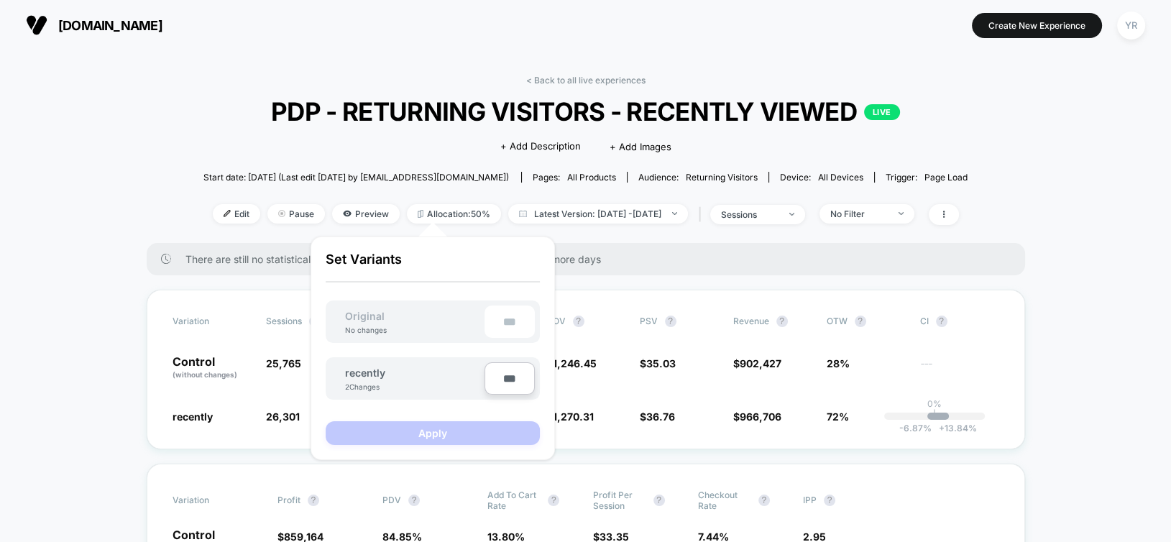
click at [495, 377] on input "***" at bounding box center [509, 378] width 50 height 32
type input "***"
type input "**"
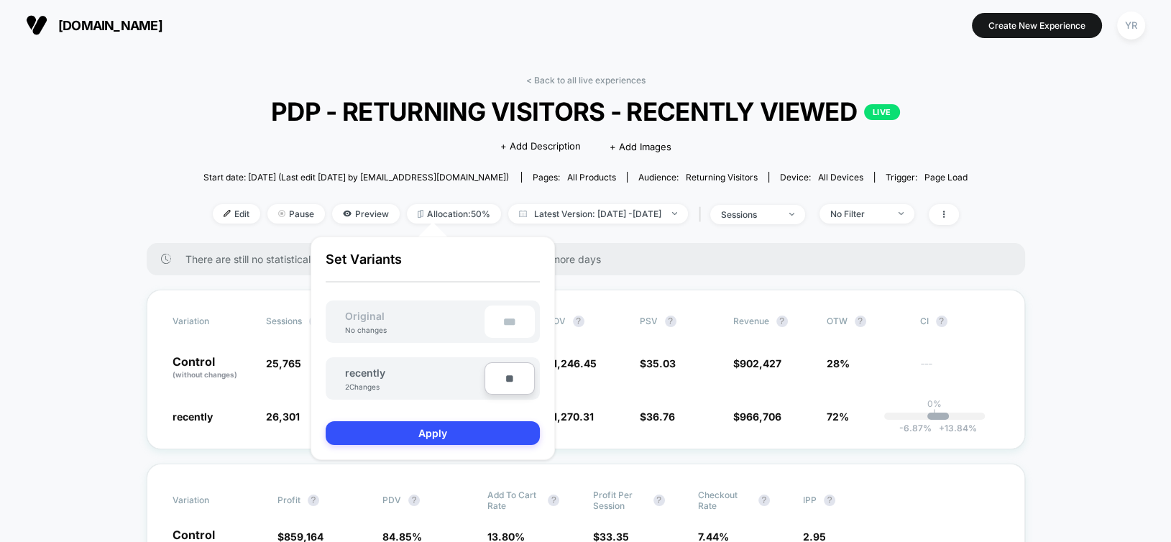
type input "***"
type input "**"
type input "****"
click at [499, 428] on button "Apply" at bounding box center [433, 433] width 214 height 24
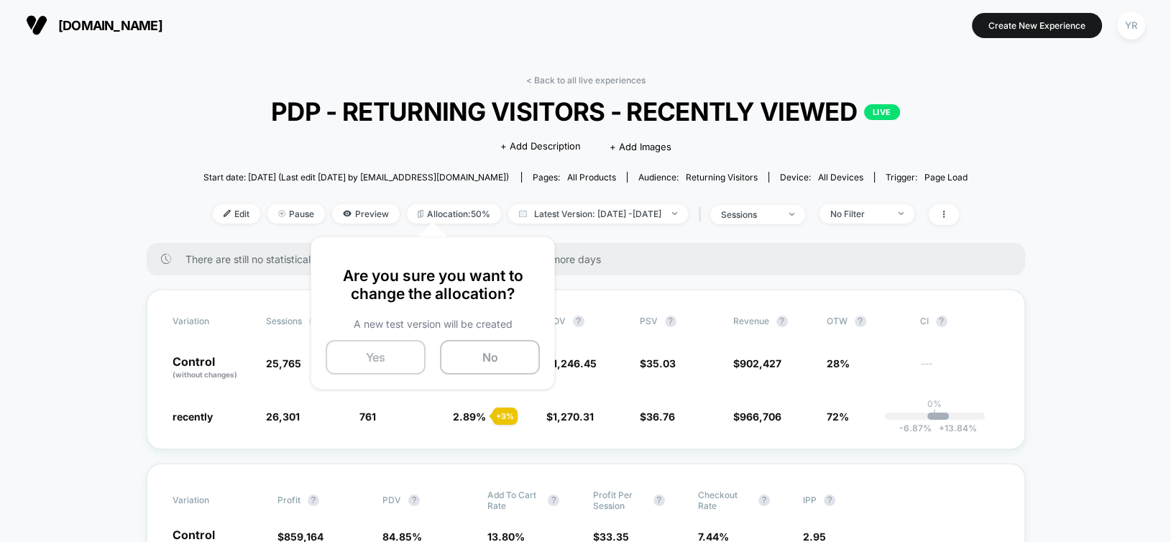
click at [372, 355] on button "Yes" at bounding box center [376, 357] width 100 height 34
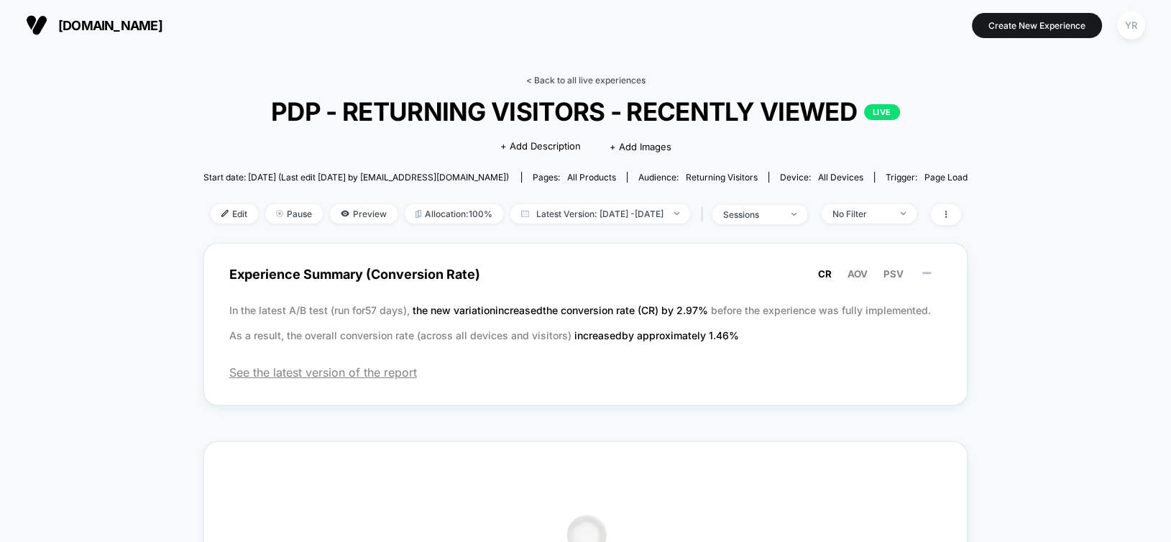
click at [562, 78] on link "< Back to all live experiences" at bounding box center [585, 80] width 119 height 11
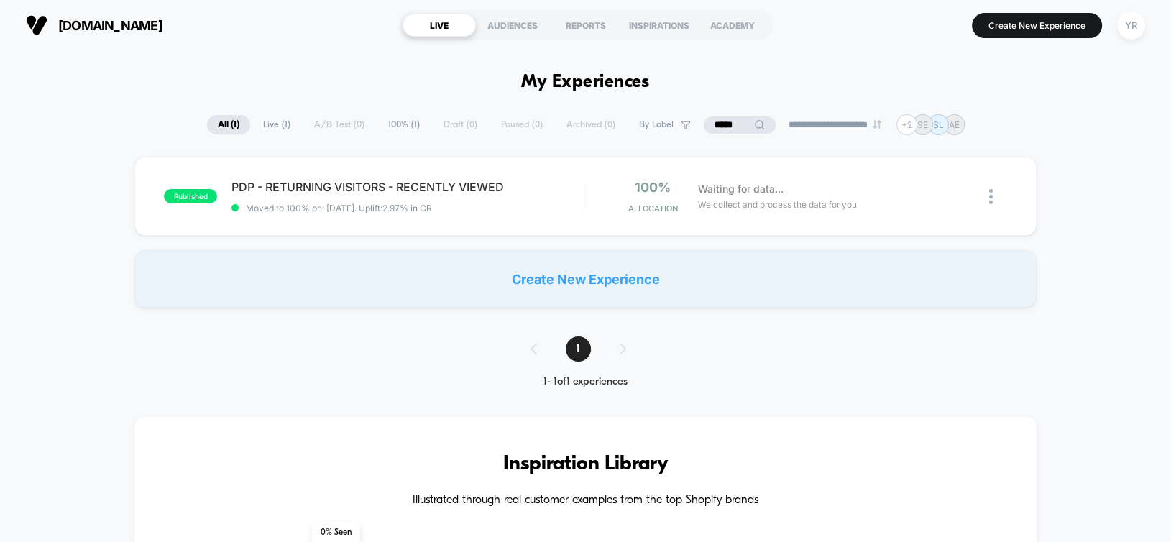
click at [718, 128] on input "*****" at bounding box center [740, 124] width 72 height 17
click at [718, 128] on input "*****" at bounding box center [740, 124] width 144 height 17
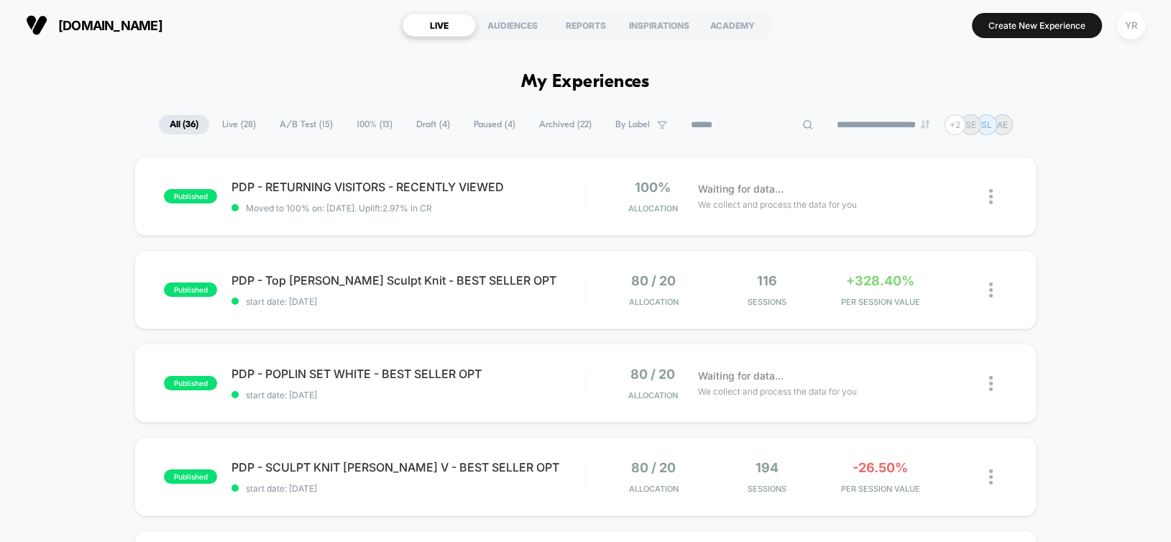
click at [702, 124] on input at bounding box center [752, 124] width 144 height 17
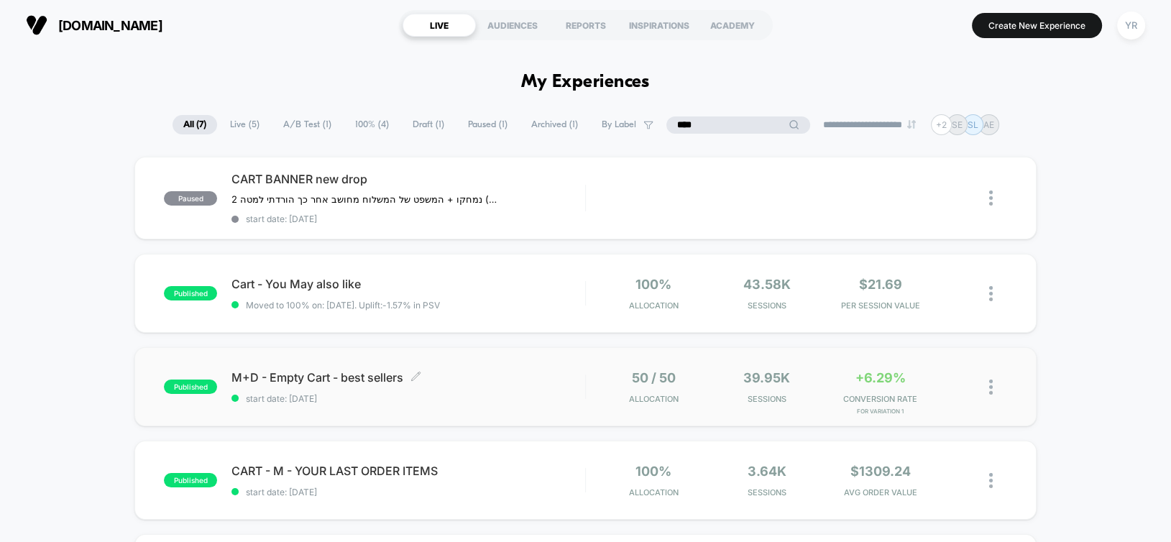
type input "****"
click at [512, 372] on span "M+D - Empty Cart - best sellers Click to edit experience details" at bounding box center [407, 377] width 353 height 14
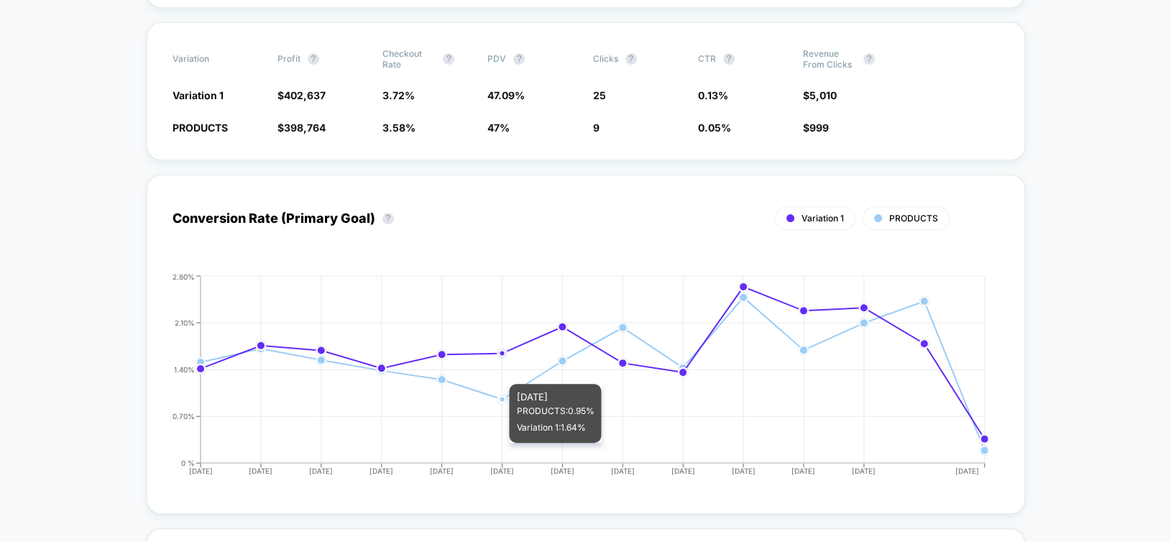
scroll to position [791, 0]
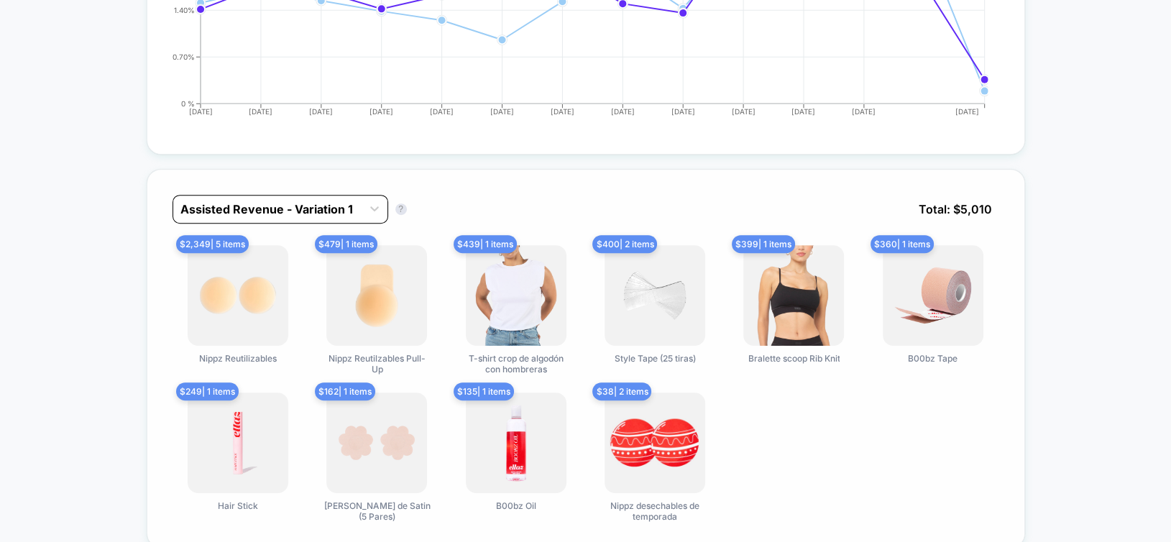
click at [251, 203] on div at bounding box center [267, 209] width 174 height 17
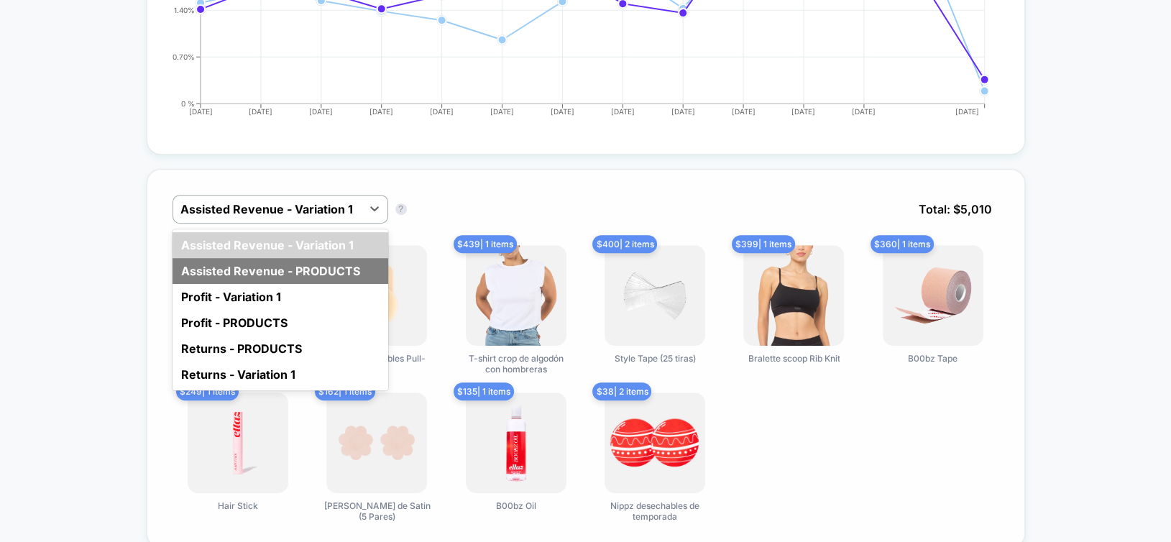
click at [269, 264] on div "Assisted Revenue - PRODUCTS" at bounding box center [280, 271] width 216 height 26
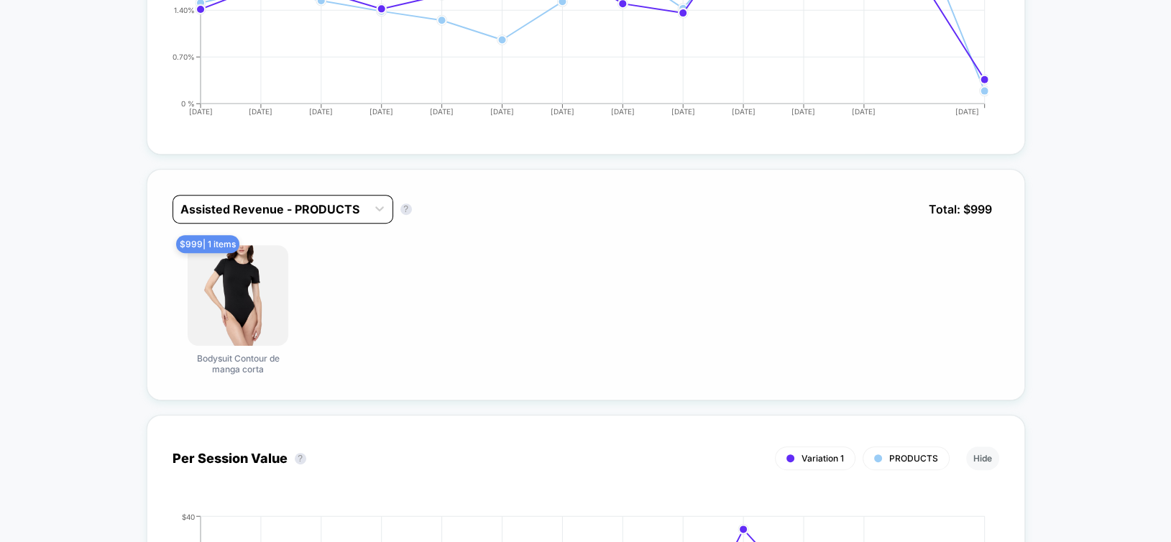
click at [256, 208] on div at bounding box center [269, 209] width 179 height 17
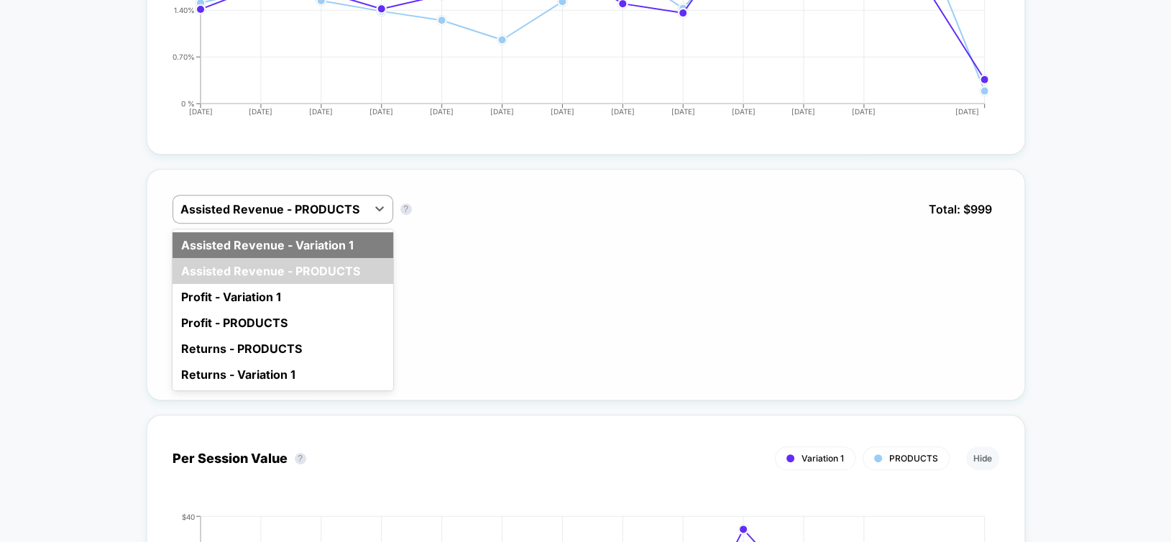
click at [275, 239] on div "Assisted Revenue - Variation 1" at bounding box center [282, 245] width 221 height 26
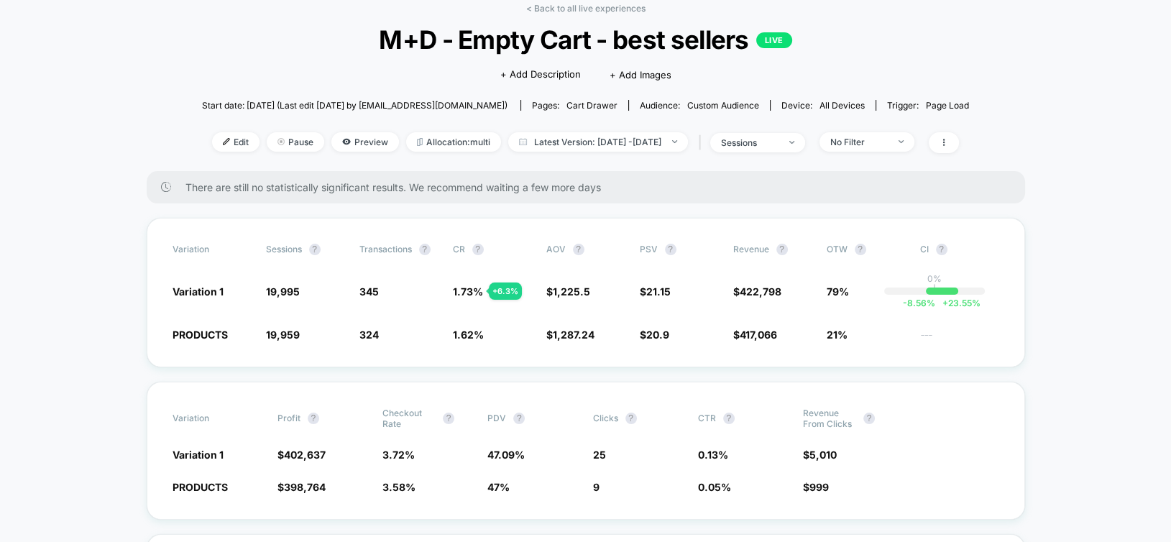
scroll to position [0, 0]
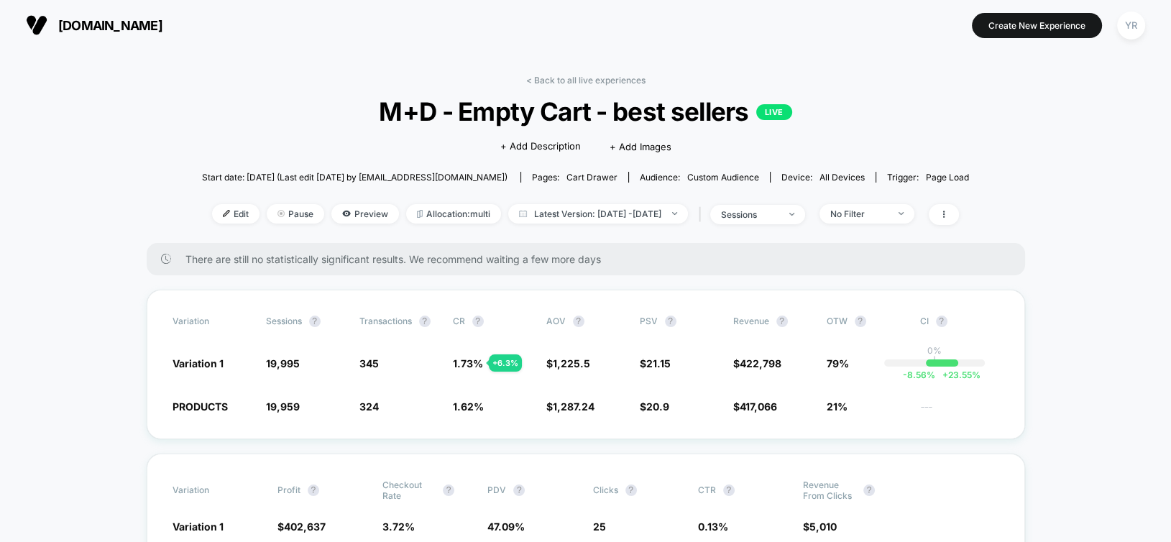
click at [578, 85] on div "< Back to all live experiences M+D - Empty Cart - best sellers LIVE Click to ed…" at bounding box center [585, 159] width 767 height 168
click at [568, 76] on link "< Back to all live experiences" at bounding box center [585, 80] width 119 height 11
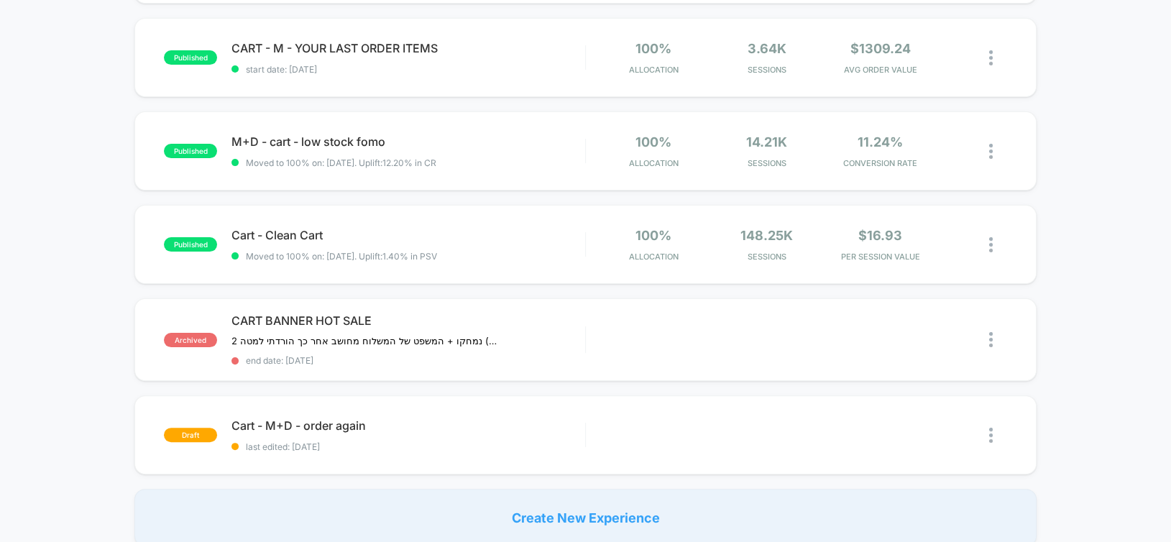
scroll to position [431, 0]
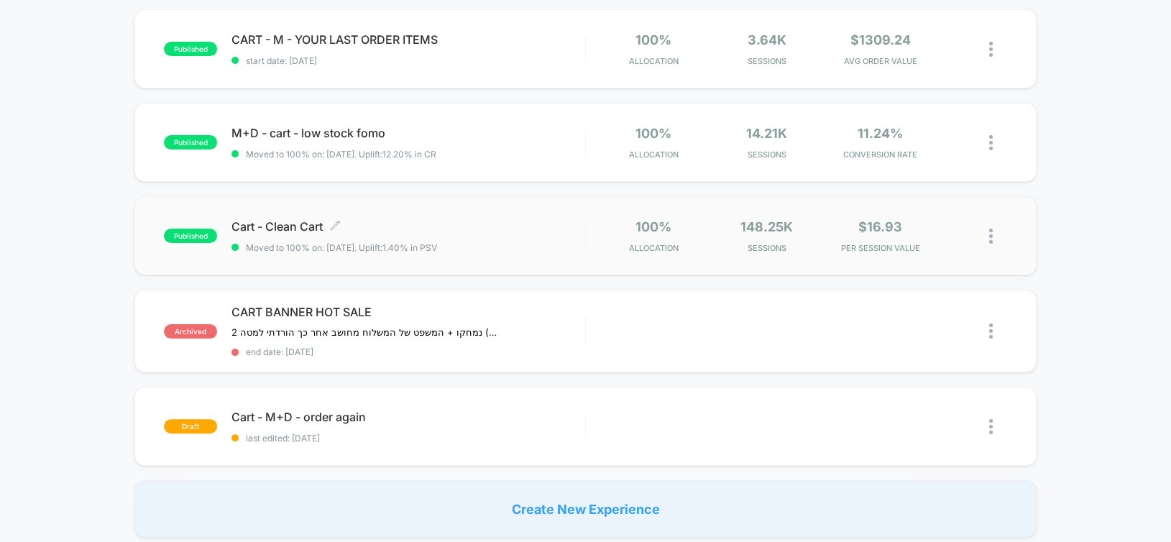
click at [520, 234] on div "Cart - Clean Cart Click to edit experience details Click to edit experience det…" at bounding box center [407, 236] width 353 height 34
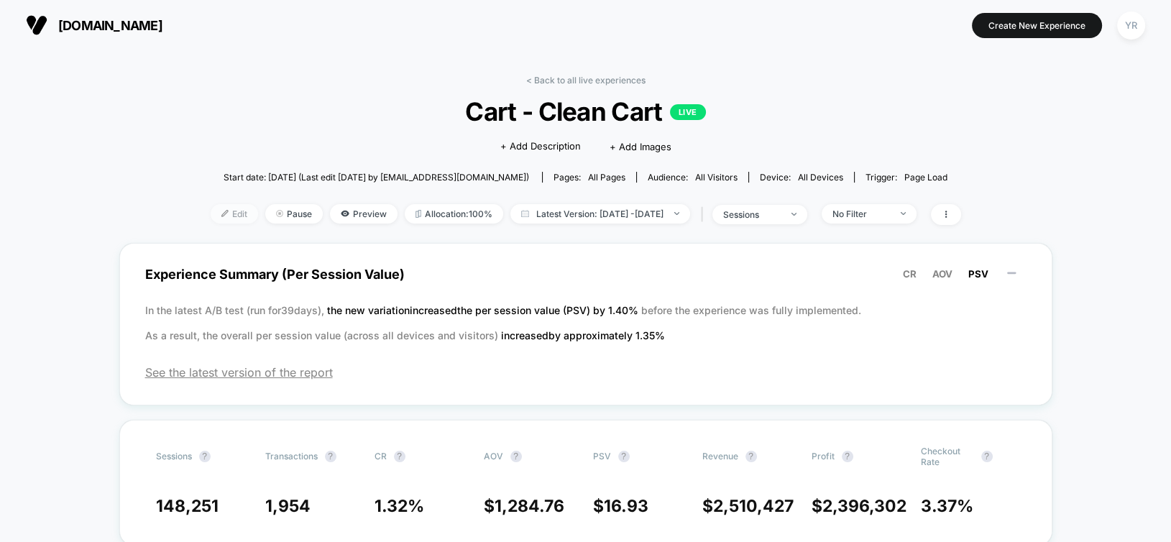
click at [217, 213] on span "Edit" at bounding box center [234, 213] width 47 height 19
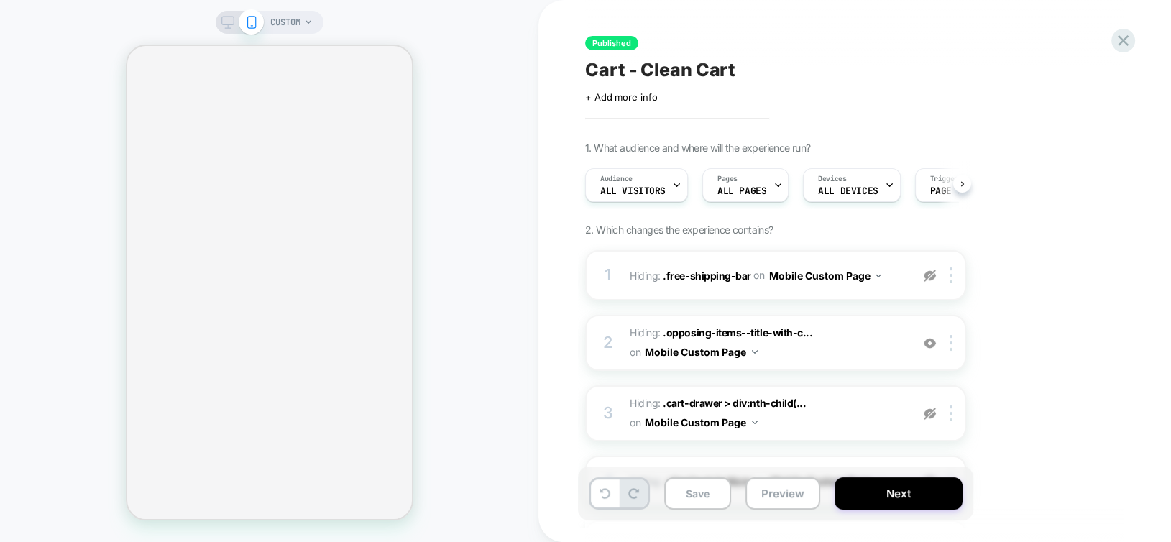
click at [466, 145] on div "CUSTOM" at bounding box center [269, 270] width 538 height 513
click at [475, 127] on div "CUSTOM" at bounding box center [269, 270] width 538 height 513
click at [221, 21] on icon at bounding box center [227, 22] width 13 height 13
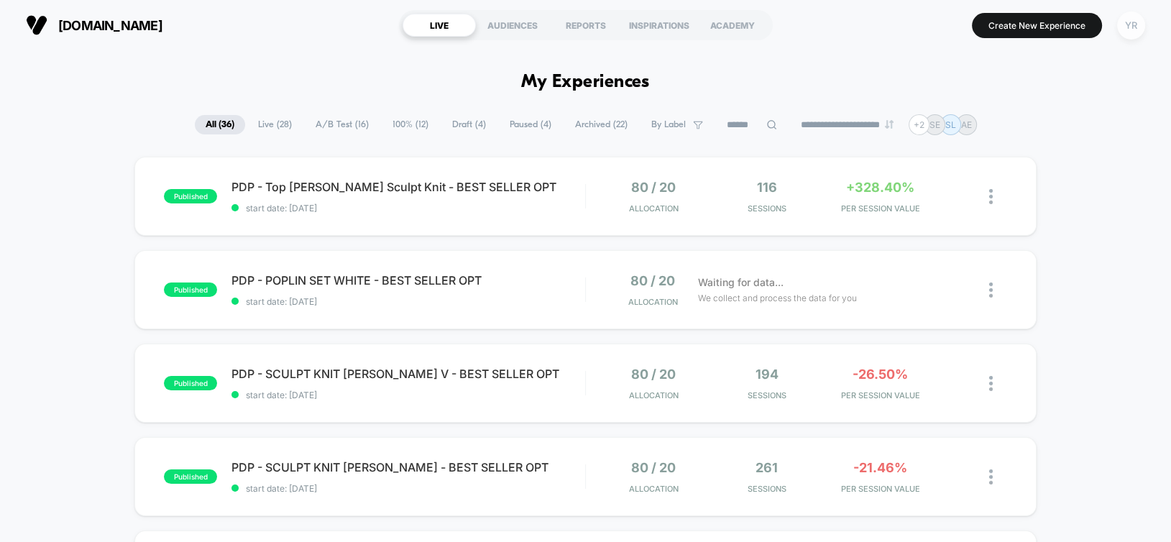
click at [1129, 30] on div "YR" at bounding box center [1131, 25] width 28 height 28
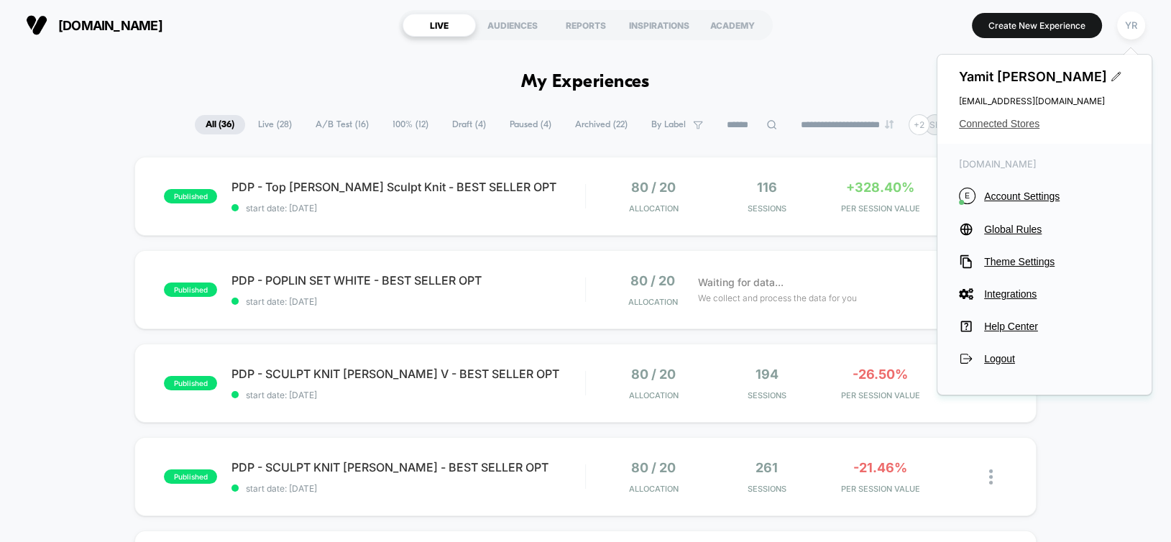
click at [998, 122] on span "Connected Stores" at bounding box center [1044, 123] width 171 height 11
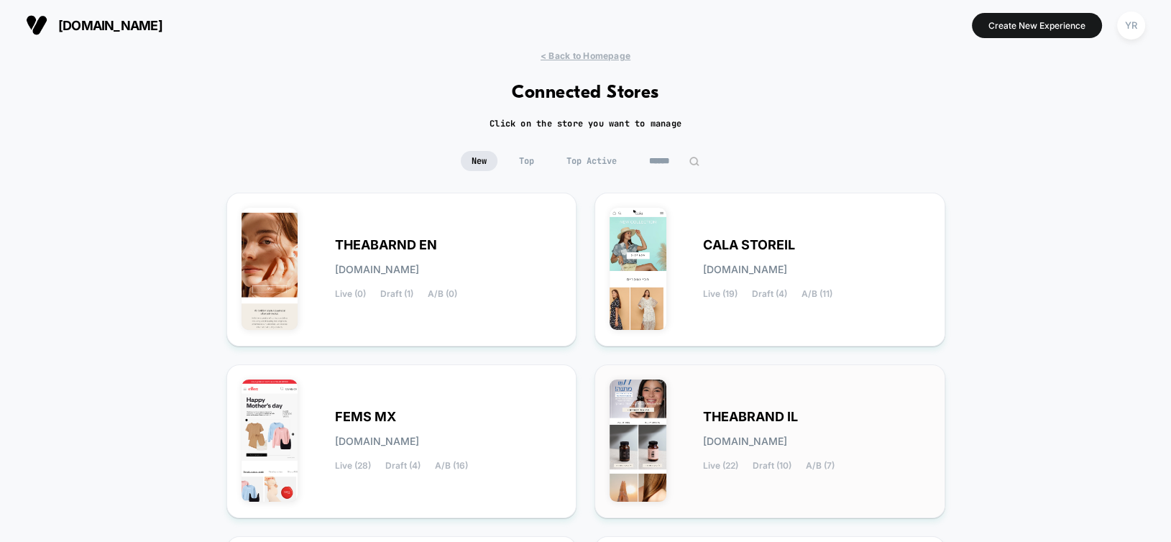
click at [695, 439] on div "THEABRAND IL theabrand-il.myshopify.com Live (22) Draft (10) A/B (7)" at bounding box center [769, 441] width 321 height 124
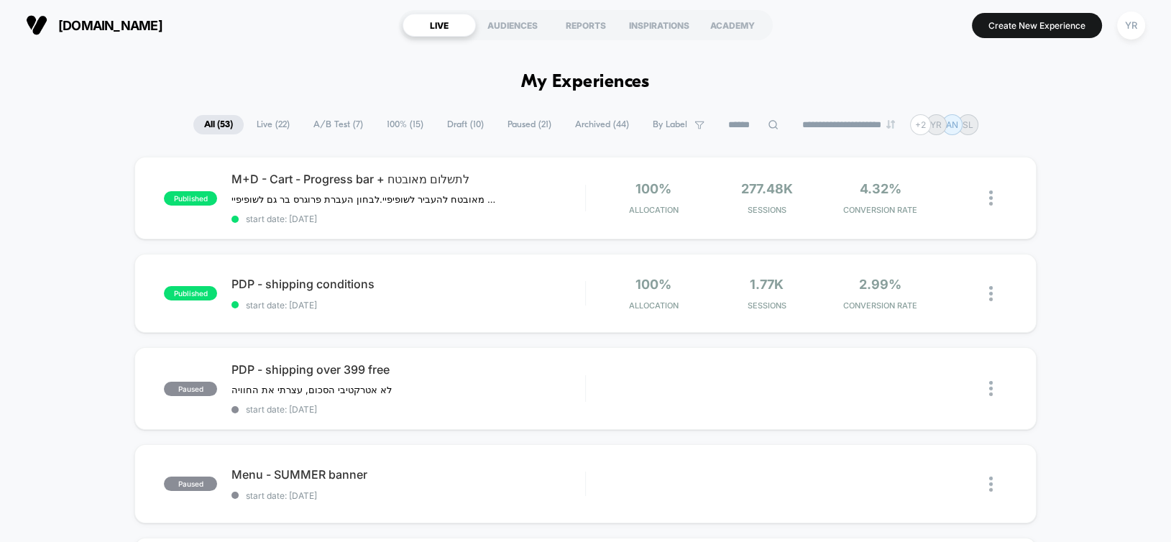
click at [513, 121] on span "Paused ( 21 )" at bounding box center [529, 124] width 65 height 19
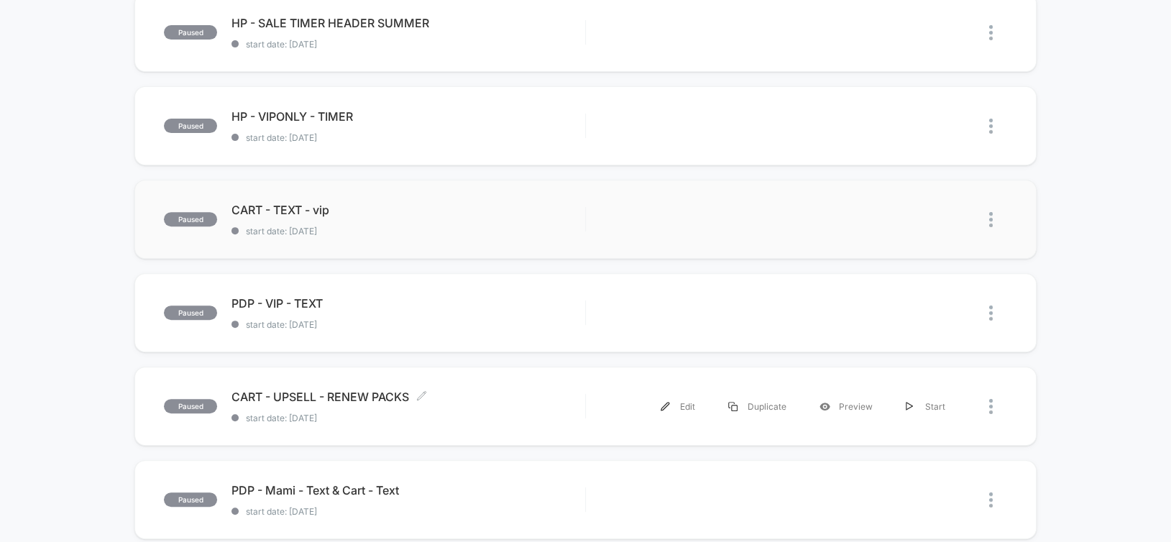
scroll to position [791, 0]
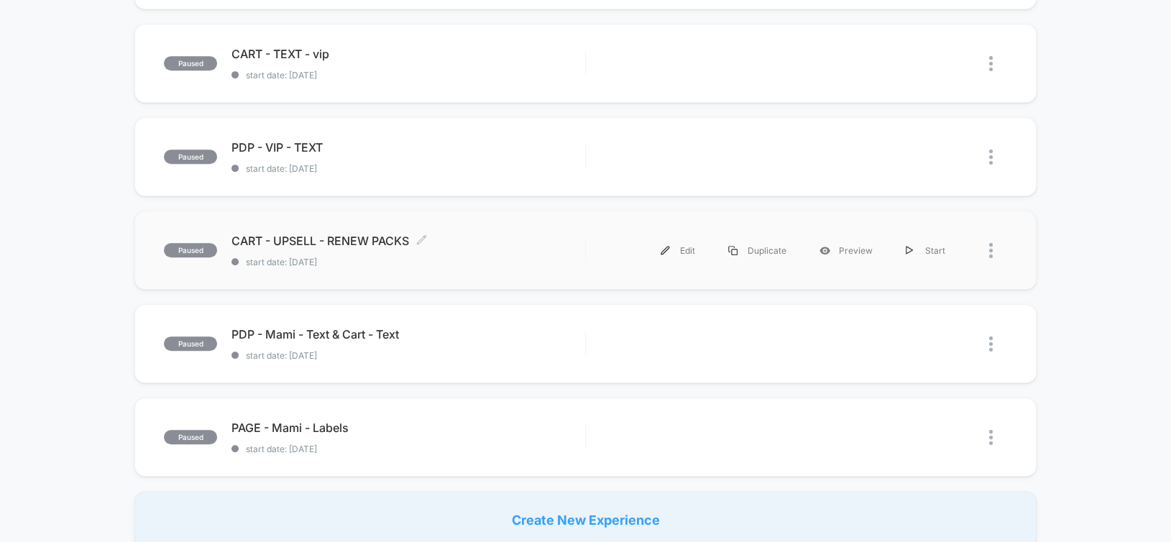
click at [497, 257] on span "start date: [DATE]" at bounding box center [407, 262] width 353 height 11
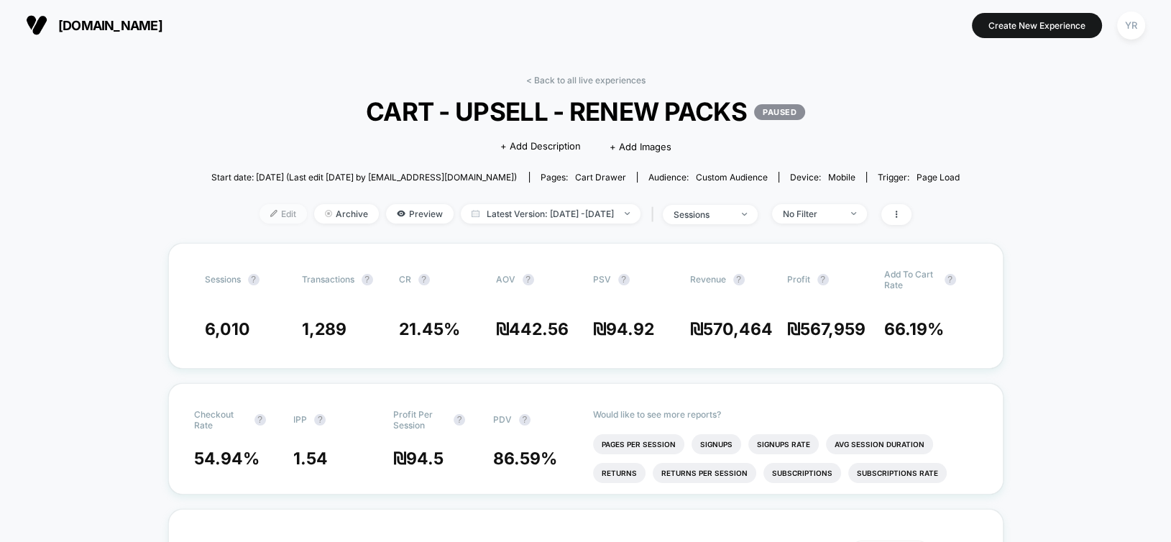
click at [261, 213] on span "Edit" at bounding box center [282, 213] width 47 height 19
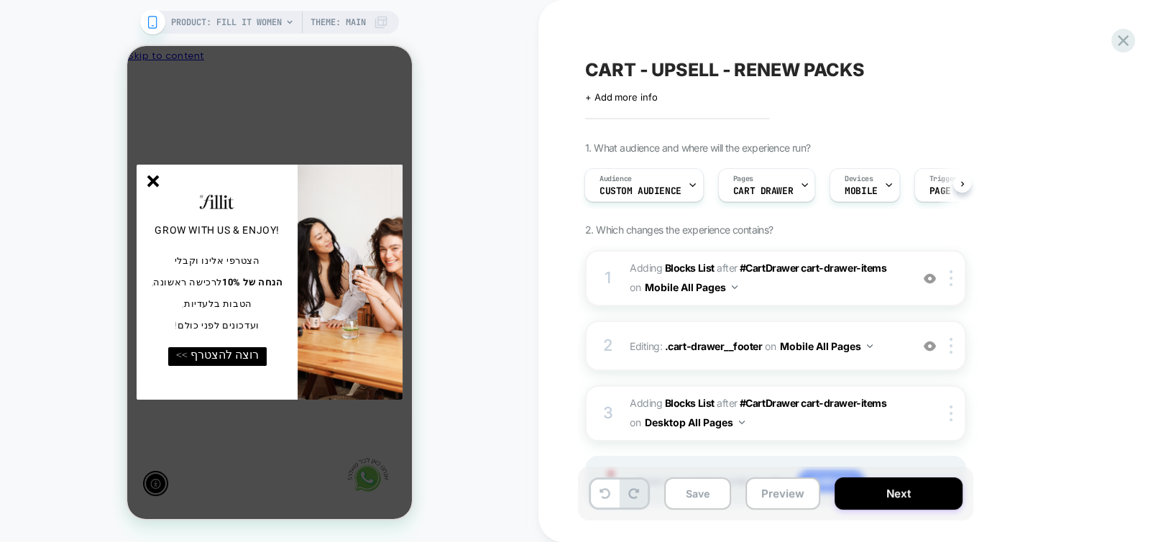
scroll to position [0, -211]
click at [152, 181] on line "סגור" at bounding box center [152, 181] width 10 height 10
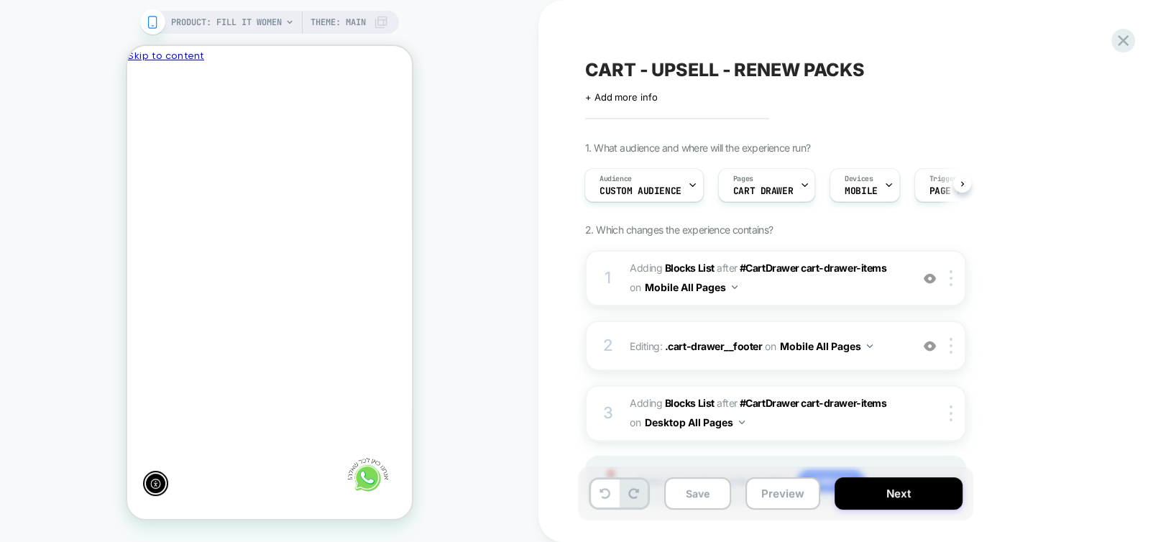
scroll to position [70, 0]
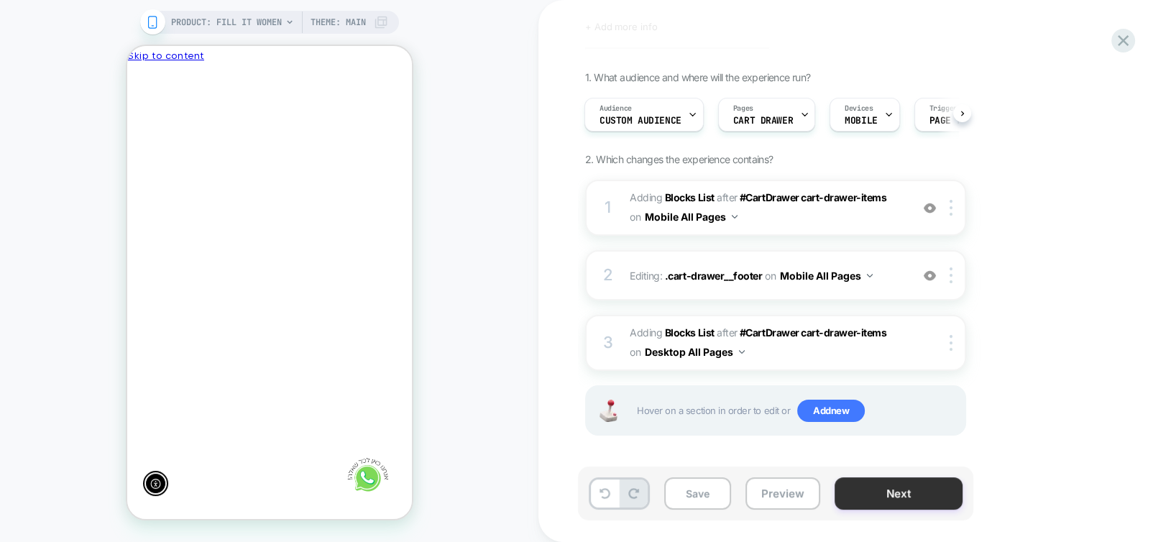
click at [899, 492] on button "Next" at bounding box center [898, 493] width 128 height 32
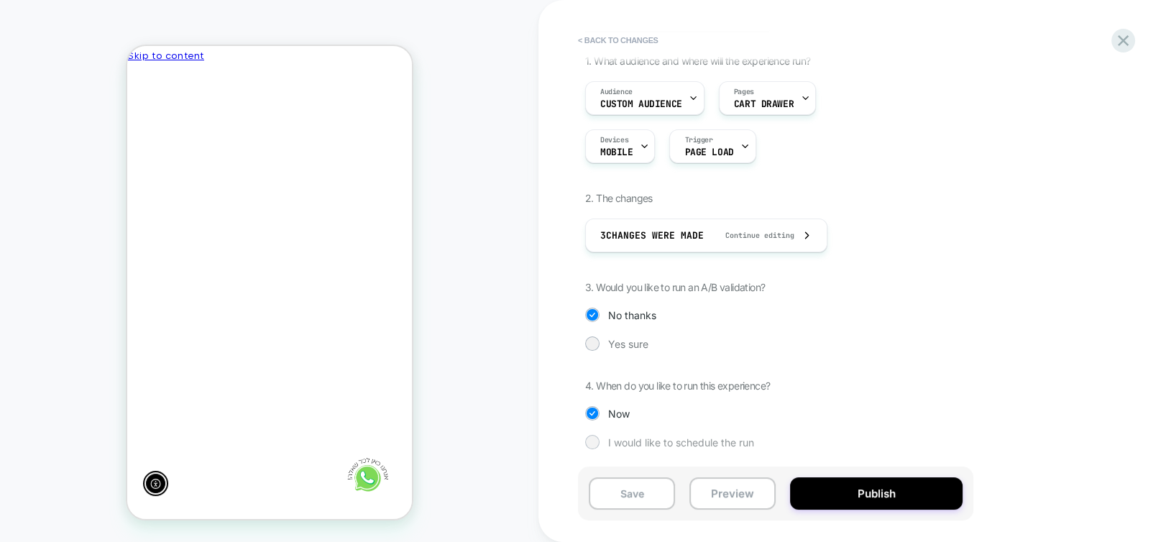
scroll to position [0, -211]
click at [685, 440] on span "I would like to schedule the run" at bounding box center [681, 442] width 146 height 12
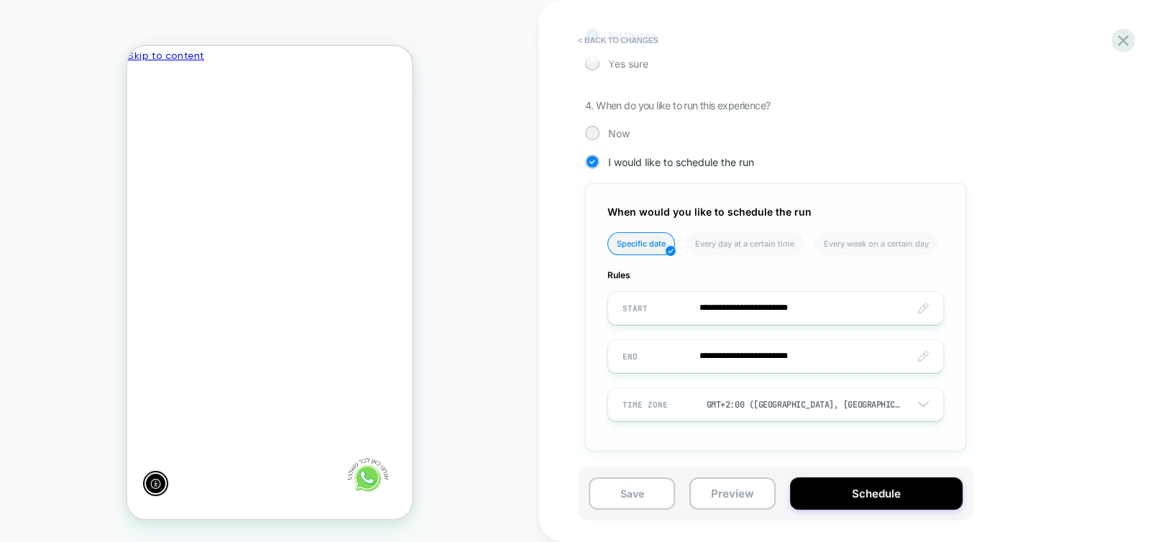
scroll to position [0, 0]
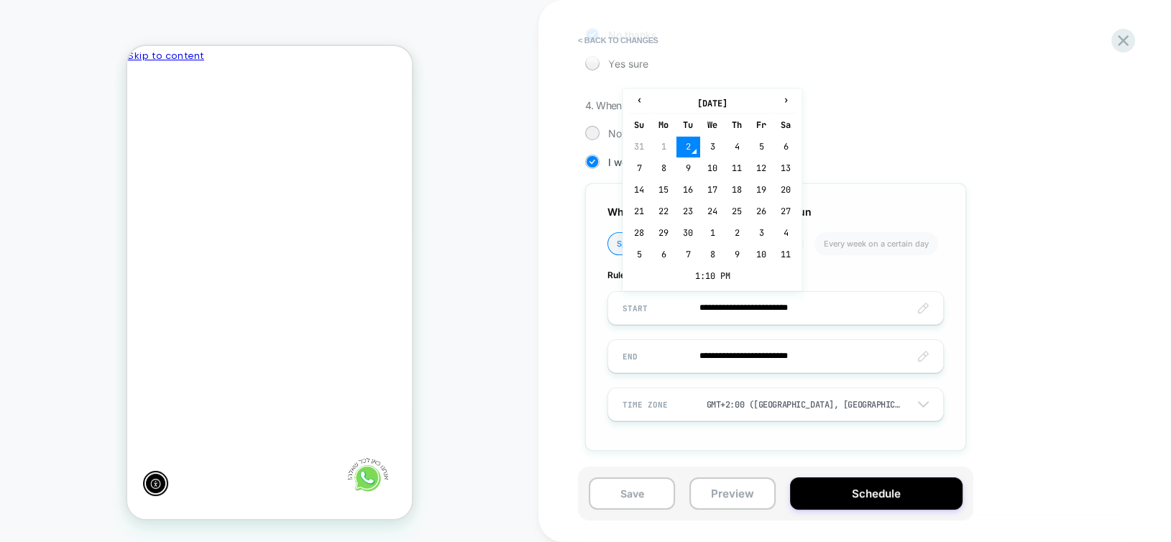
click at [717, 305] on input "**********" at bounding box center [775, 308] width 335 height 34
click at [758, 146] on td "5" at bounding box center [761, 147] width 23 height 20
type input "**********"
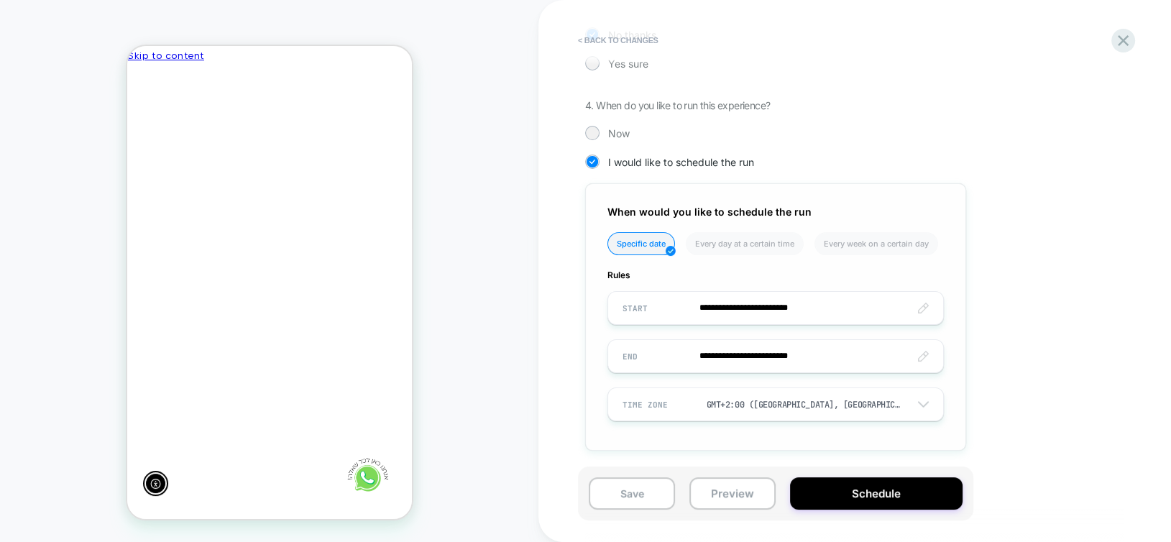
click at [797, 308] on input "**********" at bounding box center [775, 308] width 335 height 34
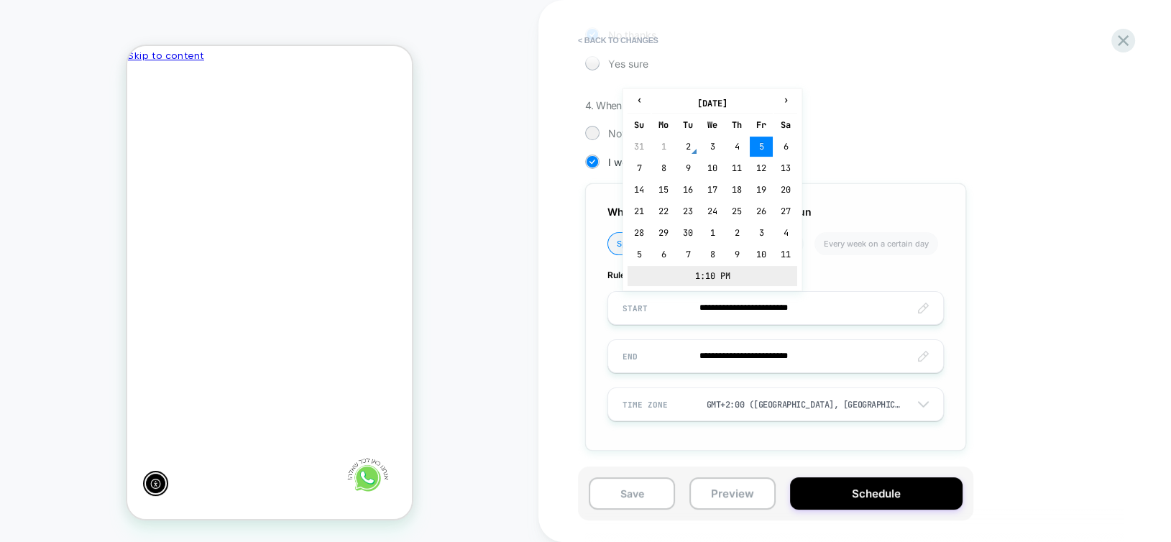
click at [696, 273] on td "1:10 PM" at bounding box center [712, 276] width 170 height 20
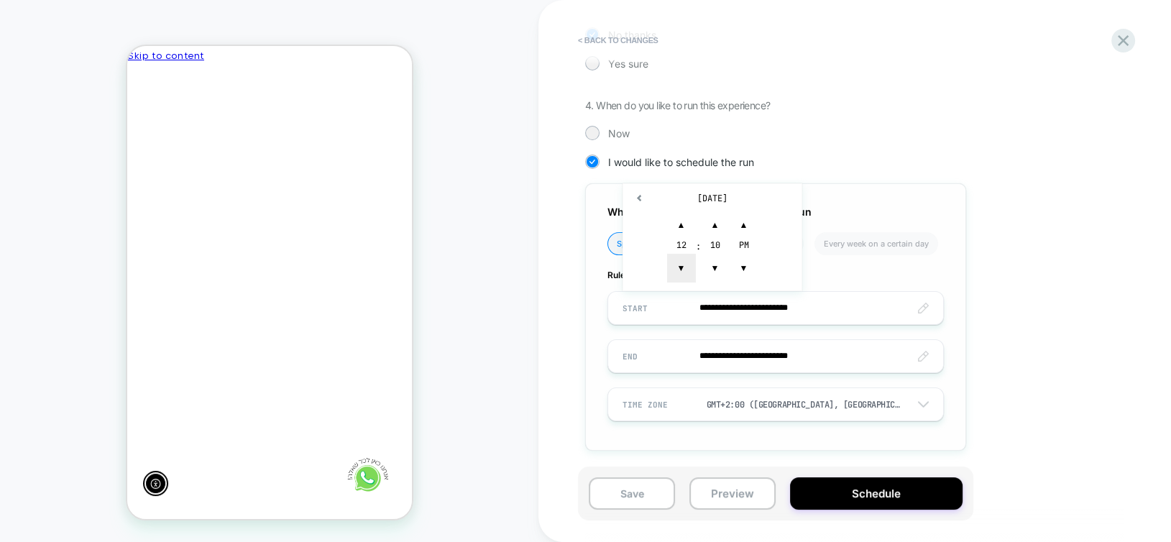
click at [686, 274] on span "▼" at bounding box center [681, 268] width 29 height 29
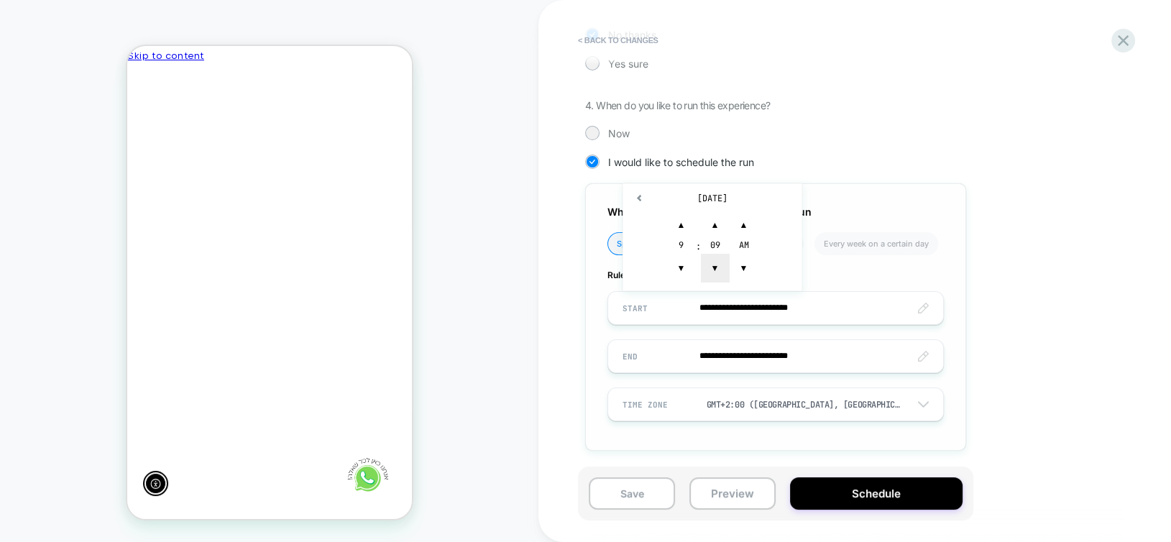
click at [712, 272] on span "▼" at bounding box center [715, 268] width 29 height 29
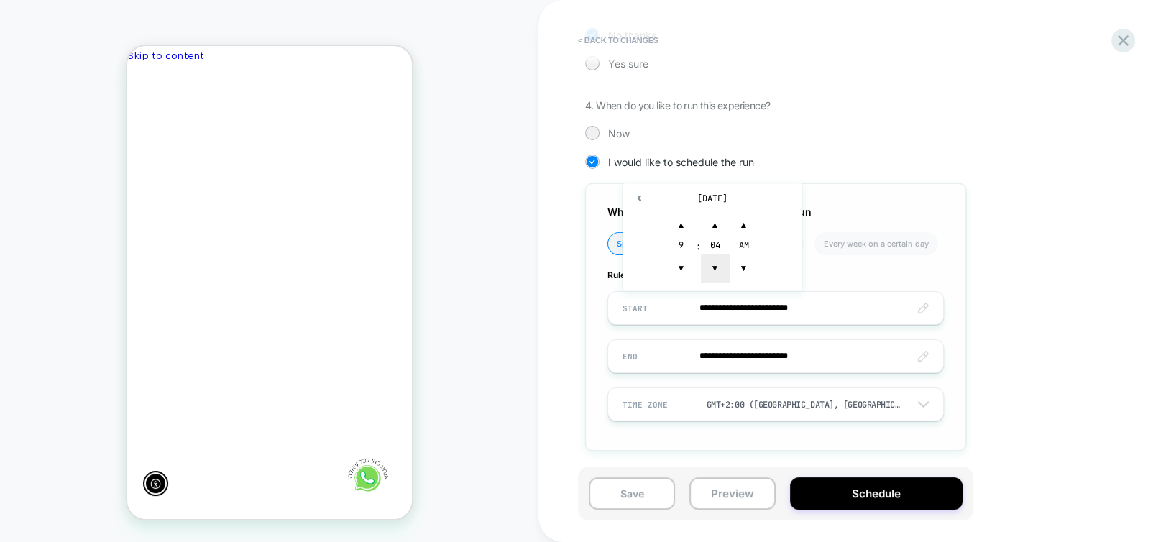
scroll to position [0, -211]
click at [712, 272] on span "▼" at bounding box center [715, 268] width 29 height 29
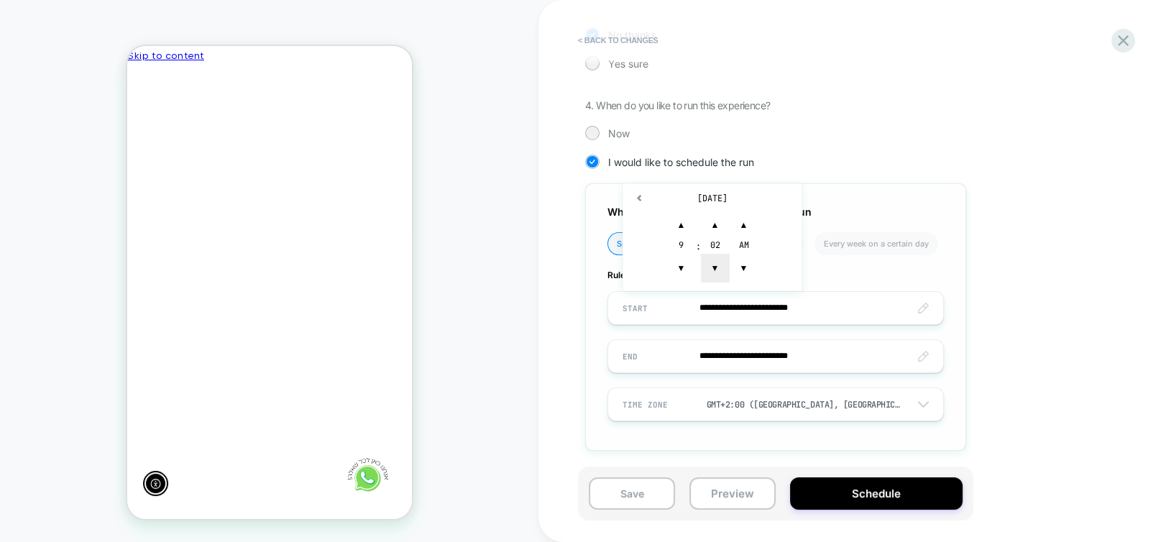
click at [712, 272] on span "▼" at bounding box center [715, 268] width 29 height 29
type input "**********"
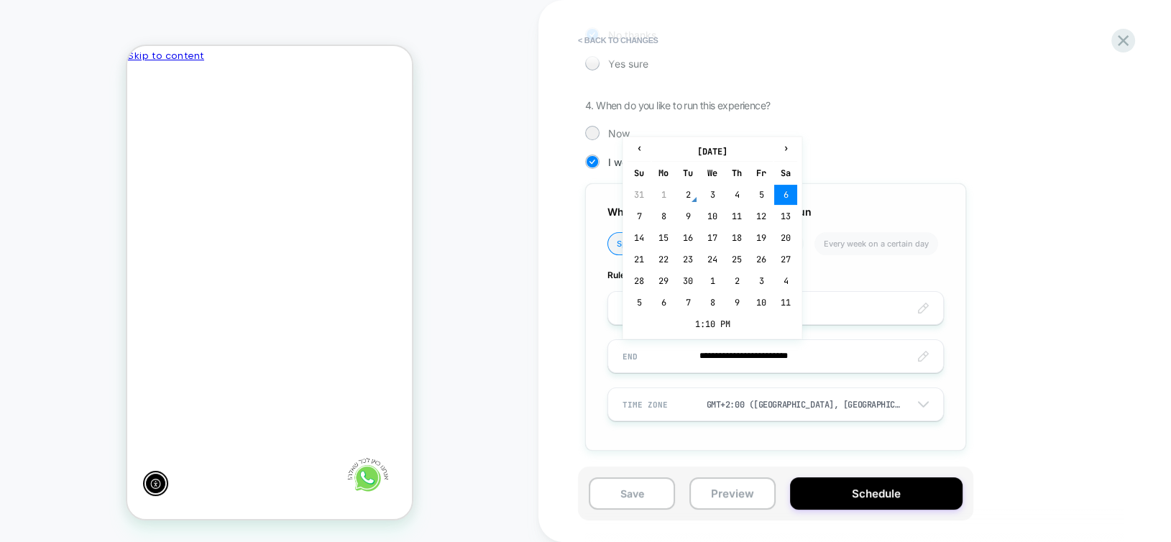
click at [725, 356] on input "**********" at bounding box center [775, 356] width 335 height 34
click at [778, 156] on th "›" at bounding box center [785, 152] width 23 height 20
click at [763, 280] on td "31" at bounding box center [761, 281] width 23 height 20
type input "**********"
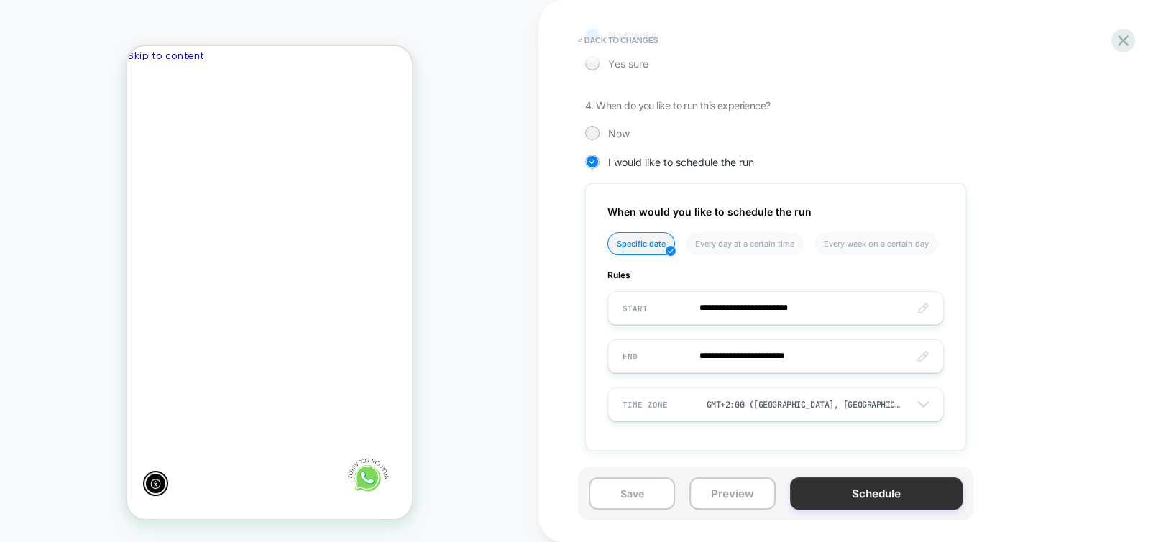
click at [850, 492] on button "Schedule" at bounding box center [876, 493] width 172 height 32
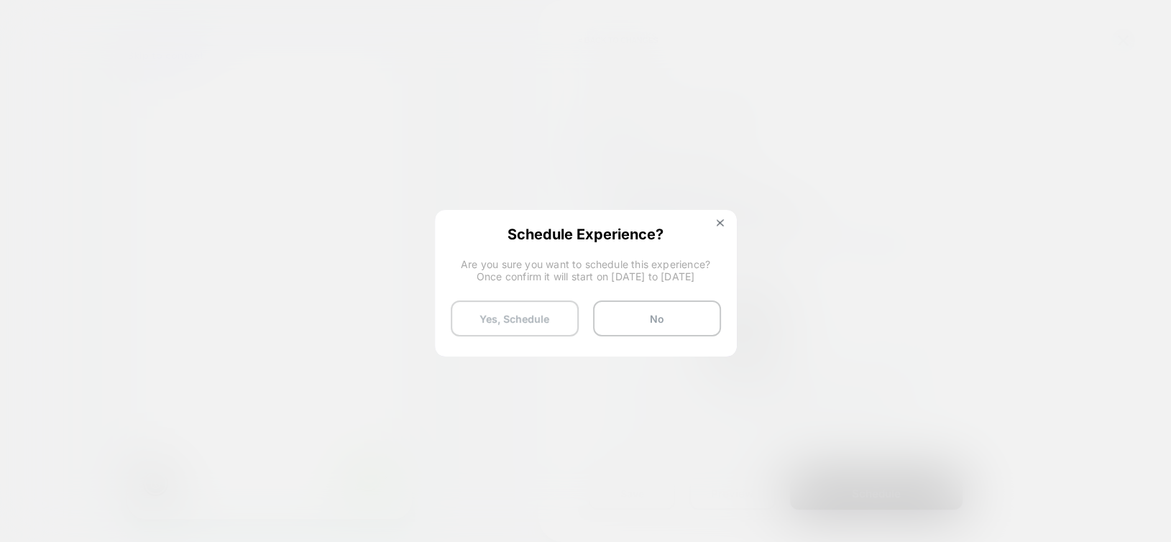
click at [505, 317] on button "Yes, Schedule" at bounding box center [515, 318] width 128 height 36
